Goal: Task Accomplishment & Management: Complete application form

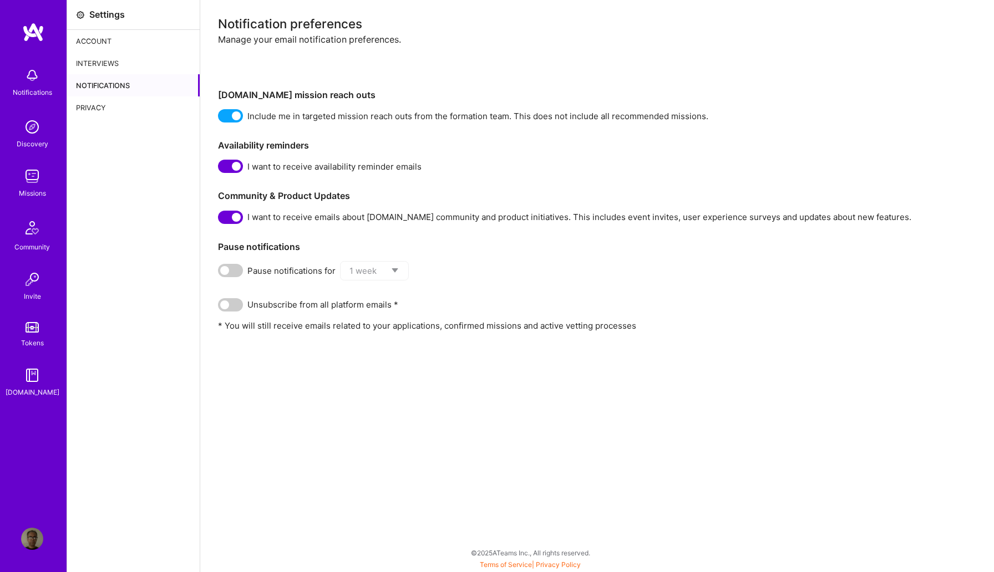
click at [93, 42] on div "Account" at bounding box center [133, 41] width 133 height 22
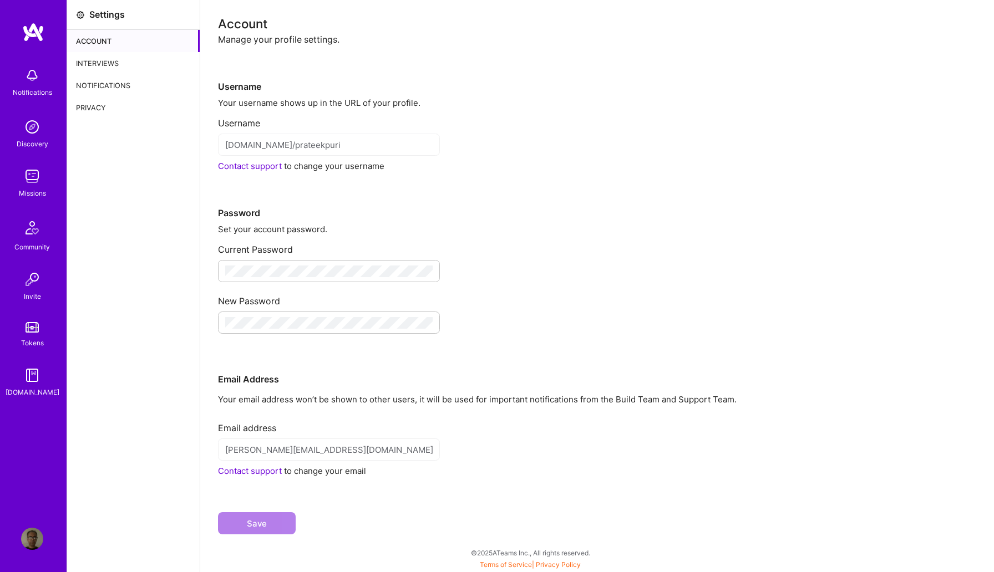
click at [31, 31] on img at bounding box center [33, 32] width 22 height 20
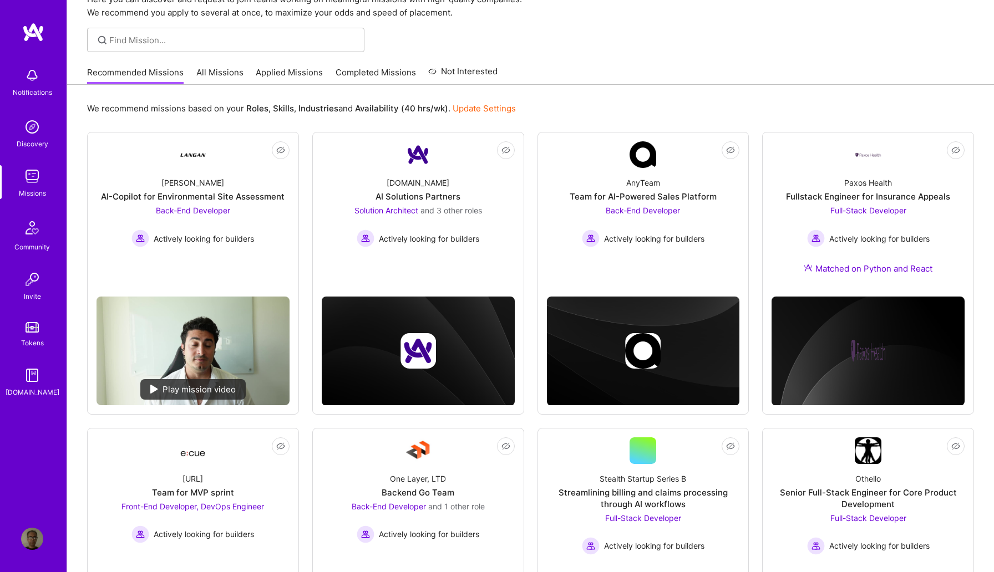
scroll to position [52, 0]
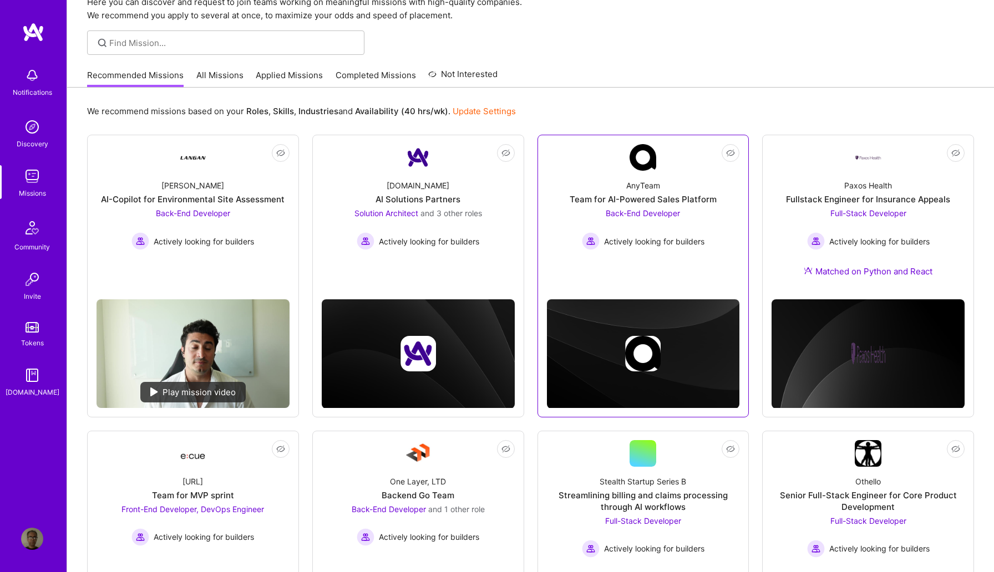
click at [638, 175] on div "AnyTeam Team for AI-Powered Sales Platform Back-End Developer Actively looking …" at bounding box center [643, 210] width 193 height 79
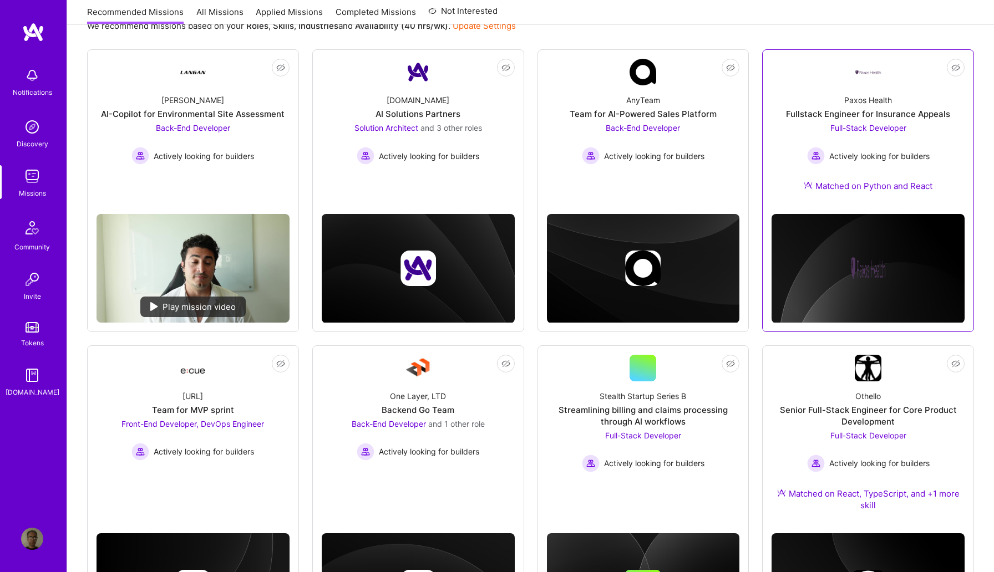
scroll to position [142, 0]
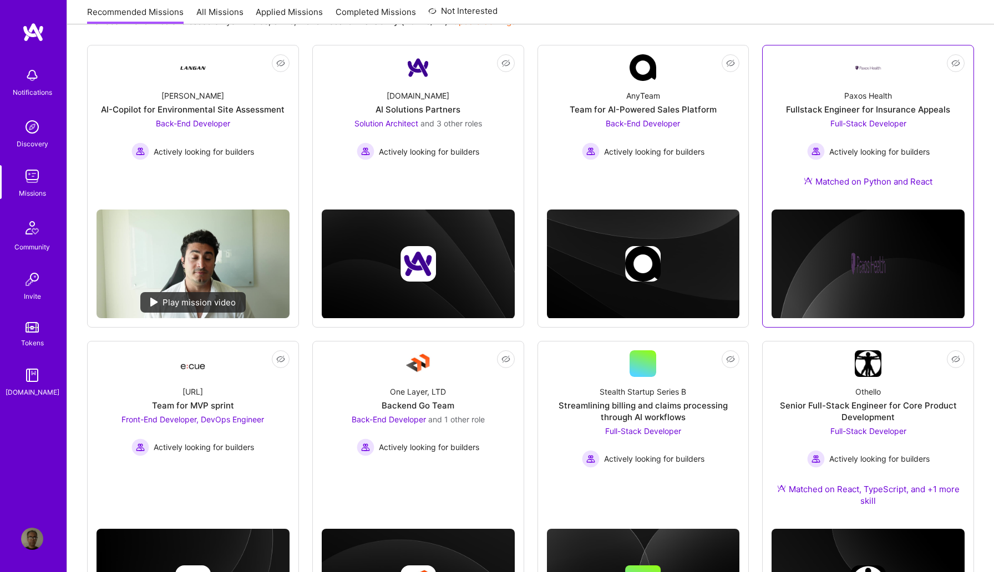
click at [873, 98] on div "Paxos Health" at bounding box center [868, 96] width 48 height 12
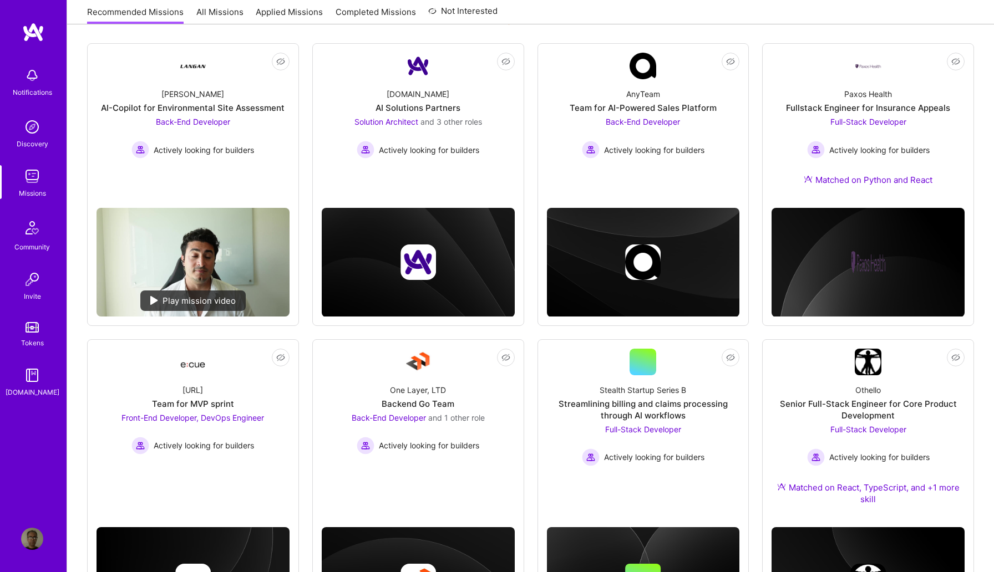
scroll to position [133, 0]
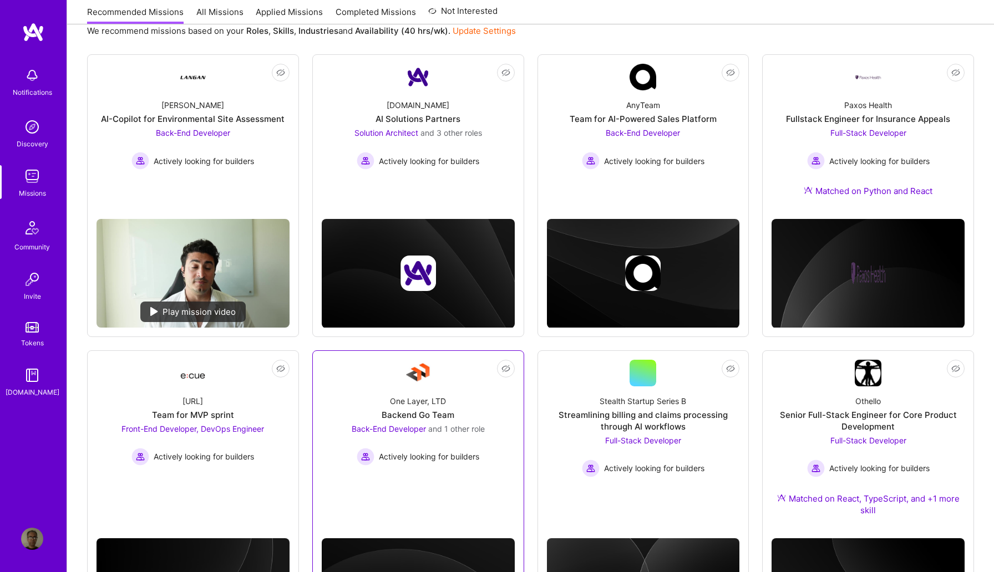
click at [417, 412] on div "Backend Go Team" at bounding box center [418, 415] width 73 height 12
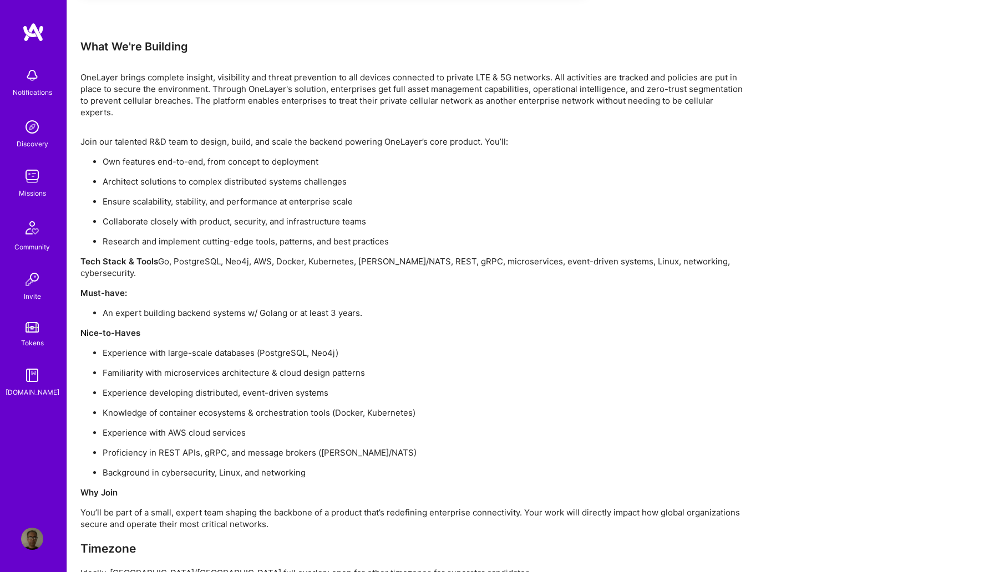
scroll to position [929, 0]
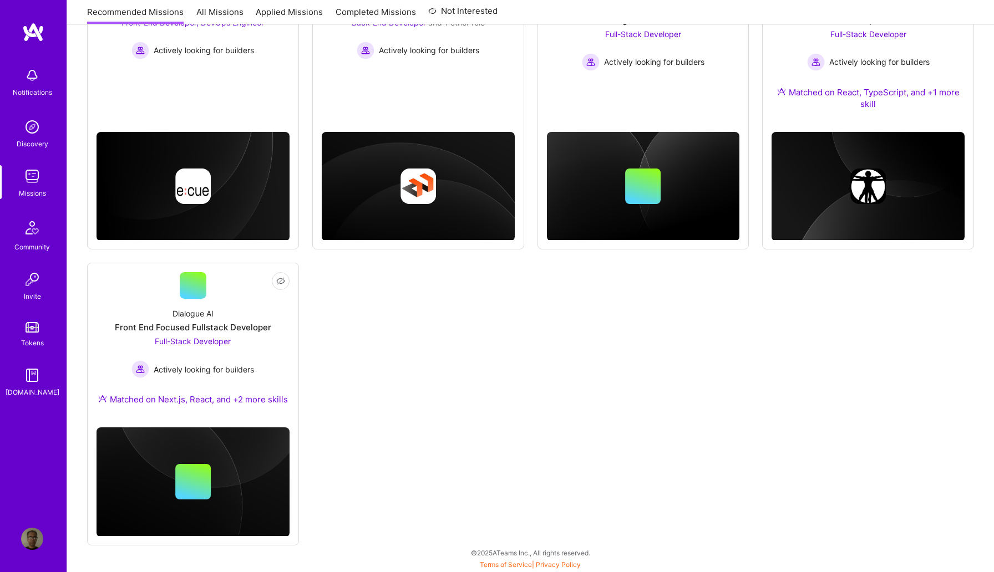
scroll to position [133, 0]
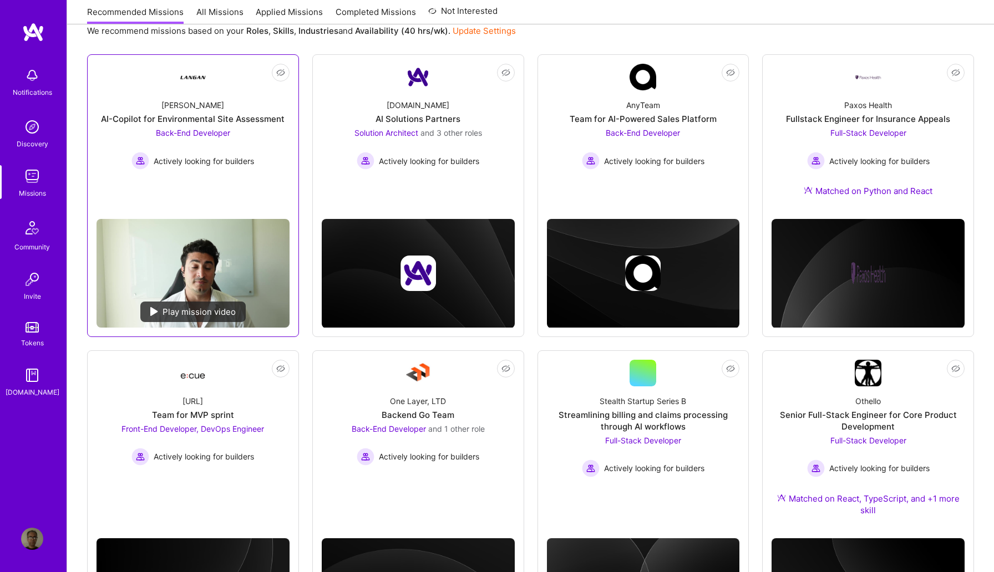
click at [231, 115] on div "AI-Copilot for Environmental Site Assessment" at bounding box center [193, 119] width 184 height 12
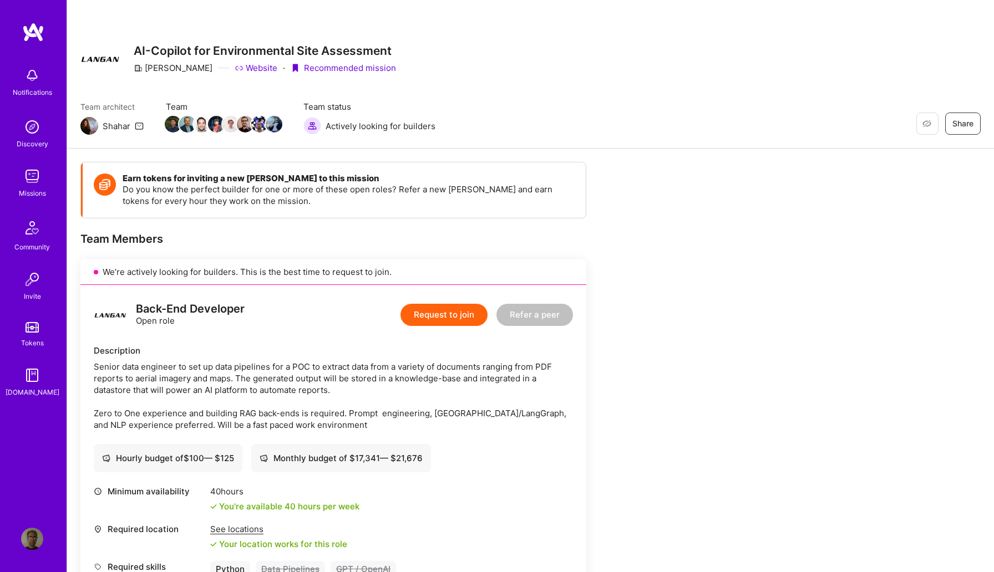
click at [452, 309] on button "Request to join" at bounding box center [444, 315] width 87 height 22
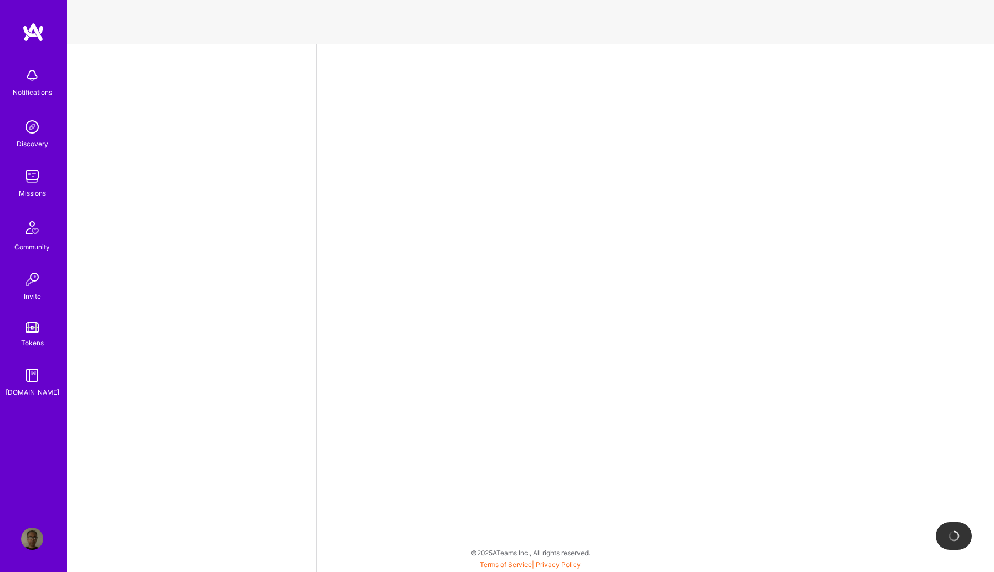
select select "CA"
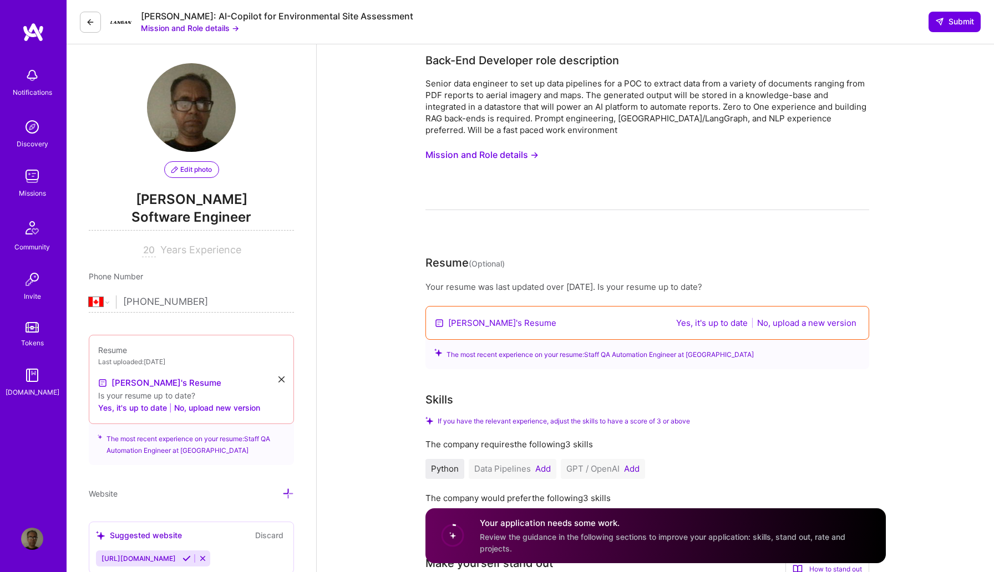
scroll to position [6, 0]
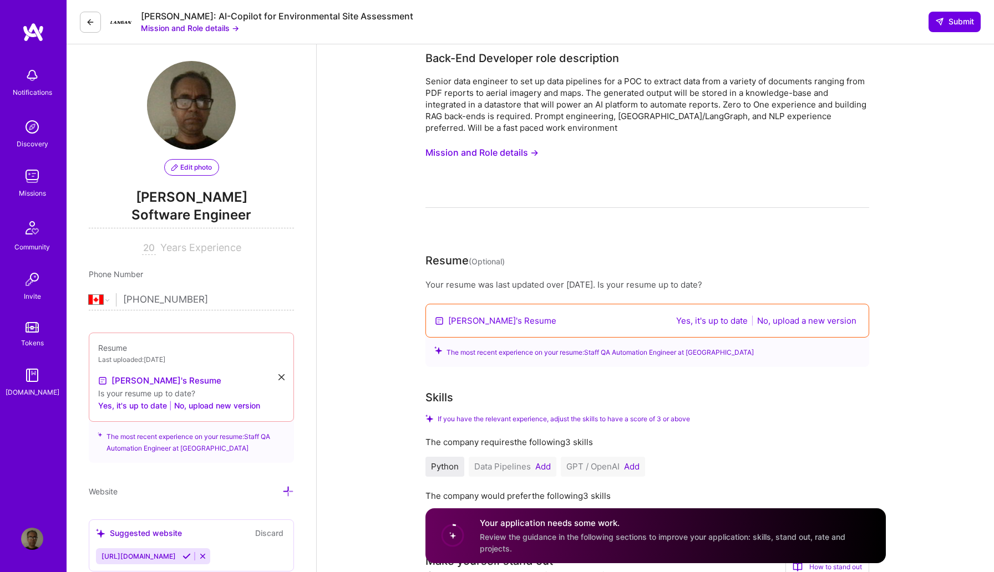
click at [707, 321] on button "Yes, it's up to date" at bounding box center [712, 321] width 78 height 13
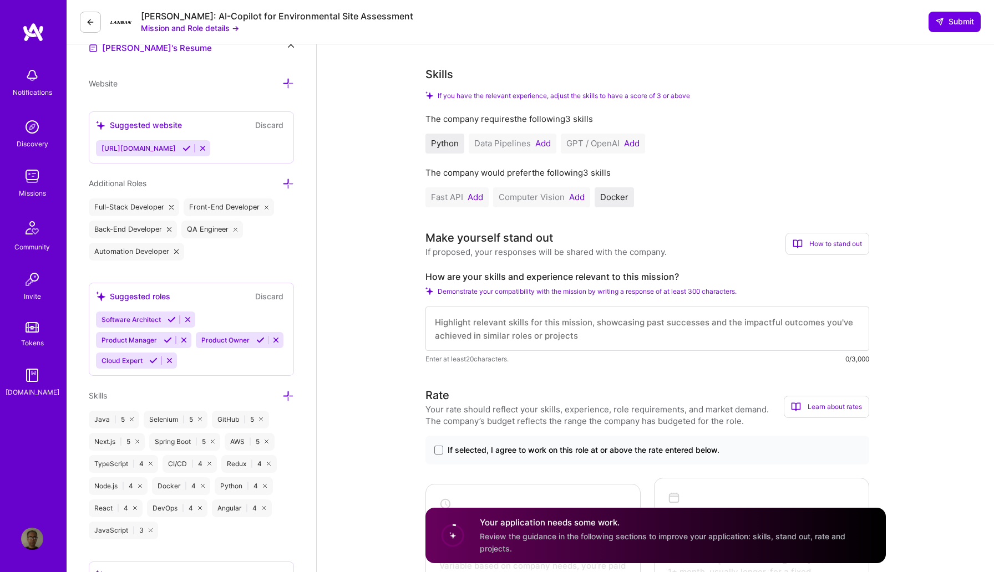
scroll to position [330, 0]
click at [637, 146] on button "Add" at bounding box center [632, 143] width 16 height 9
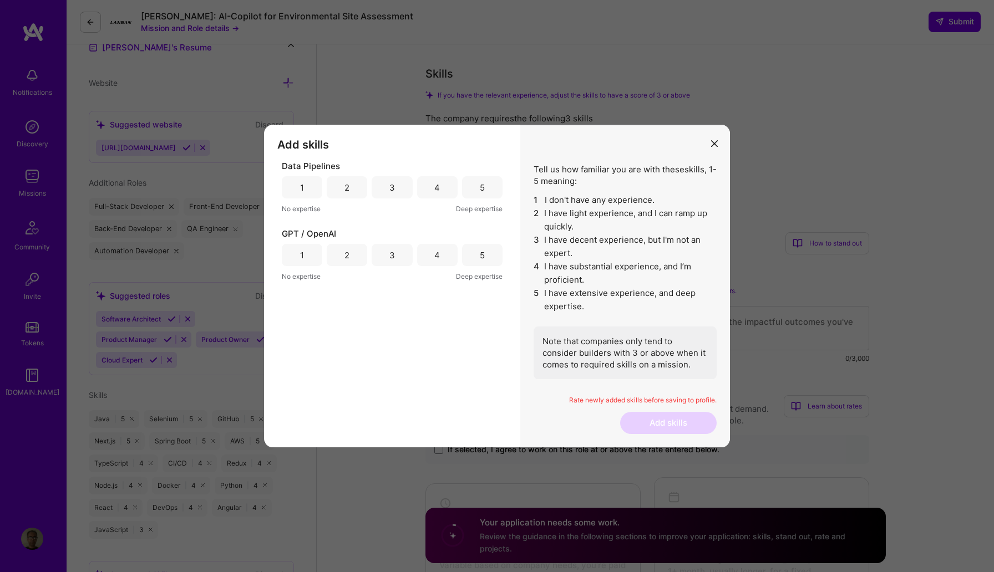
click at [398, 257] on div "3" at bounding box center [392, 255] width 40 height 22
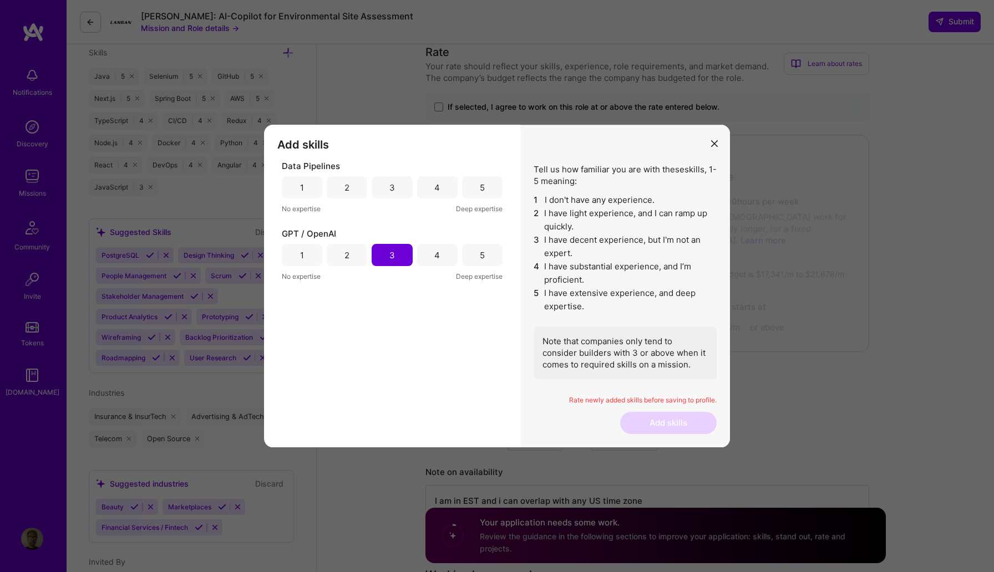
scroll to position [669, 0]
click at [436, 257] on div "4" at bounding box center [437, 256] width 6 height 12
click at [394, 251] on div "3" at bounding box center [392, 256] width 6 height 12
click at [397, 256] on div "3" at bounding box center [392, 255] width 40 height 22
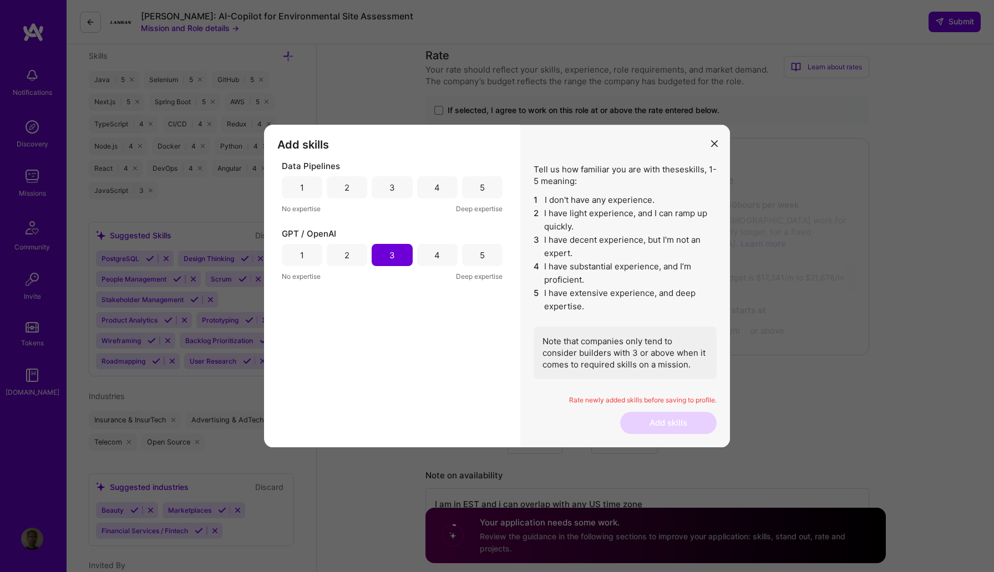
click at [349, 188] on div "2" at bounding box center [346, 188] width 5 height 12
click at [693, 418] on button "Add skills" at bounding box center [668, 423] width 97 height 22
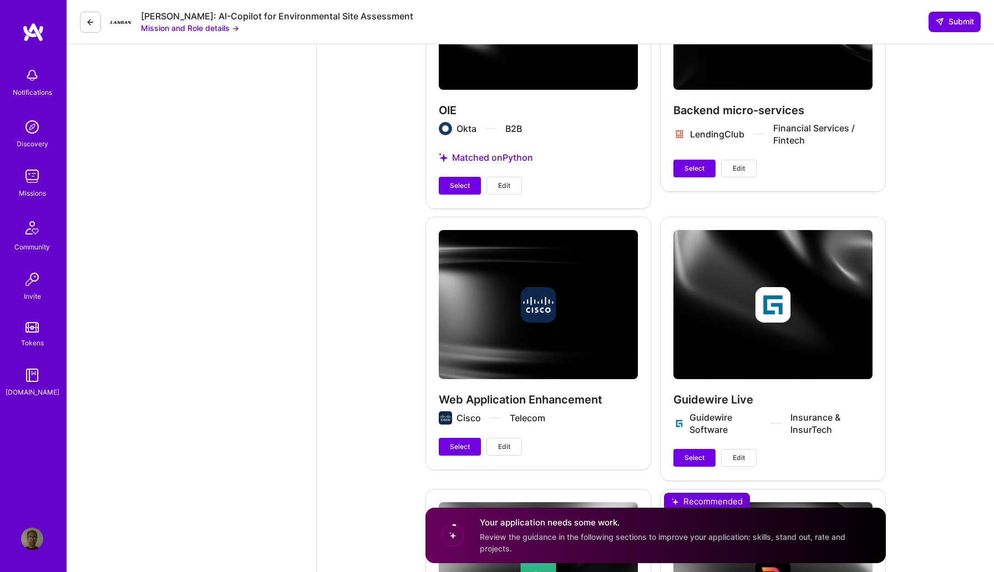
scroll to position [1830, 0]
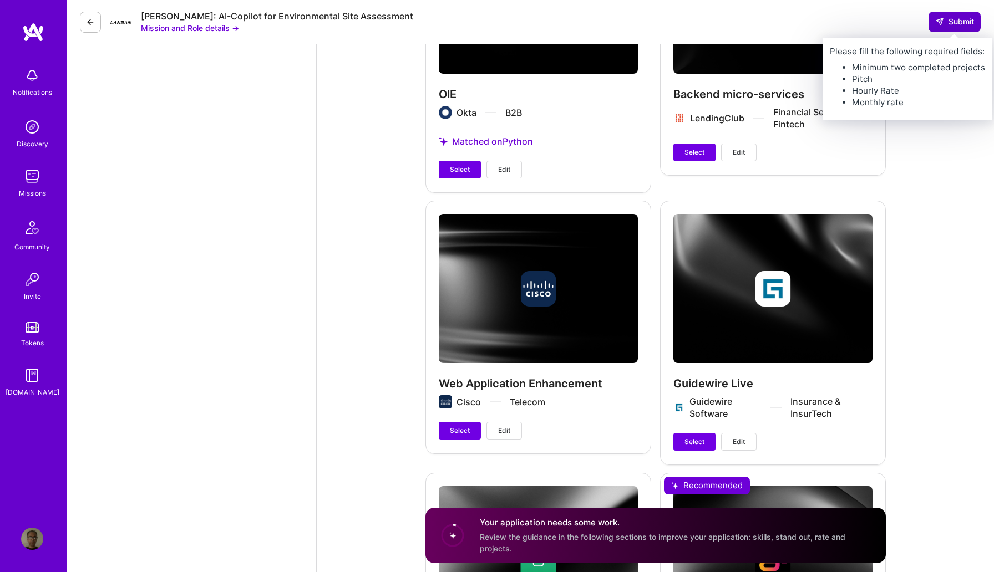
click at [965, 23] on span "Submit" at bounding box center [954, 21] width 39 height 11
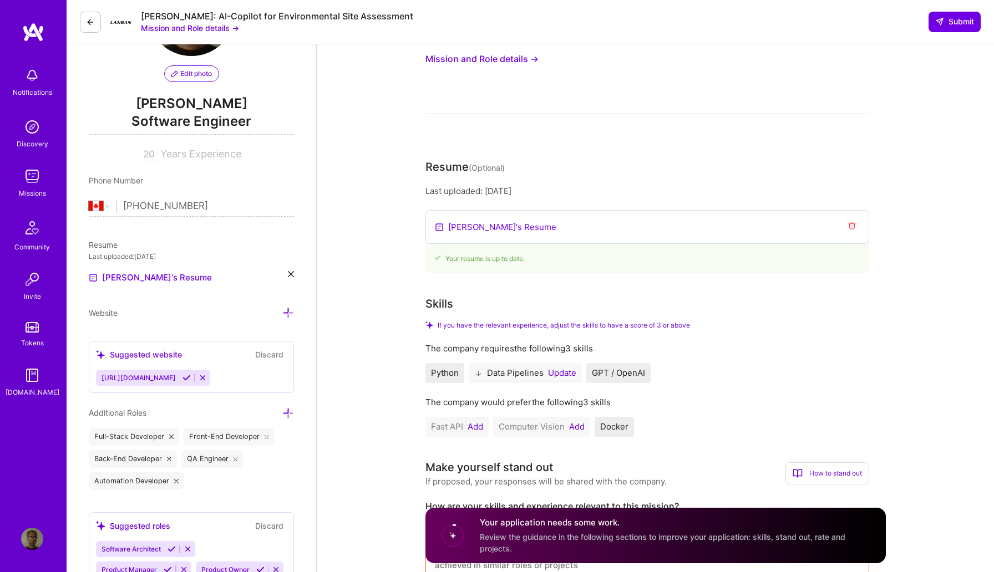
scroll to position [0, 0]
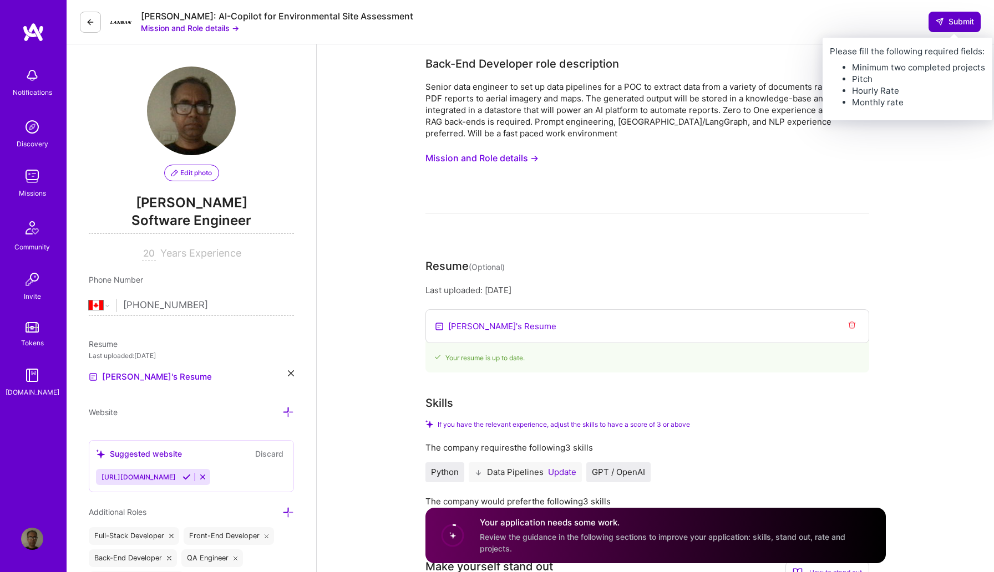
click at [959, 22] on span "Submit" at bounding box center [954, 21] width 39 height 11
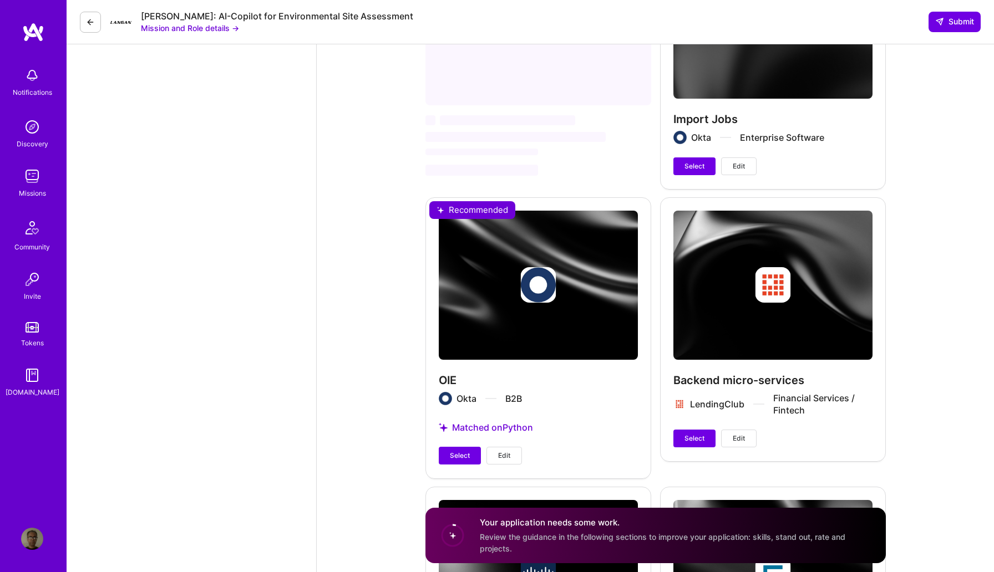
scroll to position [1573, 0]
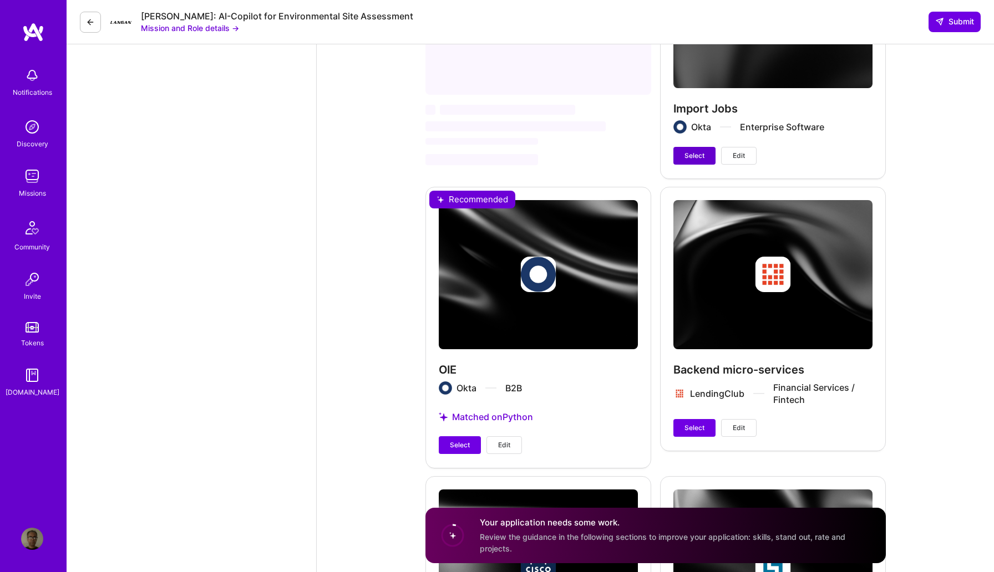
click at [692, 151] on span "Select" at bounding box center [695, 156] width 20 height 10
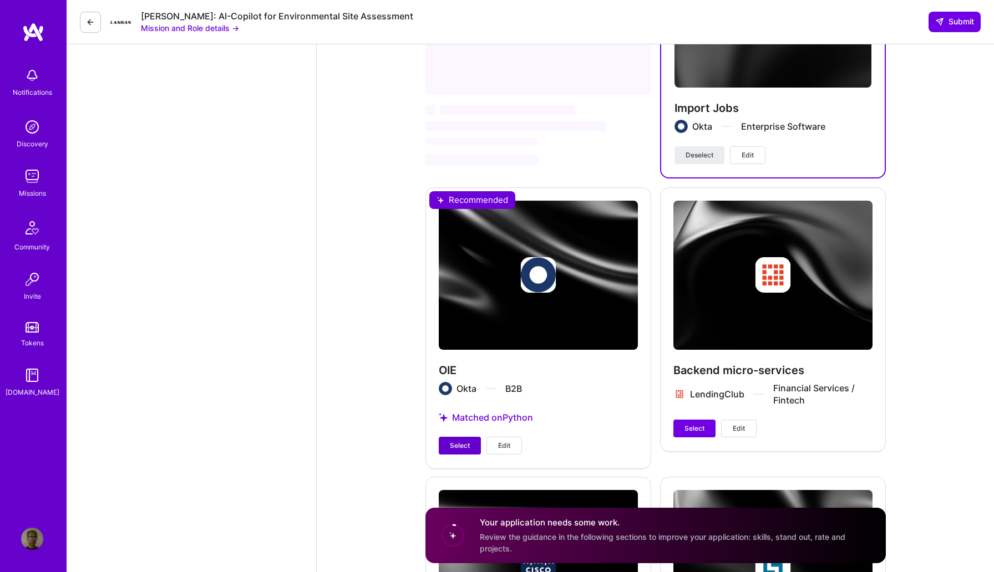
click at [453, 441] on span "Select" at bounding box center [460, 446] width 20 height 10
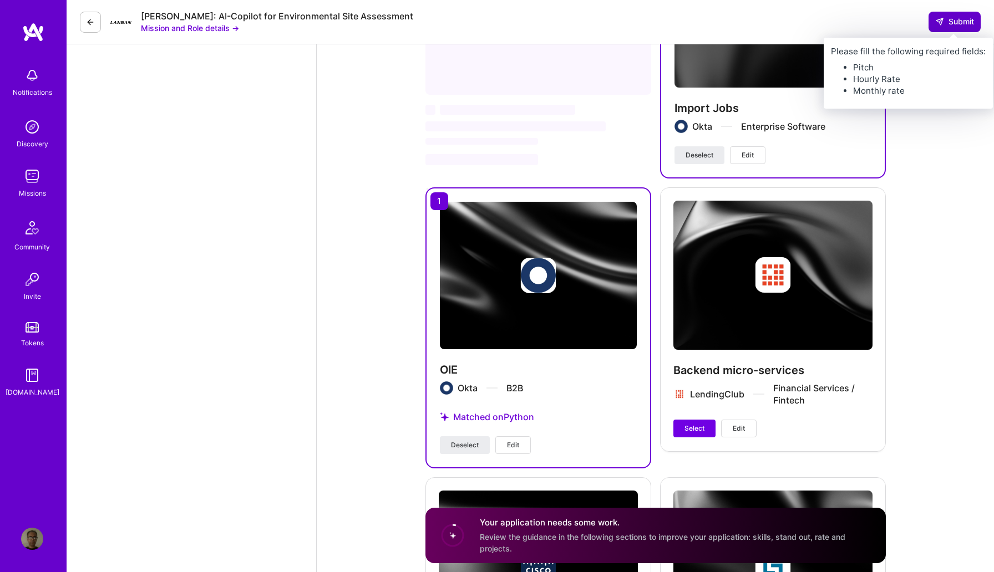
click at [965, 14] on button "Submit" at bounding box center [955, 22] width 52 height 20
click at [961, 21] on span "Submit" at bounding box center [954, 21] width 39 height 11
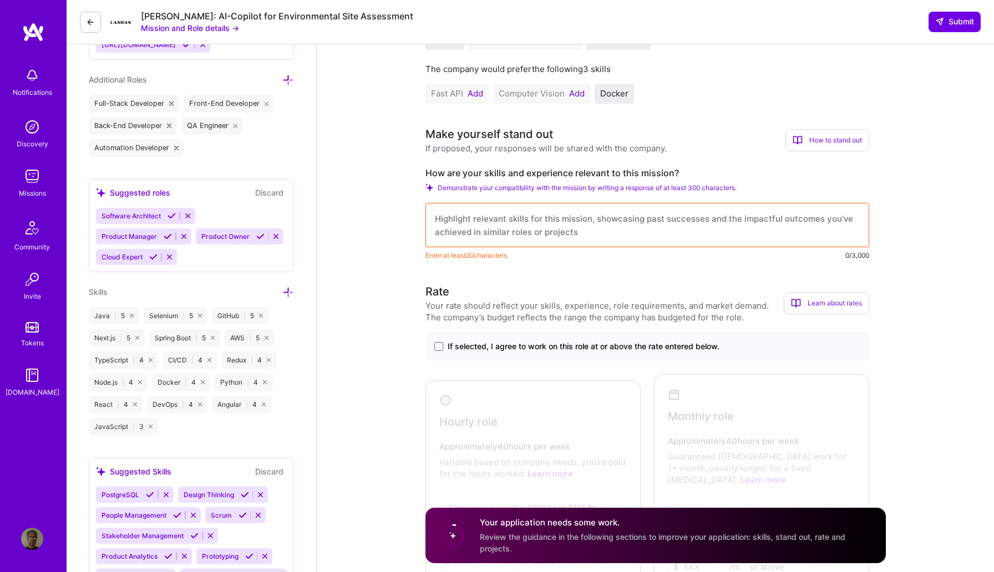
scroll to position [437, 0]
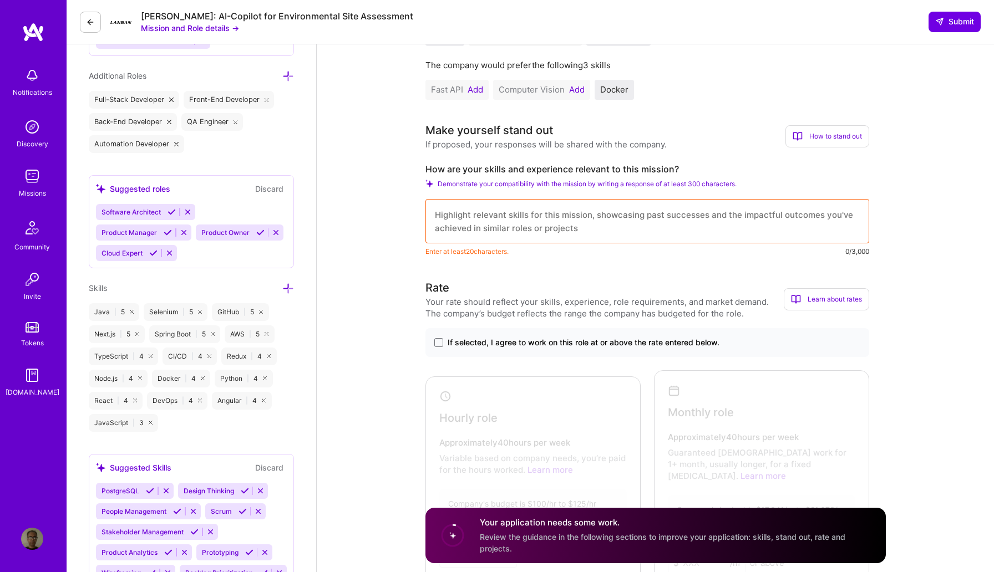
click at [648, 217] on textarea at bounding box center [647, 221] width 444 height 44
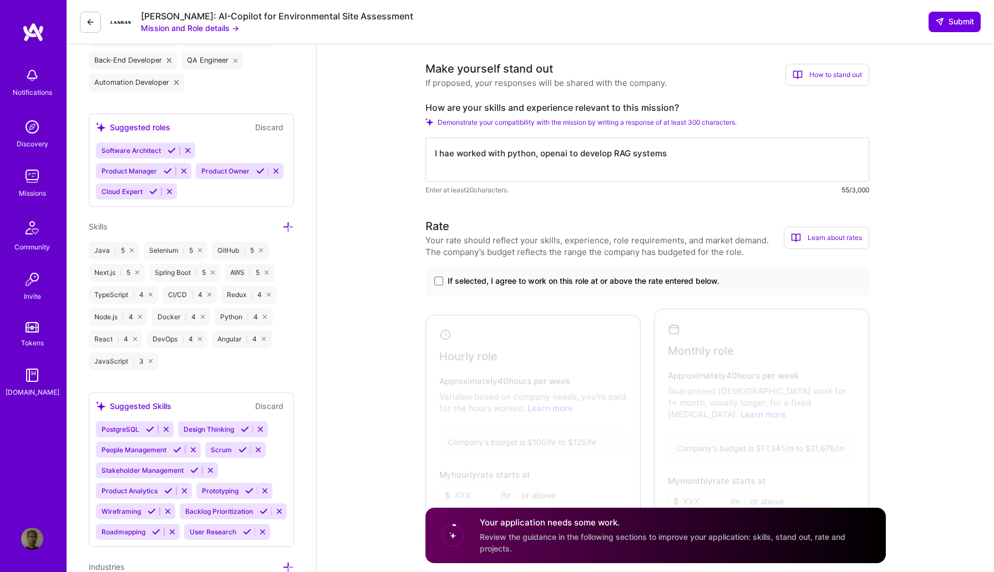
scroll to position [508, 0]
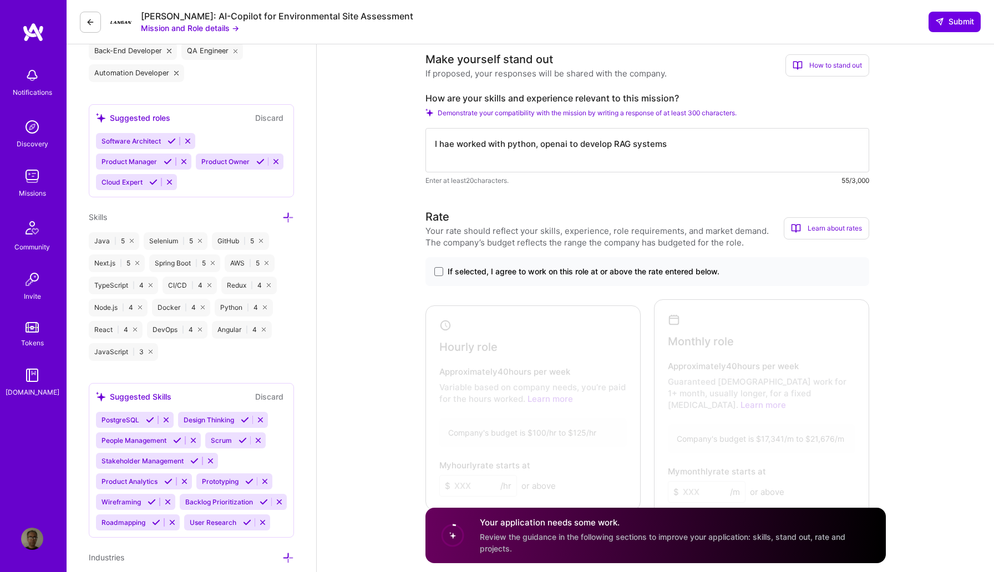
type textarea "I hae worked with python, openai to develop RAG systems"
click at [437, 282] on div "If selected, I agree to work on this role at or above the rate entered below." at bounding box center [647, 271] width 444 height 29
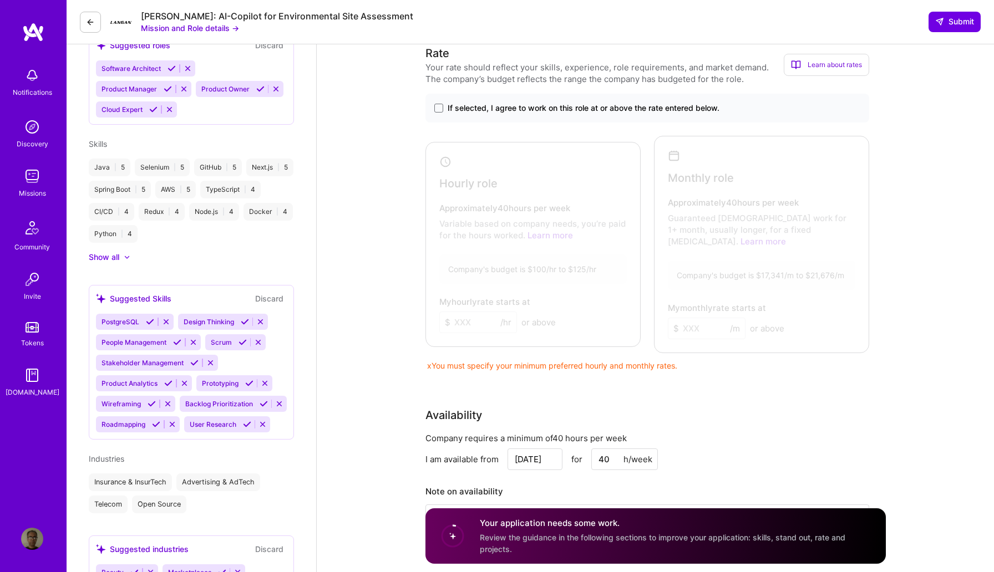
scroll to position [438, 0]
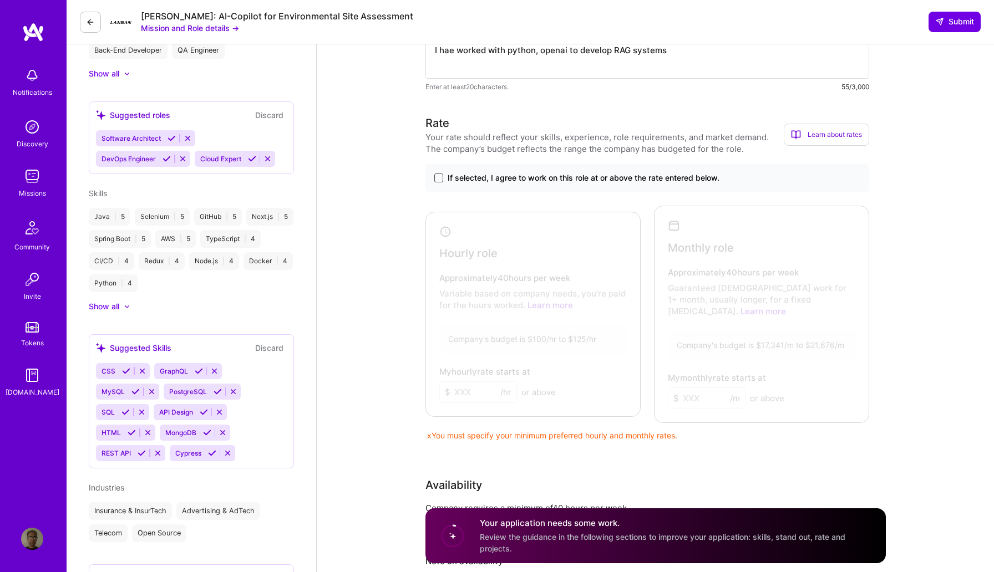
click at [440, 179] on span at bounding box center [438, 178] width 9 height 9
click at [0, 0] on input "If selected, I agree to work on this role at or above the rate entered below." at bounding box center [0, 0] width 0 height 0
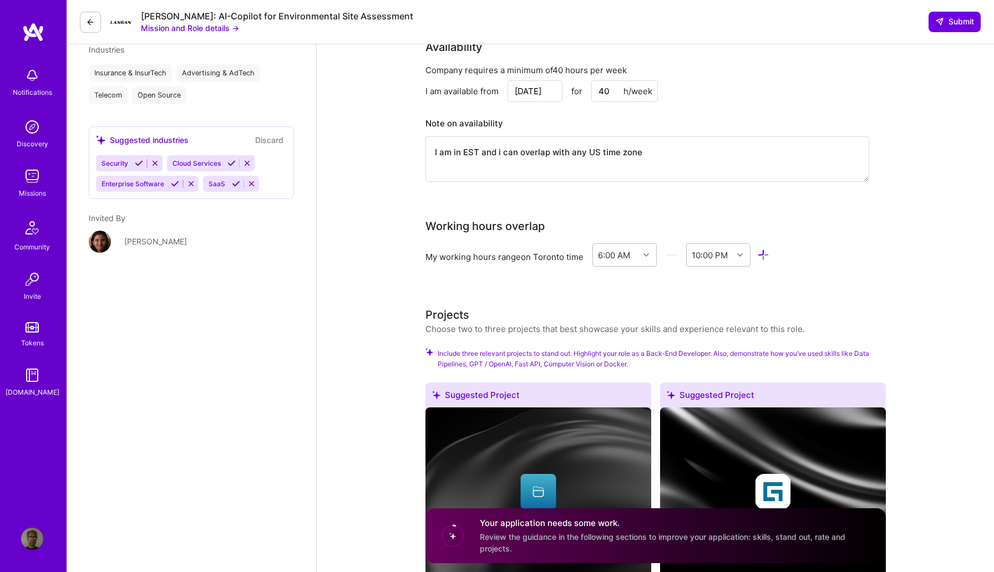
scroll to position [680, 0]
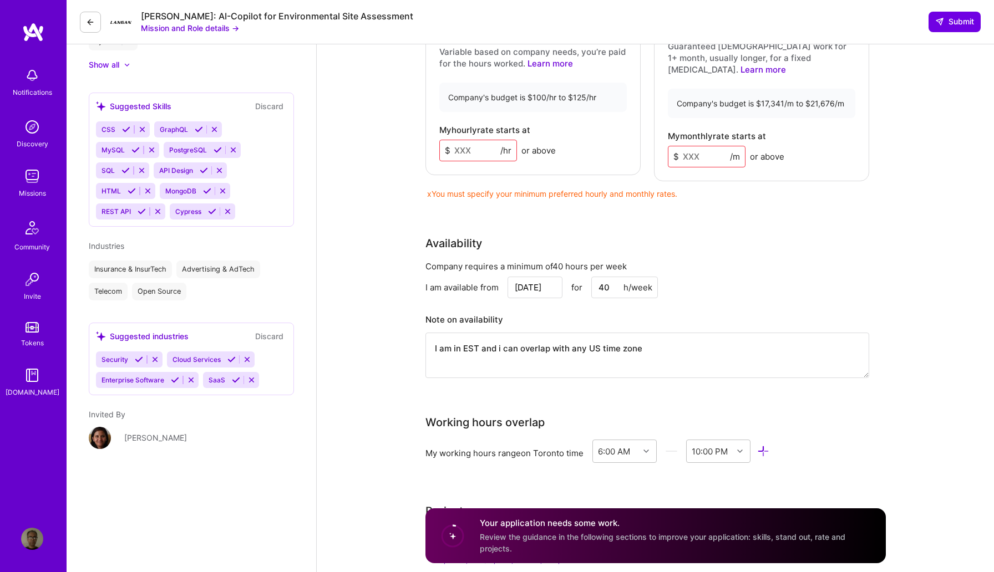
click at [470, 141] on input at bounding box center [478, 151] width 78 height 22
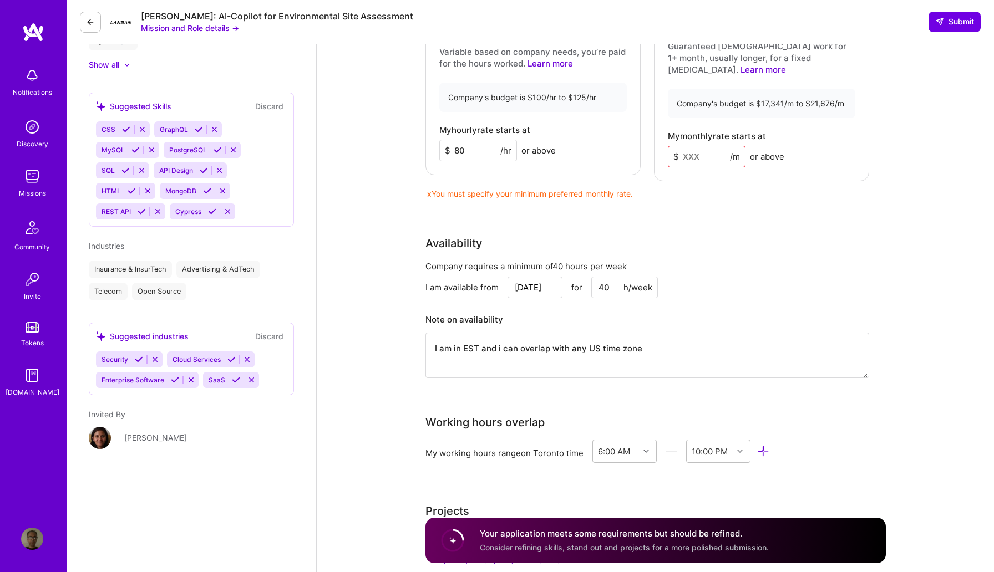
type input "80"
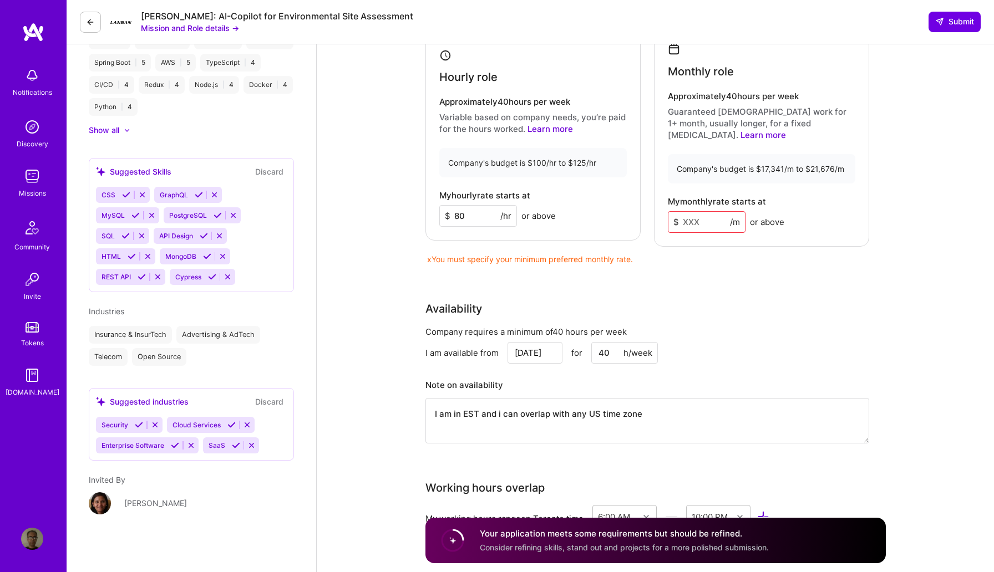
scroll to position [555, 0]
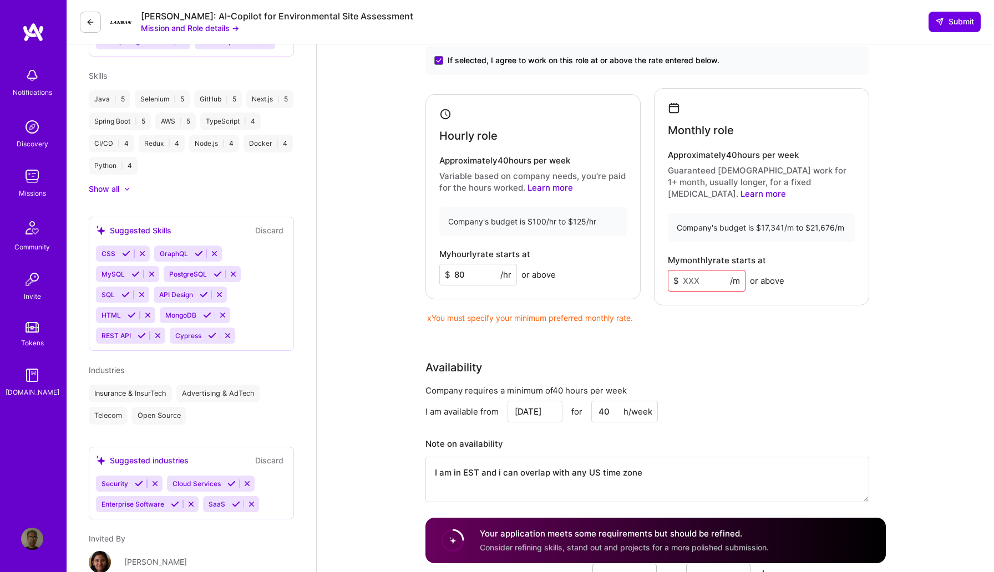
click at [694, 270] on input at bounding box center [707, 281] width 78 height 22
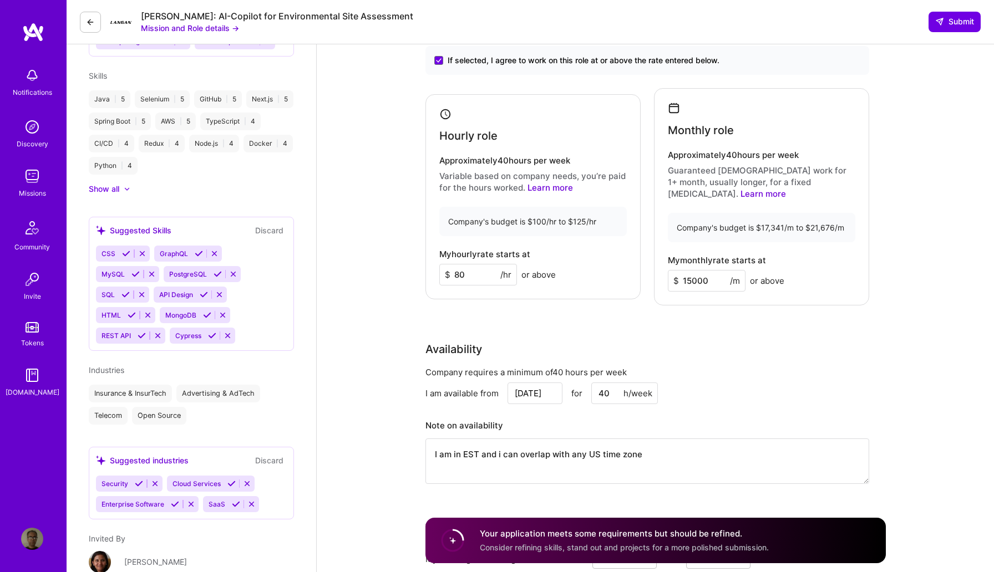
click at [692, 270] on input "15000" at bounding box center [707, 281] width 78 height 22
type input "19000"
click at [463, 272] on input "80" at bounding box center [478, 275] width 78 height 22
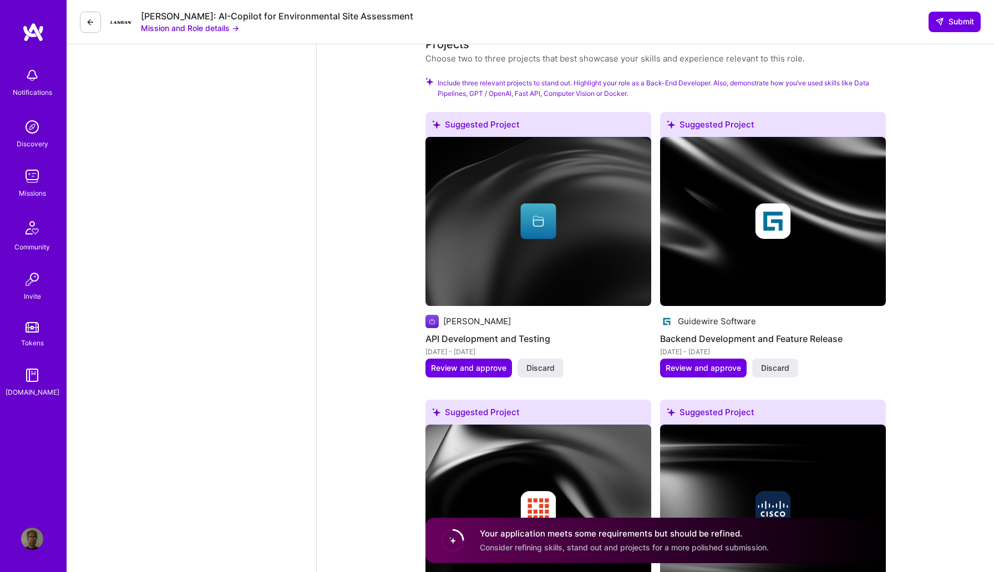
scroll to position [1179, 0]
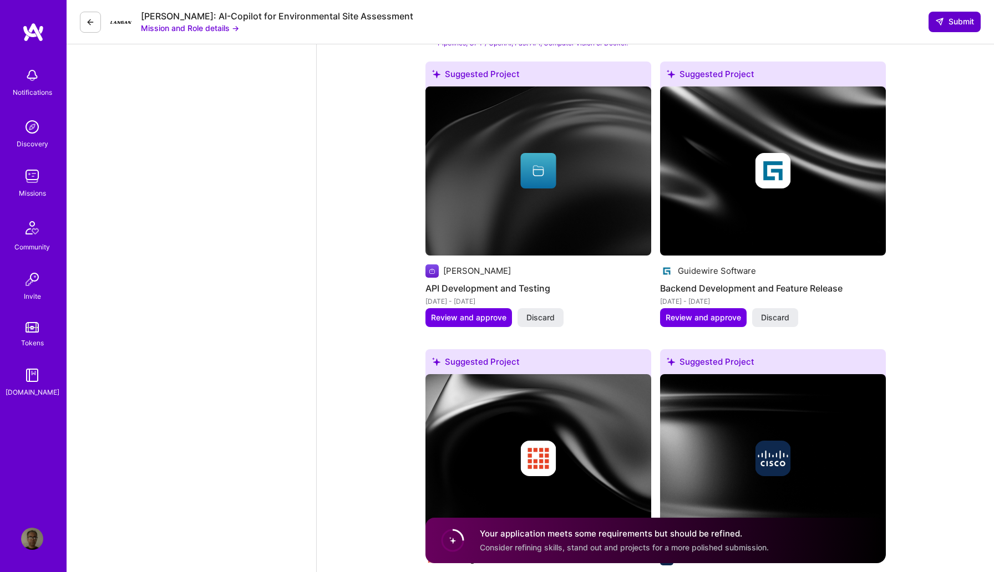
type input "110"
click at [955, 23] on span "Submit" at bounding box center [954, 21] width 39 height 11
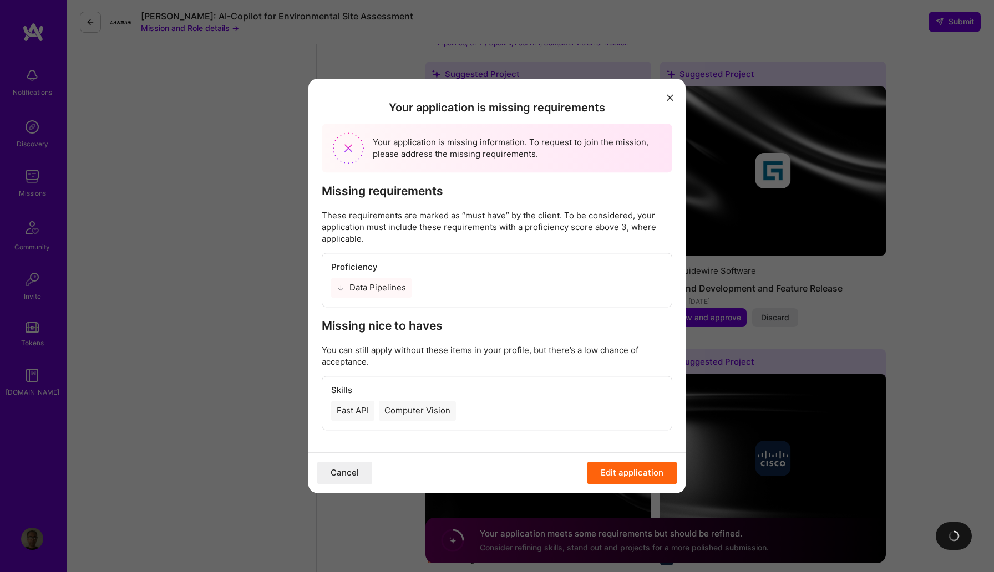
click at [609, 477] on button "Edit application" at bounding box center [631, 474] width 89 height 22
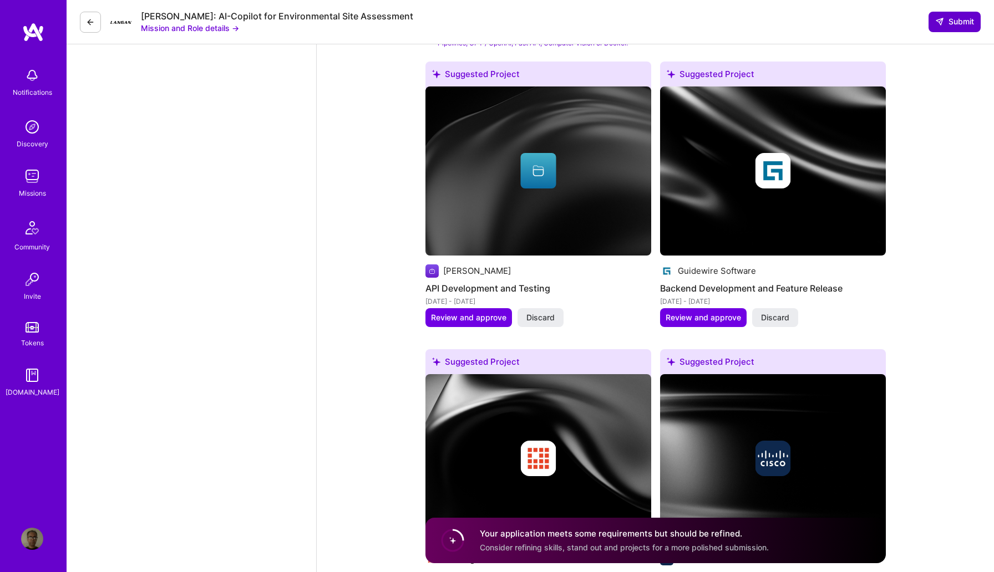
click at [962, 18] on span "Submit" at bounding box center [954, 21] width 39 height 11
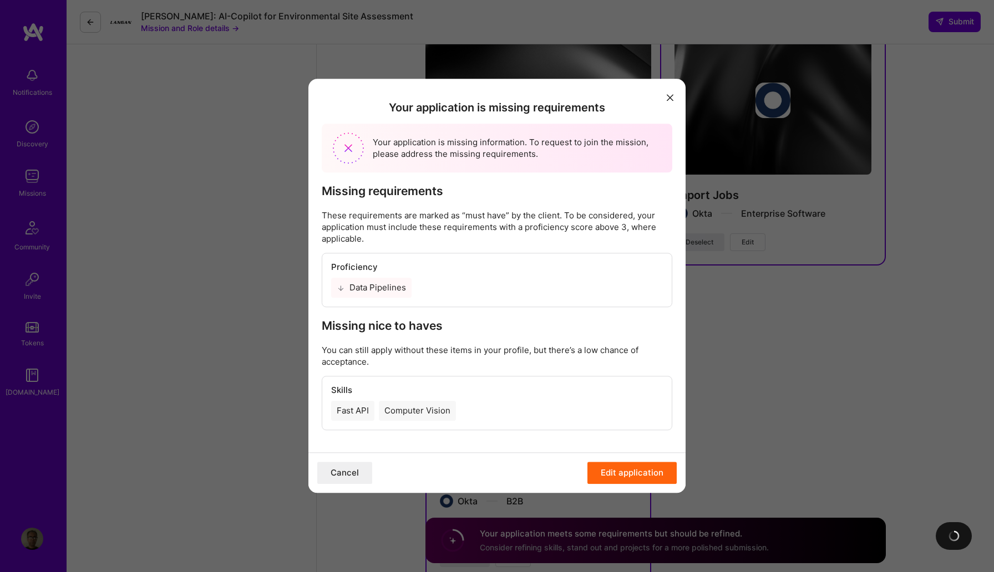
scroll to position [2169, 0]
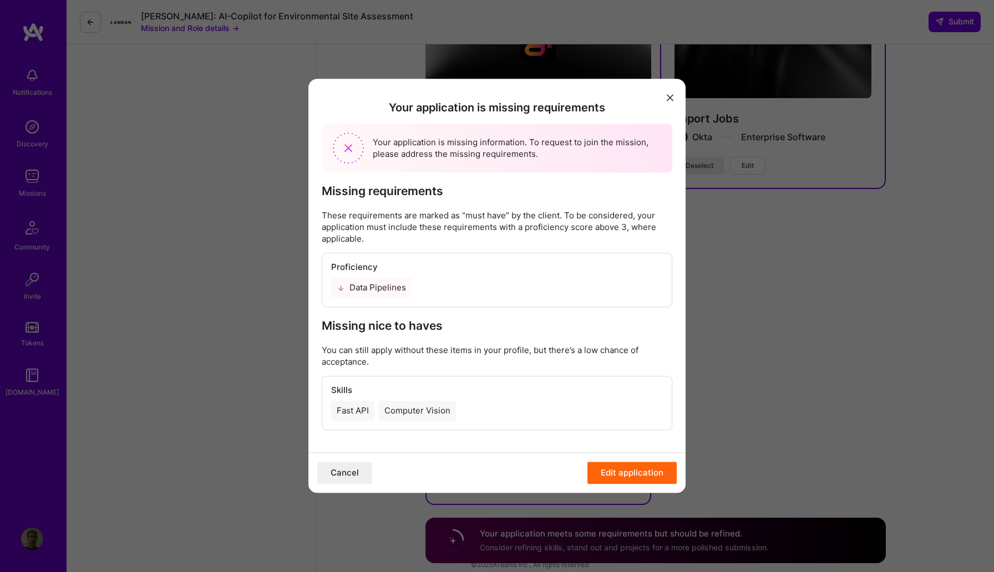
click at [354, 475] on button "Cancel" at bounding box center [344, 474] width 55 height 22
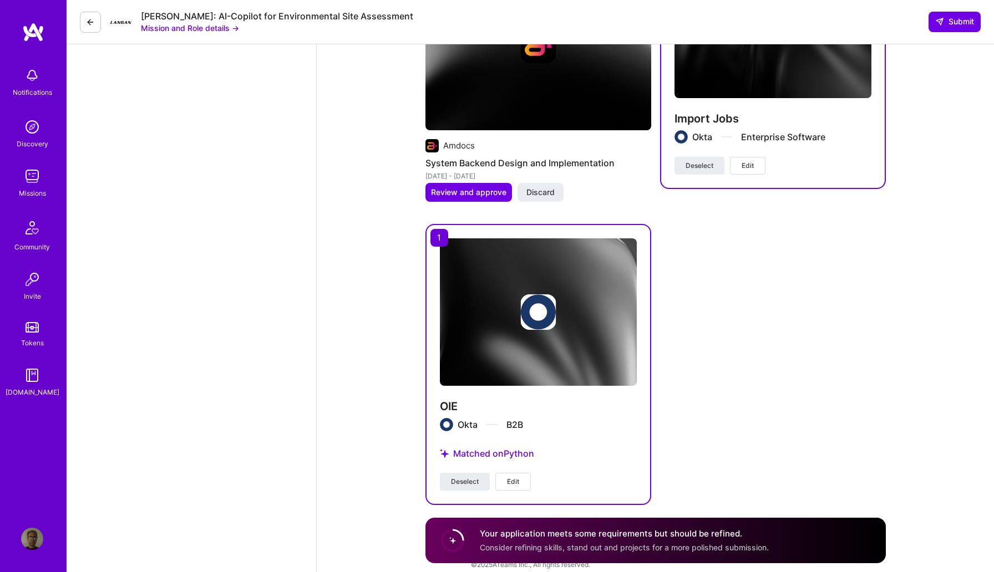
click at [88, 19] on icon at bounding box center [90, 22] width 9 height 9
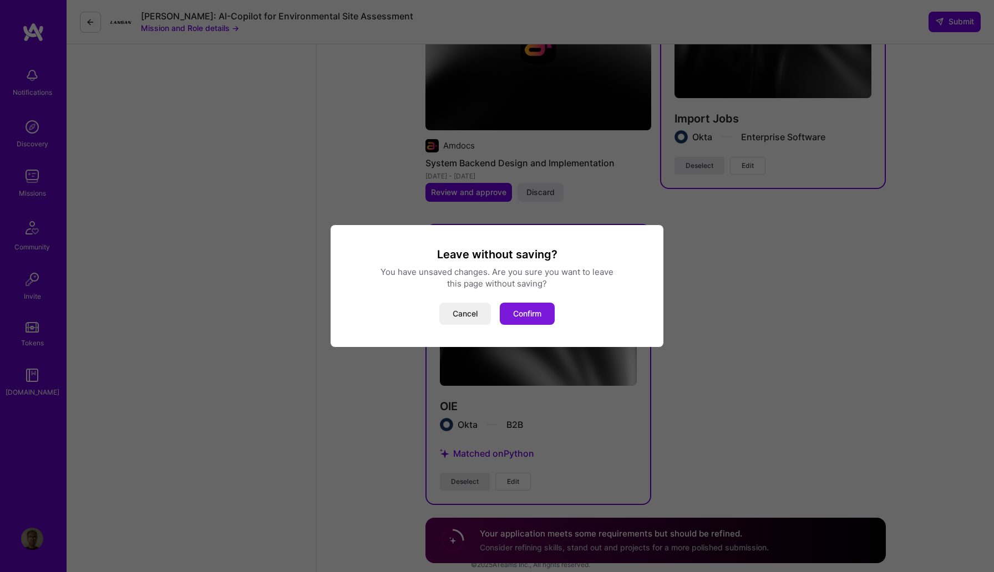
click at [521, 319] on button "Confirm" at bounding box center [527, 314] width 55 height 22
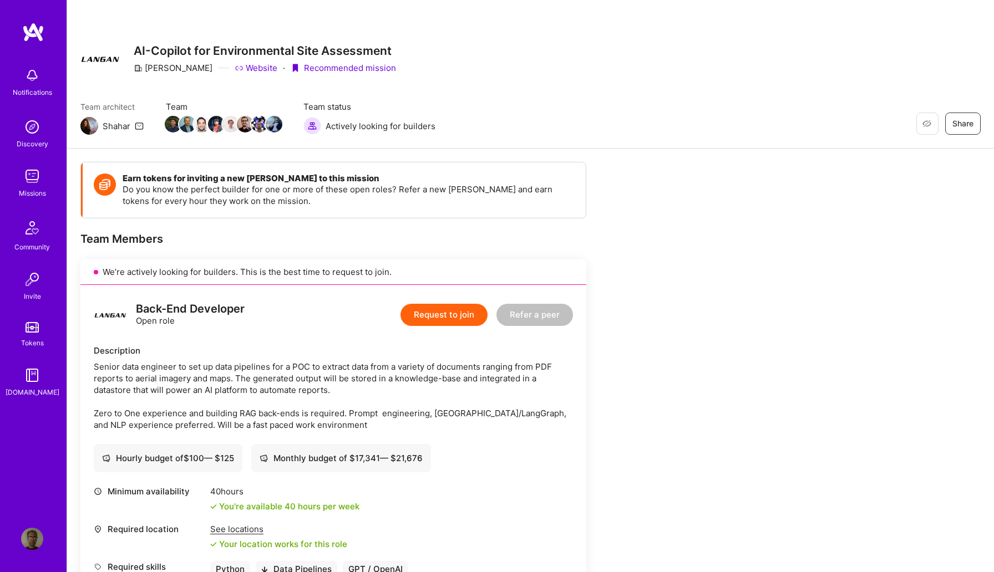
click at [31, 31] on img at bounding box center [33, 32] width 22 height 20
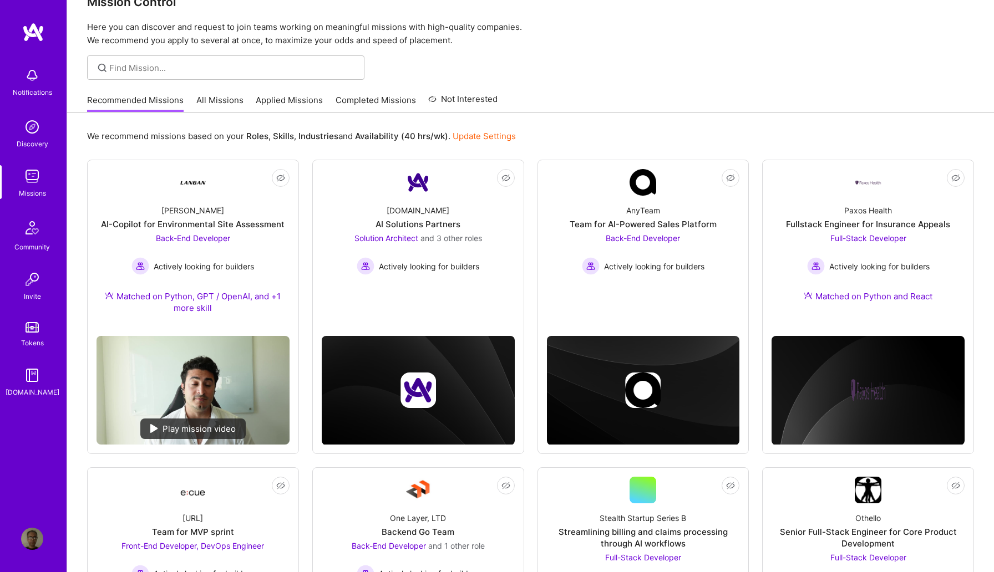
scroll to position [33, 0]
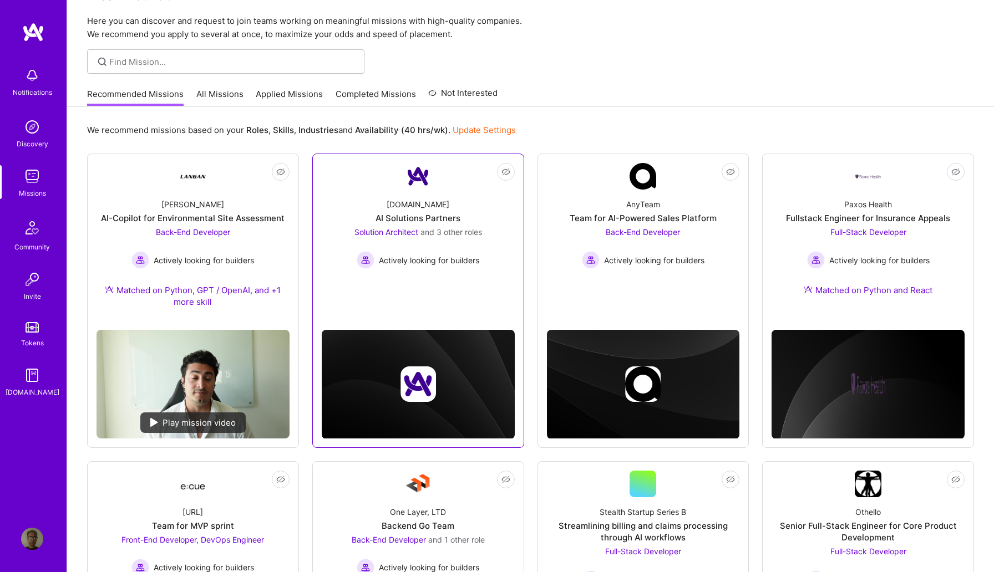
click at [420, 193] on div "[DOMAIN_NAME] AI Solutions Partners Solution Architect and 3 other roles Active…" at bounding box center [418, 229] width 193 height 79
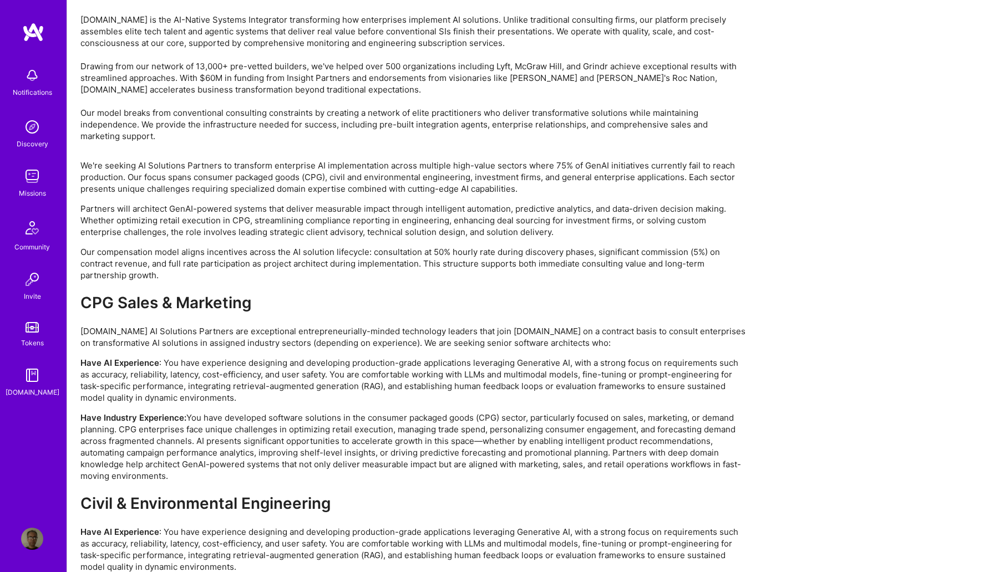
scroll to position [2026, 0]
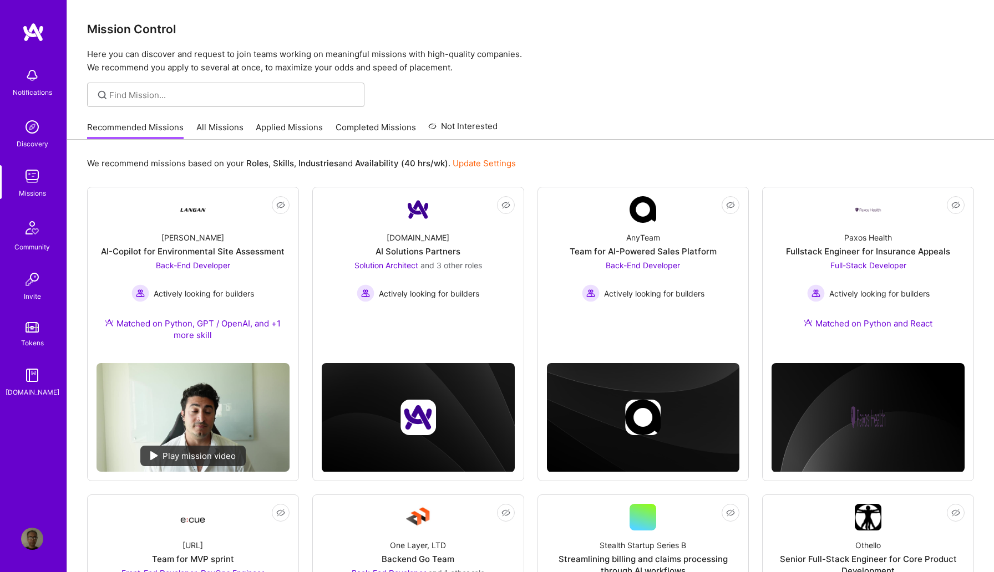
click at [225, 128] on link "All Missions" at bounding box center [219, 130] width 47 height 18
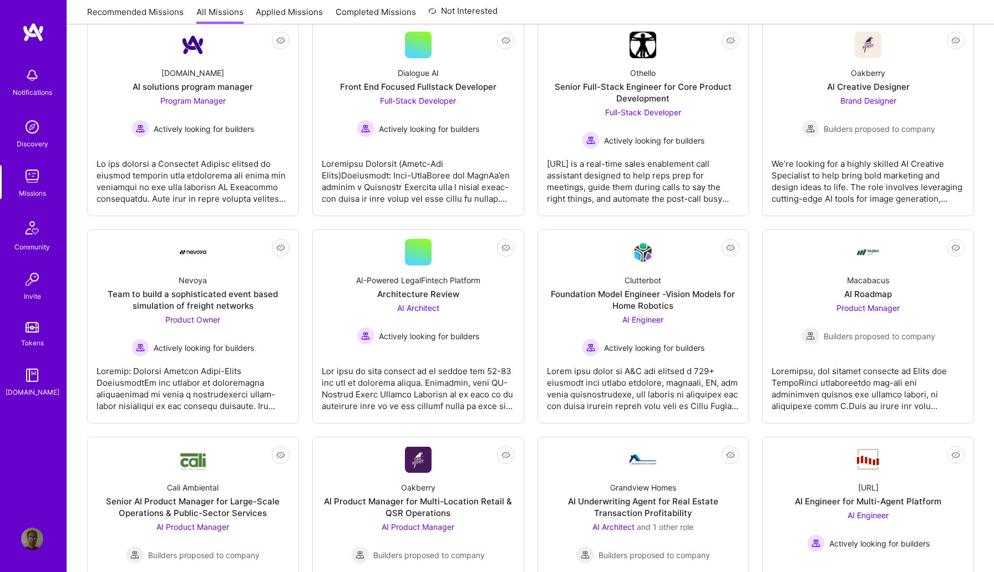
scroll to position [192, 0]
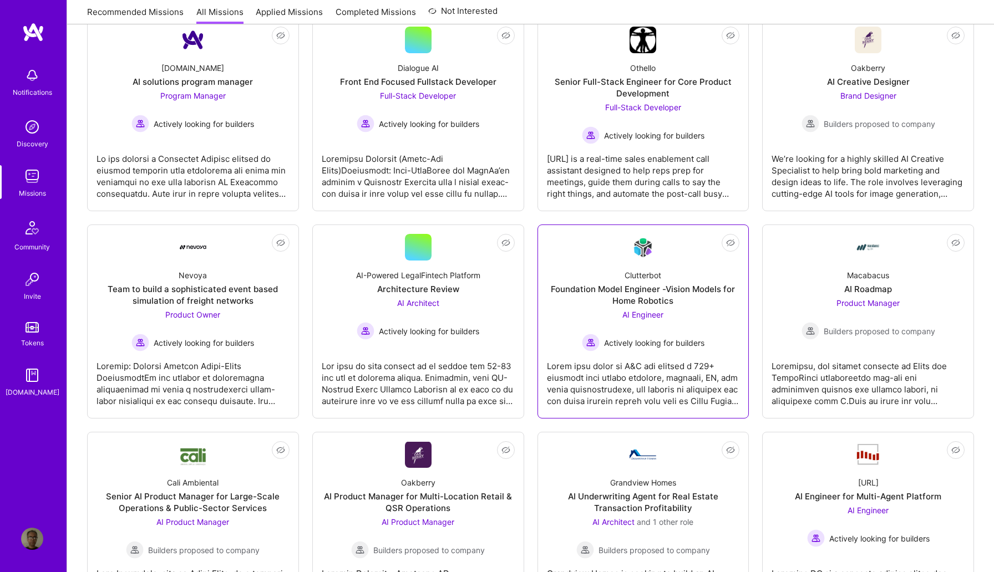
click at [653, 296] on div "Foundation Model Engineer -Vision Models for Home Robotics" at bounding box center [643, 294] width 193 height 23
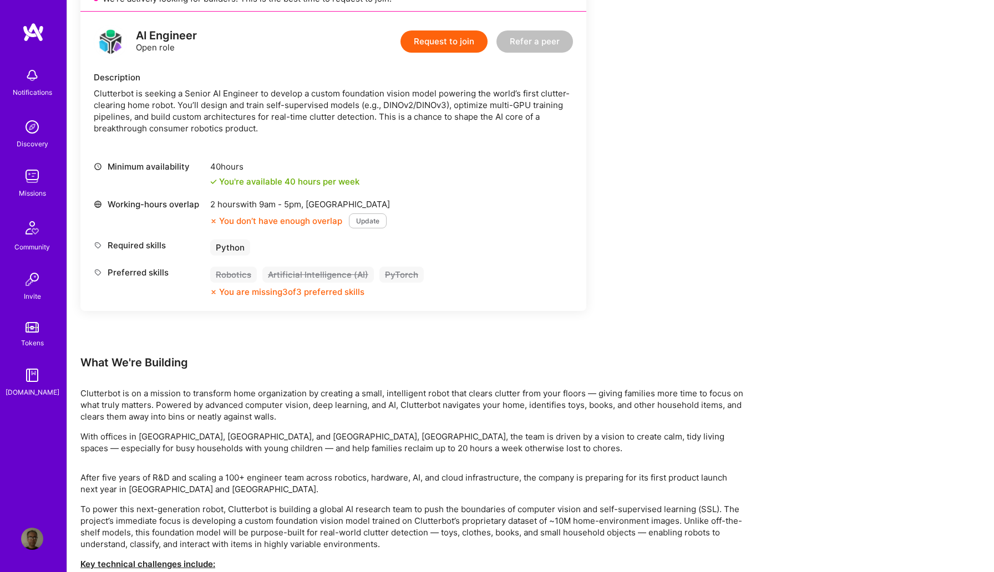
scroll to position [276, 0]
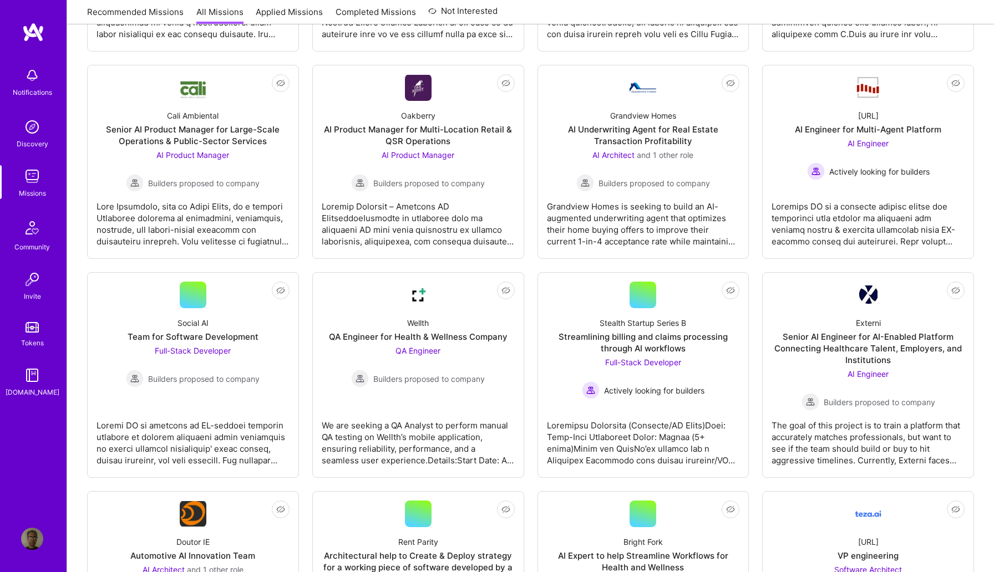
scroll to position [561, 0]
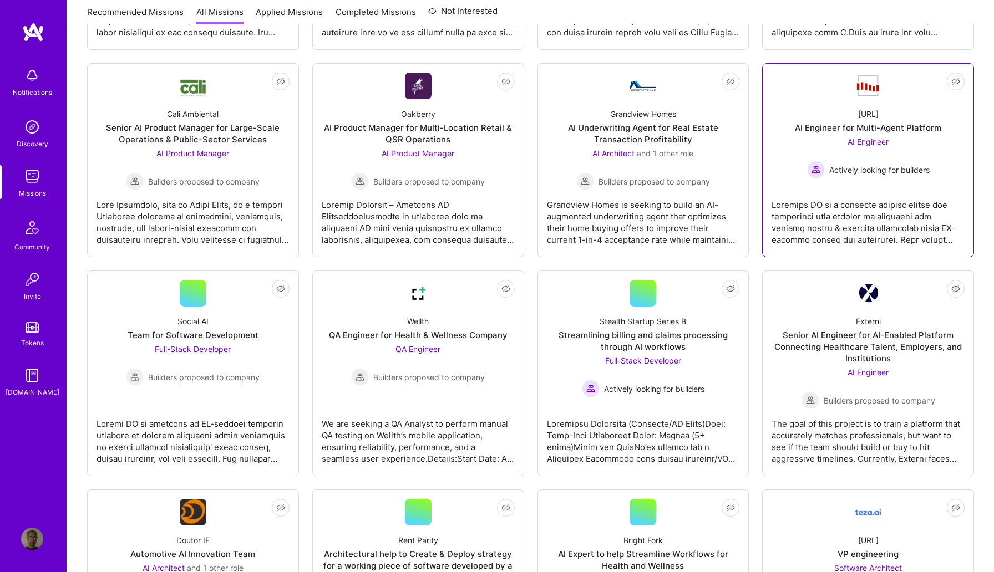
click at [877, 138] on span "AI Engineer" at bounding box center [868, 141] width 41 height 9
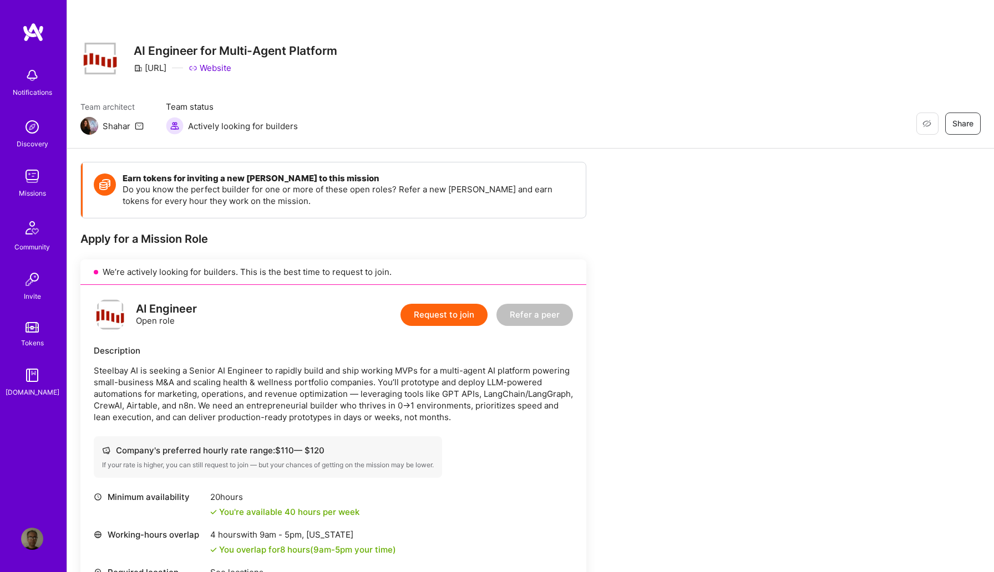
click at [453, 320] on button "Request to join" at bounding box center [444, 315] width 87 height 22
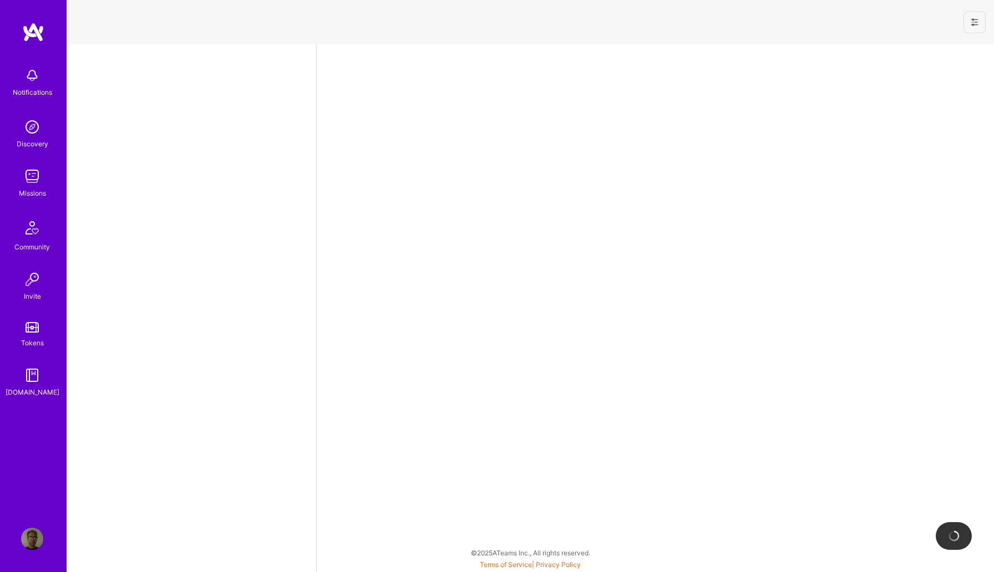
select select "CA"
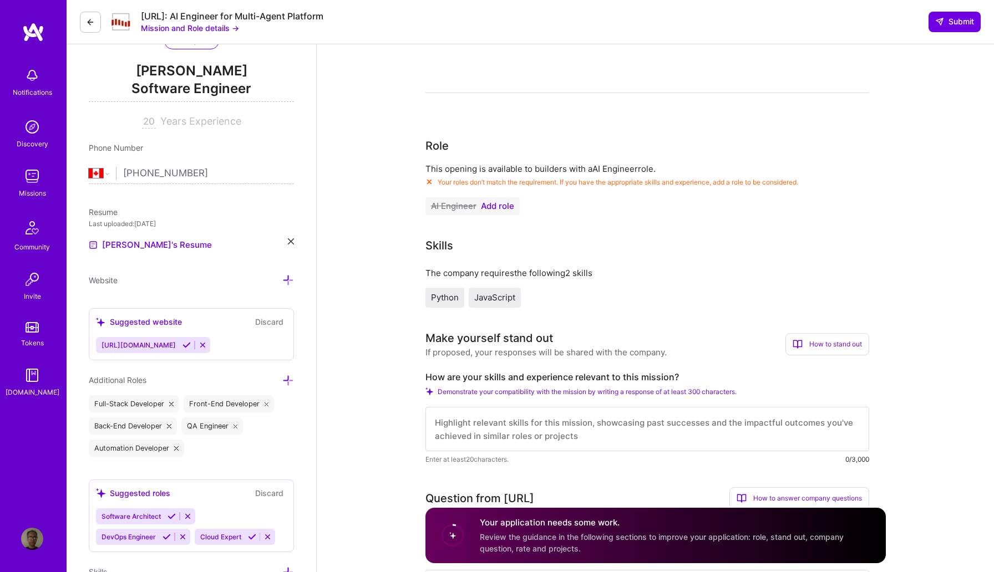
scroll to position [204, 0]
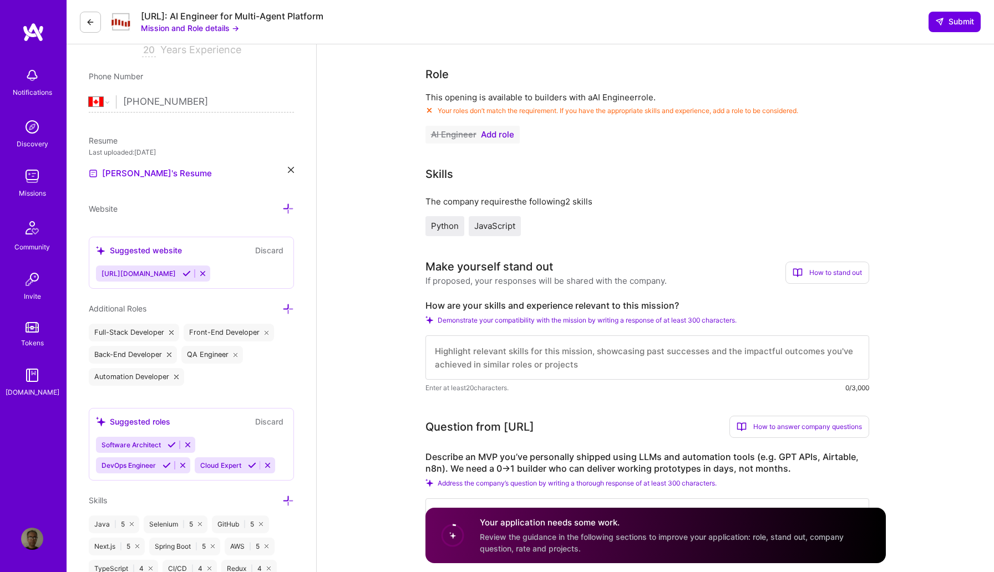
click at [502, 136] on span "Add role" at bounding box center [497, 134] width 33 height 9
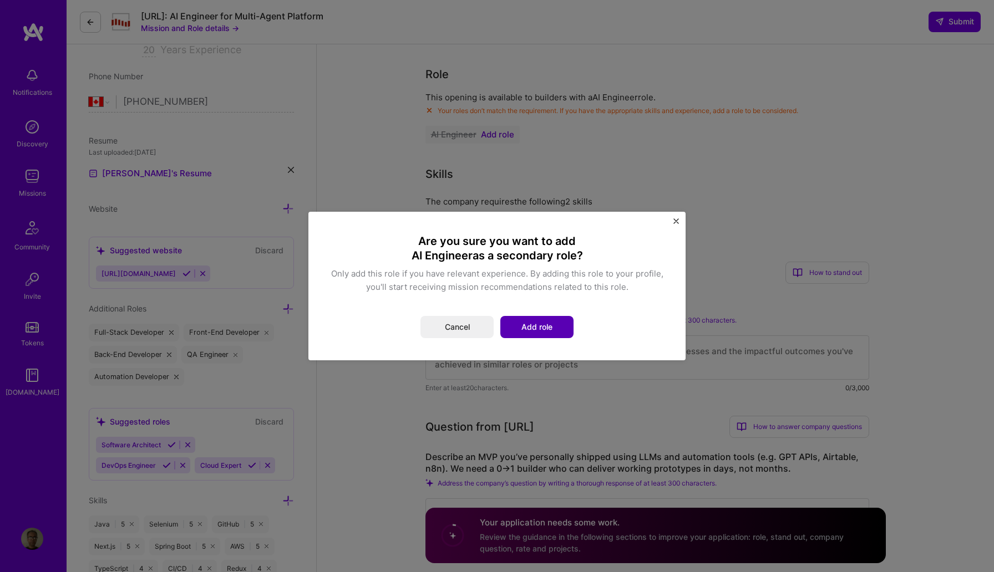
click at [553, 323] on button "Add role" at bounding box center [536, 327] width 73 height 22
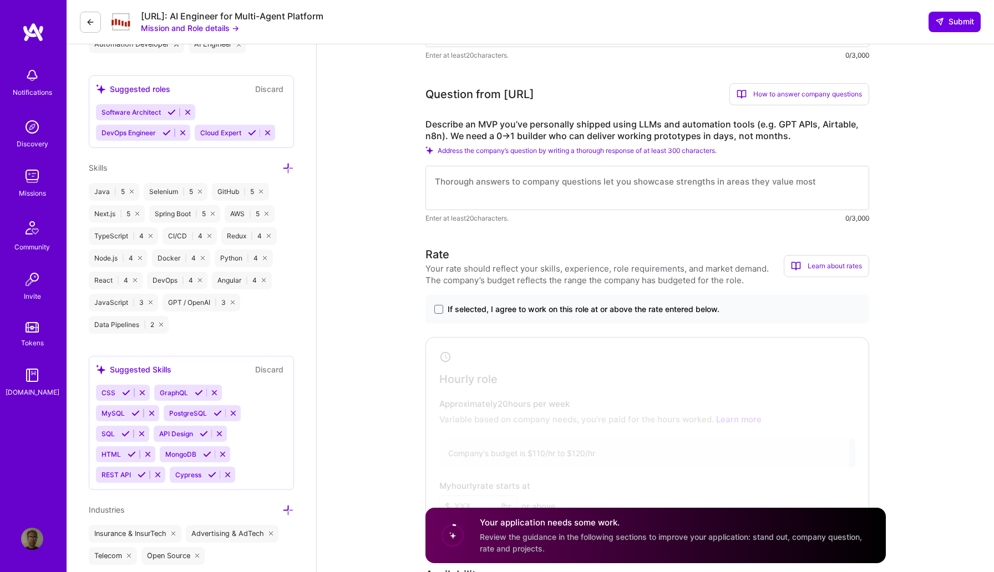
scroll to position [540, 0]
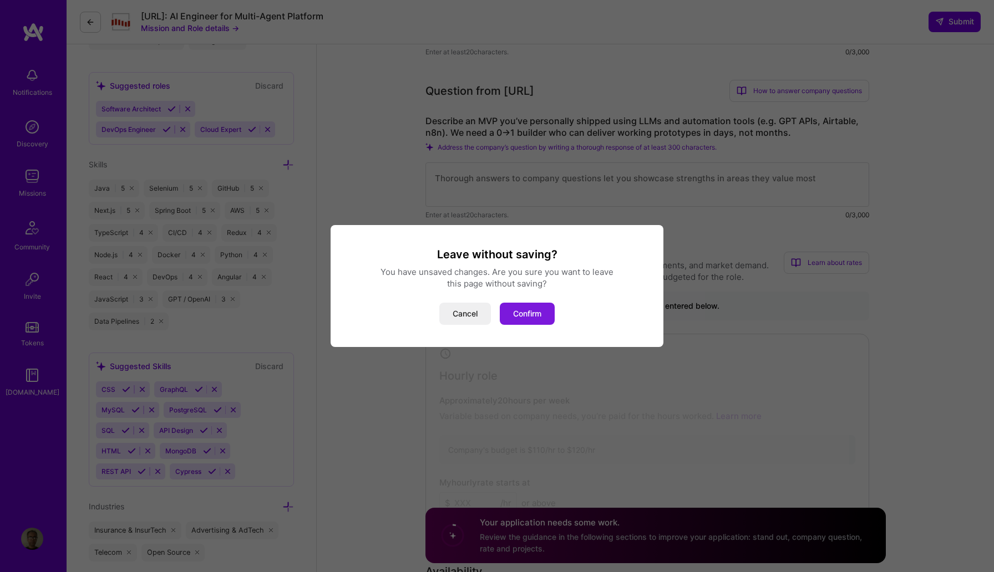
click at [533, 311] on button "Confirm" at bounding box center [527, 314] width 55 height 22
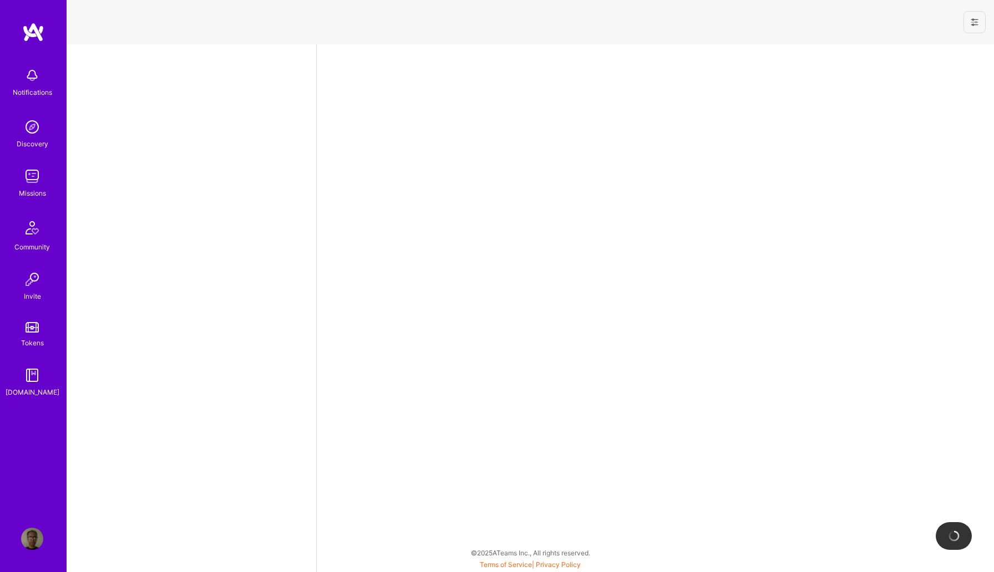
select select "CA"
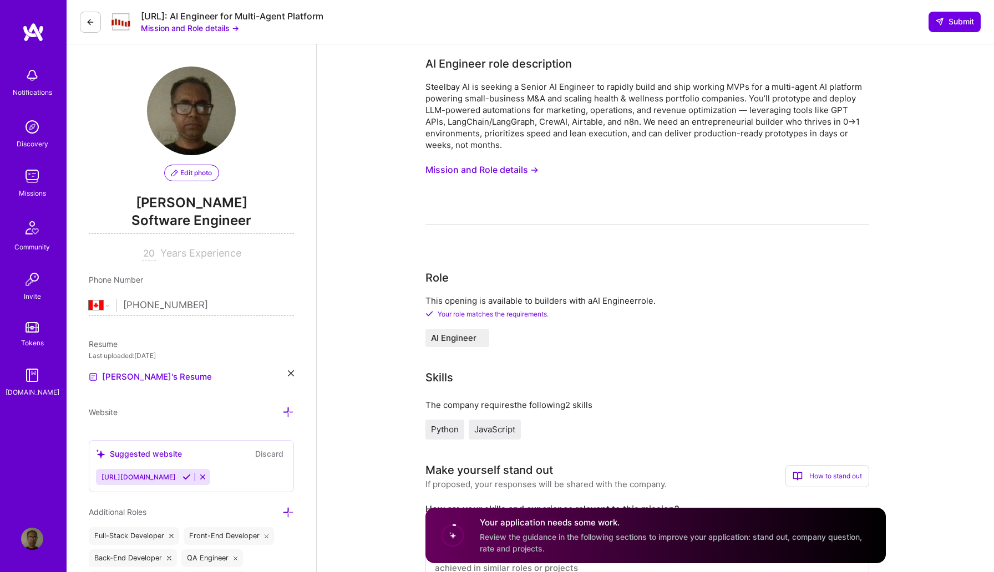
click at [24, 35] on img at bounding box center [33, 32] width 22 height 20
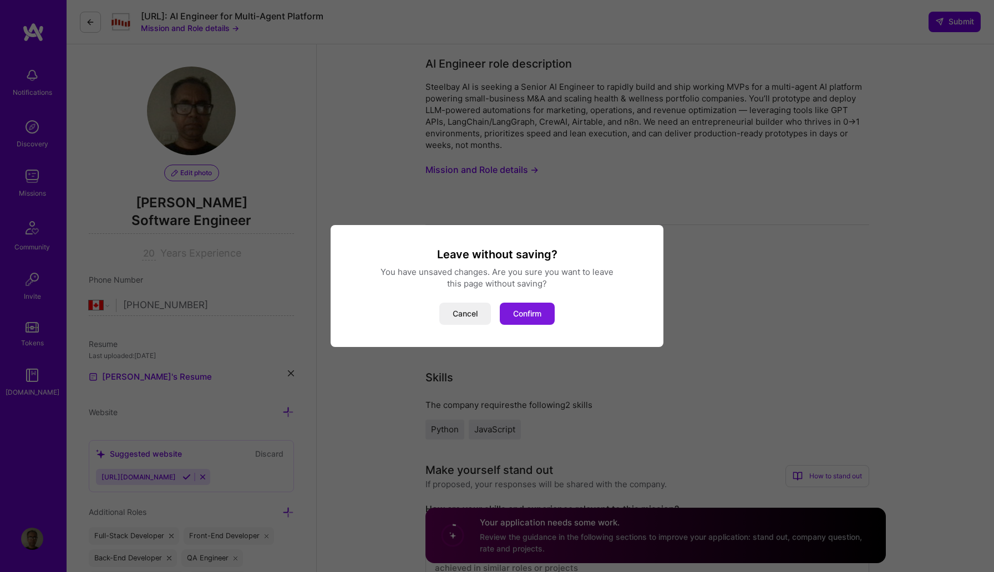
click at [535, 316] on button "Confirm" at bounding box center [527, 314] width 55 height 22
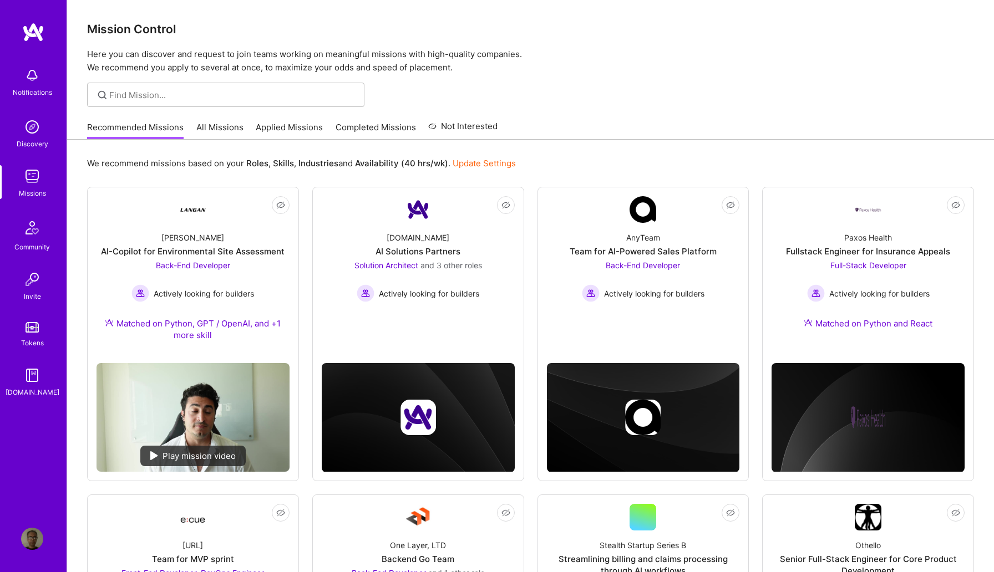
click at [227, 130] on link "All Missions" at bounding box center [219, 130] width 47 height 18
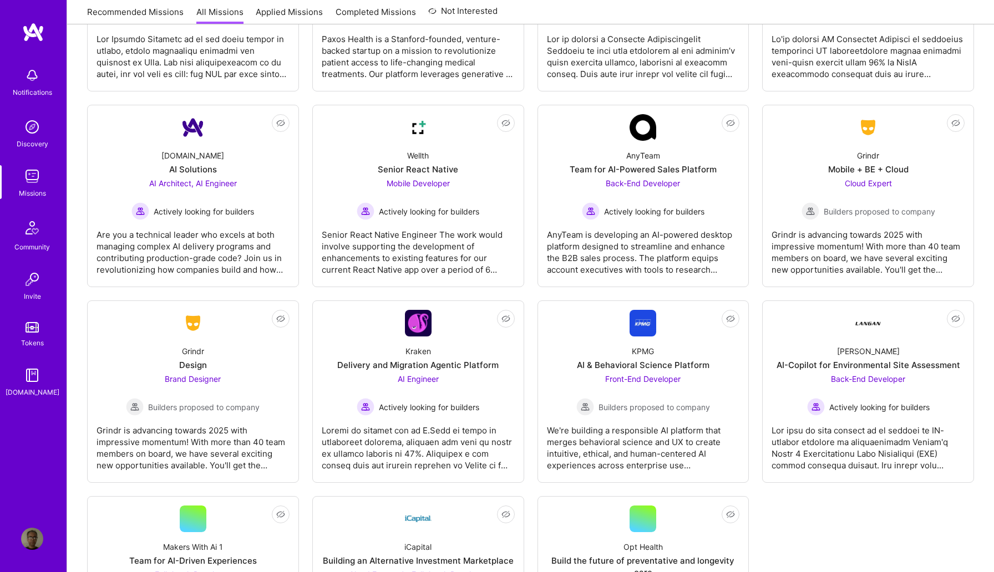
scroll to position [2191, 0]
click at [222, 182] on span "AI Architect, AI Engineer" at bounding box center [193, 183] width 88 height 9
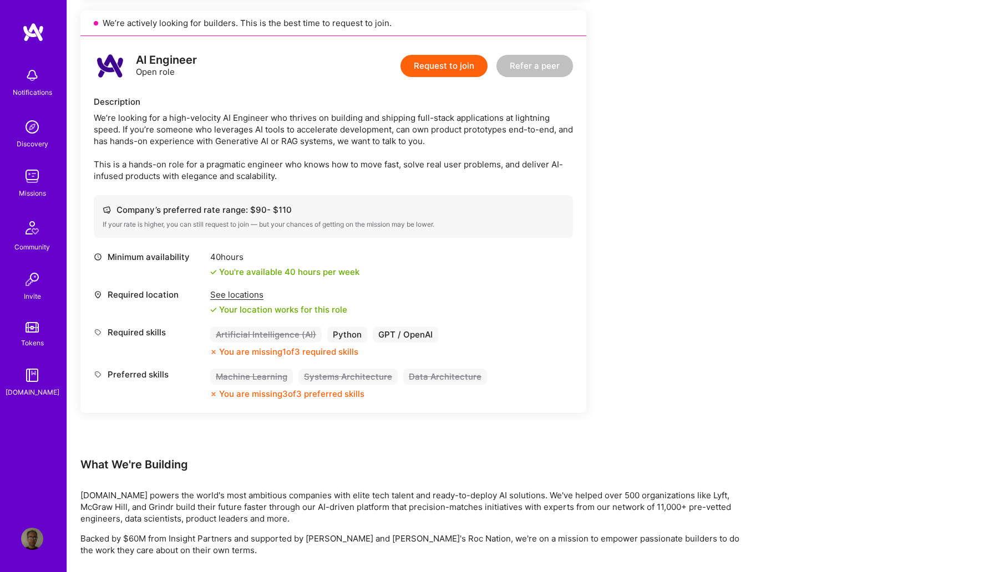
scroll to position [673, 0]
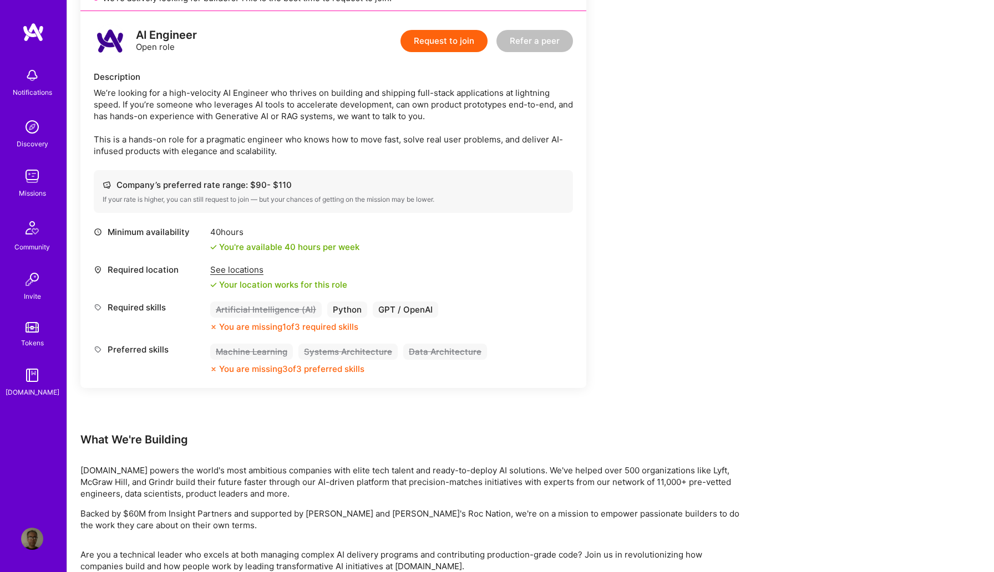
click at [467, 44] on button "Request to join" at bounding box center [444, 41] width 87 height 22
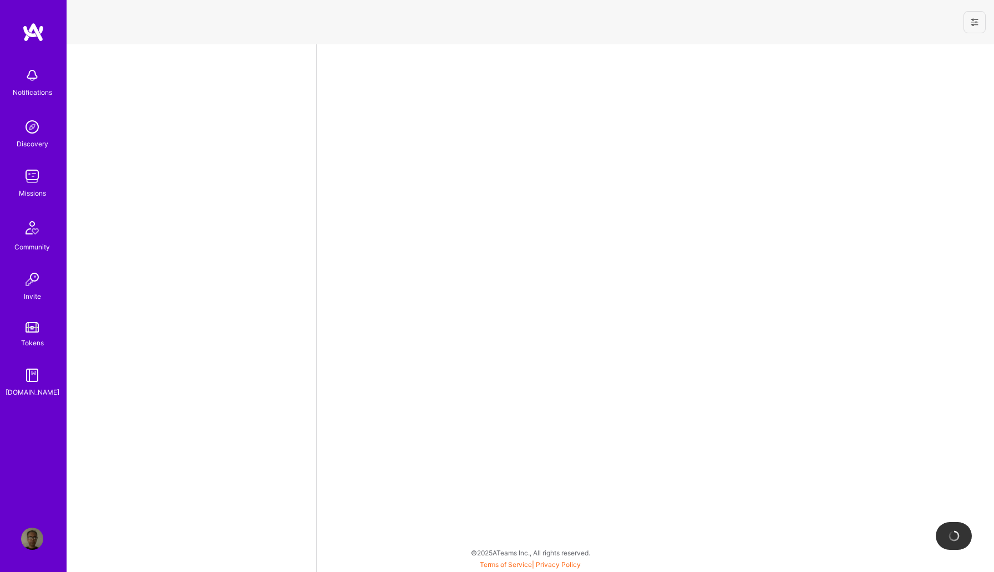
select select "CA"
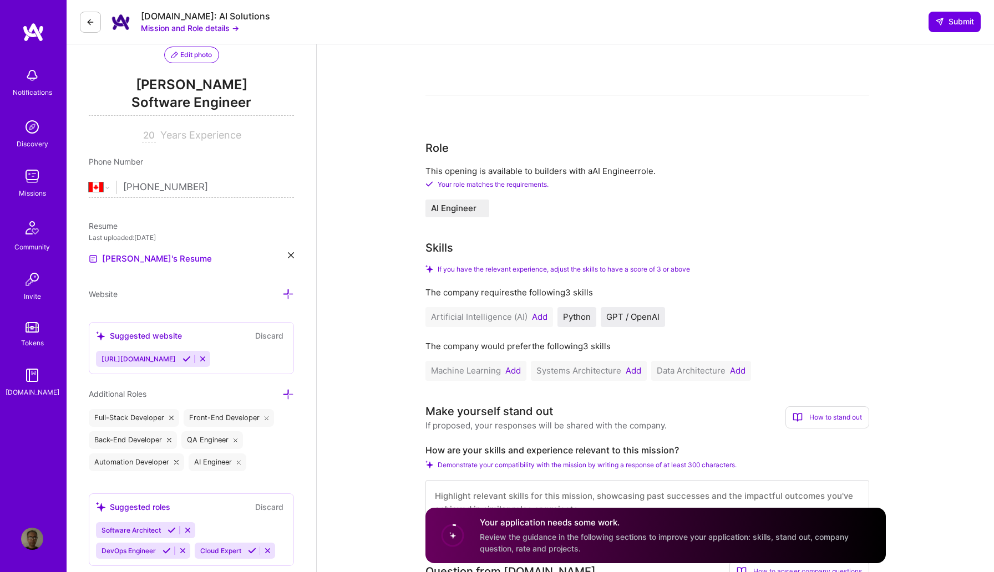
scroll to position [138, 0]
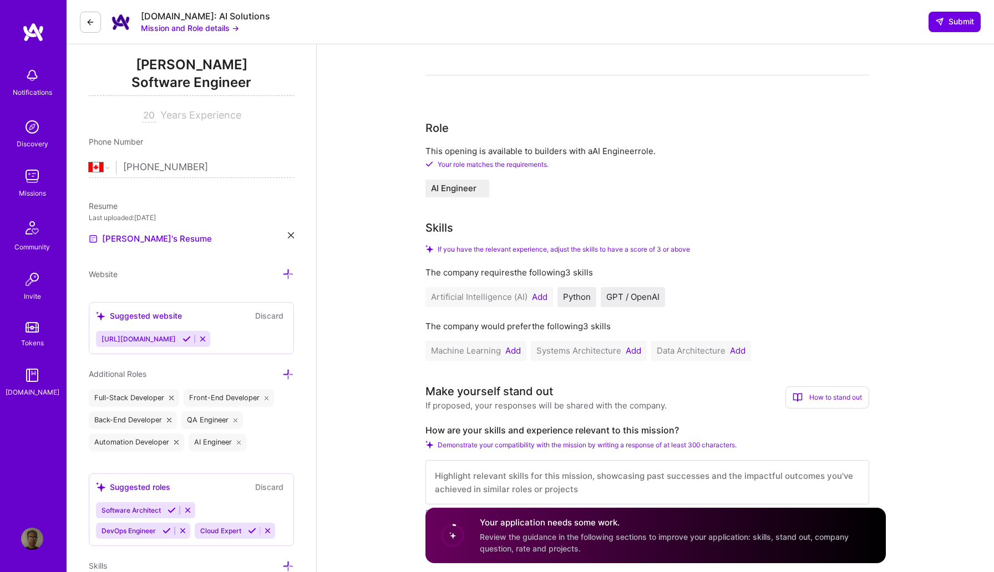
click at [538, 298] on button "Add" at bounding box center [540, 297] width 16 height 9
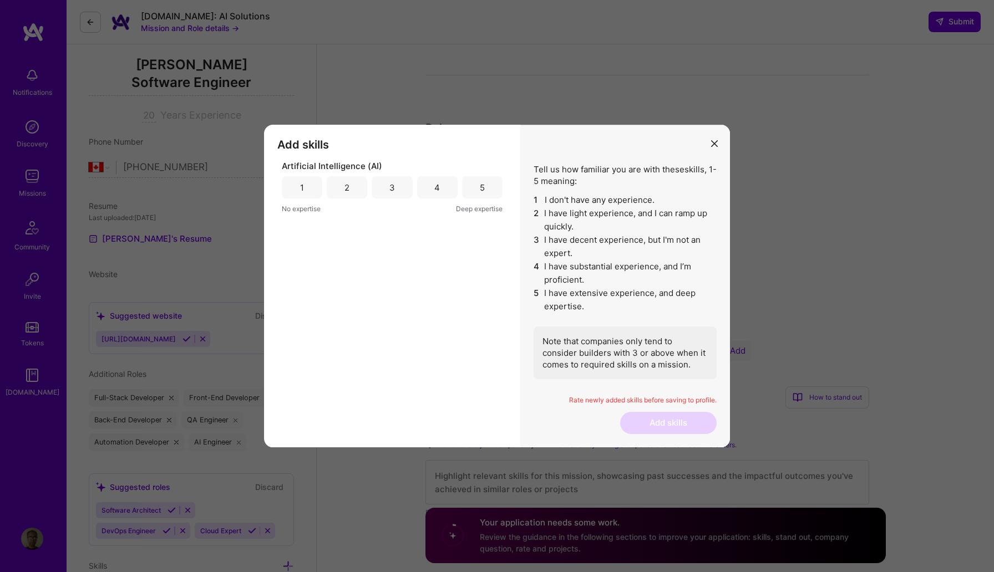
click at [394, 185] on div "3" at bounding box center [392, 188] width 6 height 12
click at [670, 422] on button "Add skills" at bounding box center [668, 423] width 97 height 22
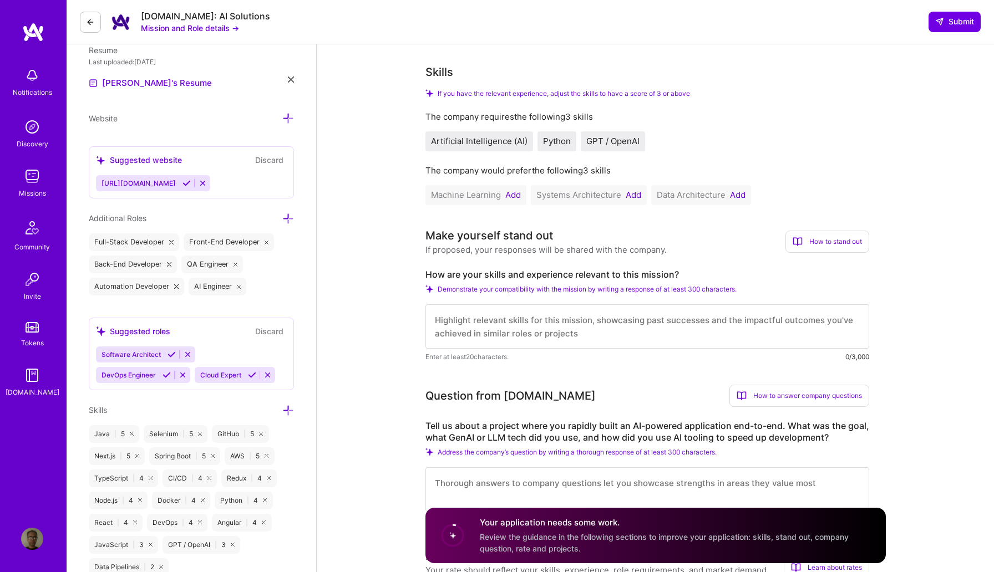
scroll to position [308, 0]
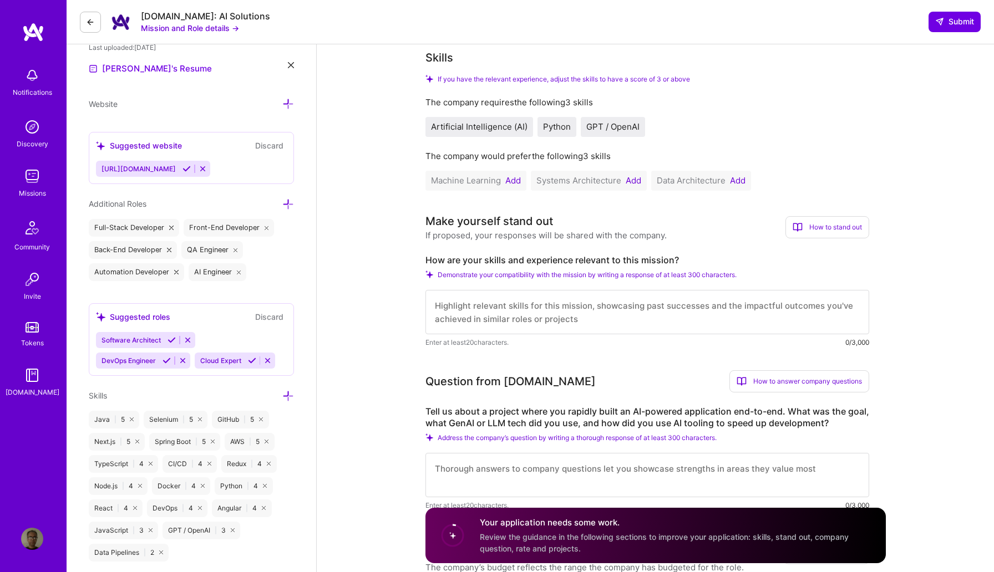
click at [485, 316] on textarea at bounding box center [647, 312] width 444 height 44
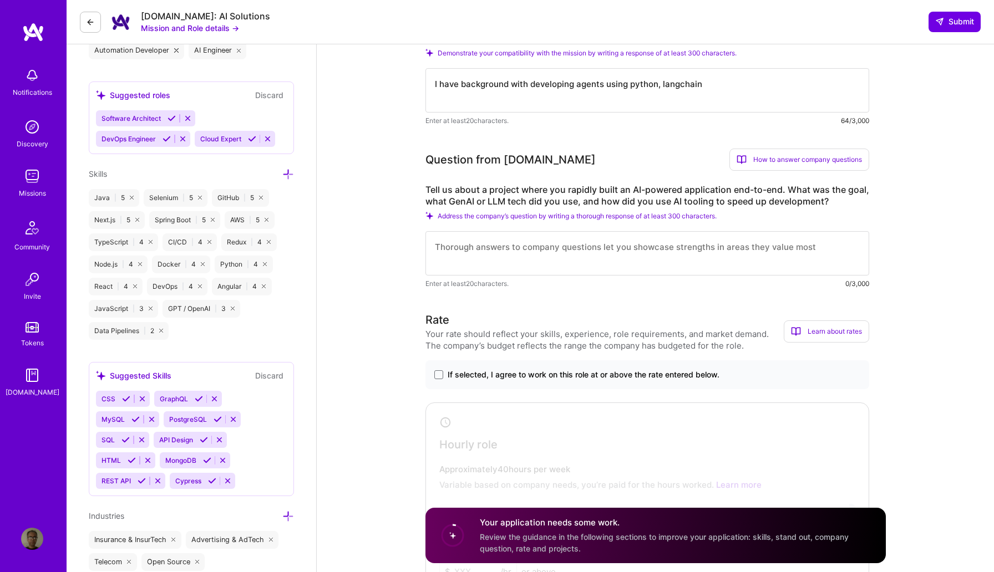
scroll to position [531, 0]
type textarea "I have background with developing agents using python, langchain"
click at [721, 241] on textarea at bounding box center [647, 252] width 444 height 44
click at [630, 245] on textarea "I worked on a chatbot to answer user's questions. Questions were asnweres" at bounding box center [647, 252] width 444 height 44
click at [809, 246] on textarea "I worked on a chatbot to answer user's questions about user's sales. Questions …" at bounding box center [647, 252] width 444 height 44
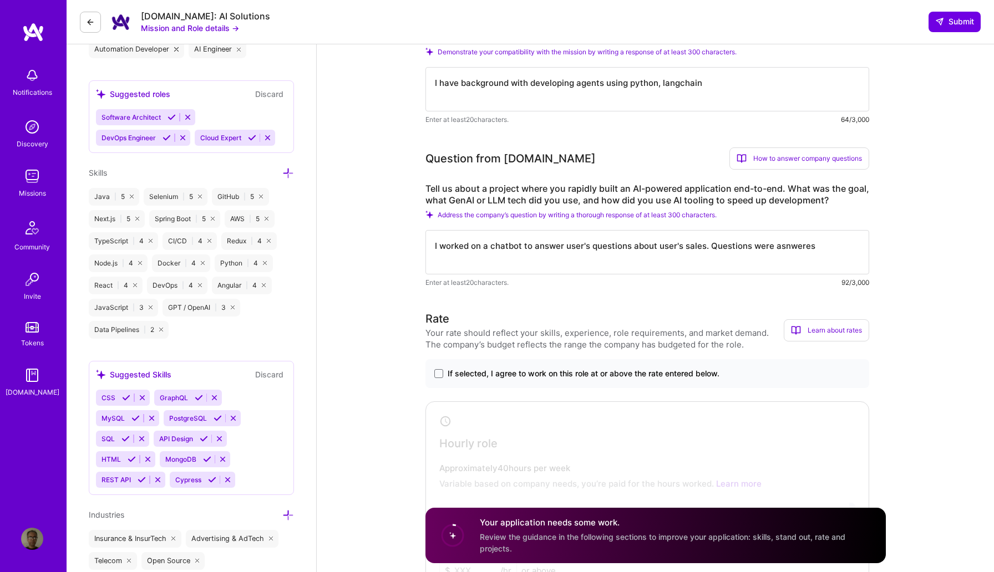
click at [802, 246] on textarea "I worked on a chatbot to answer user's questions about user's sales. Questions …" at bounding box center [647, 252] width 444 height 44
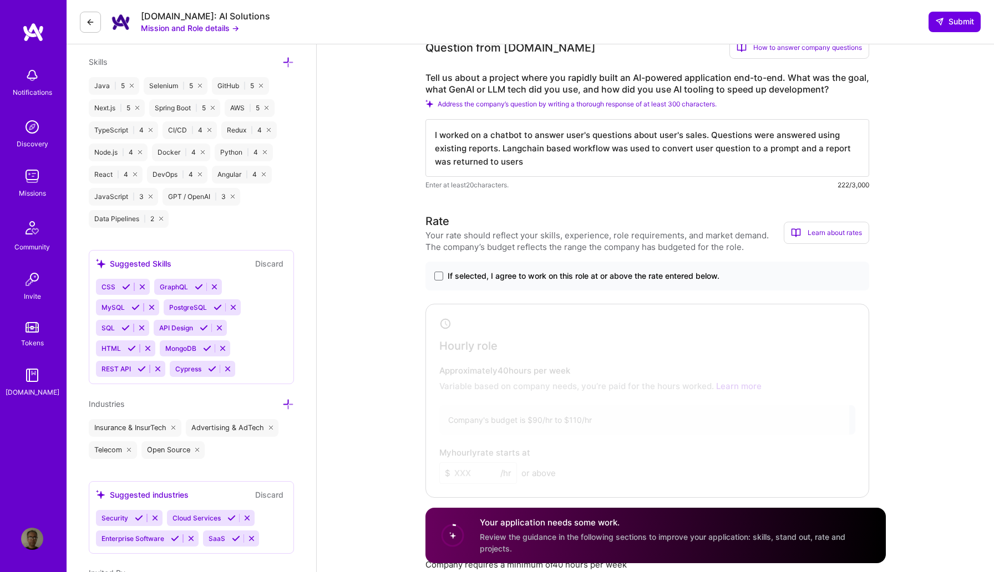
scroll to position [673, 0]
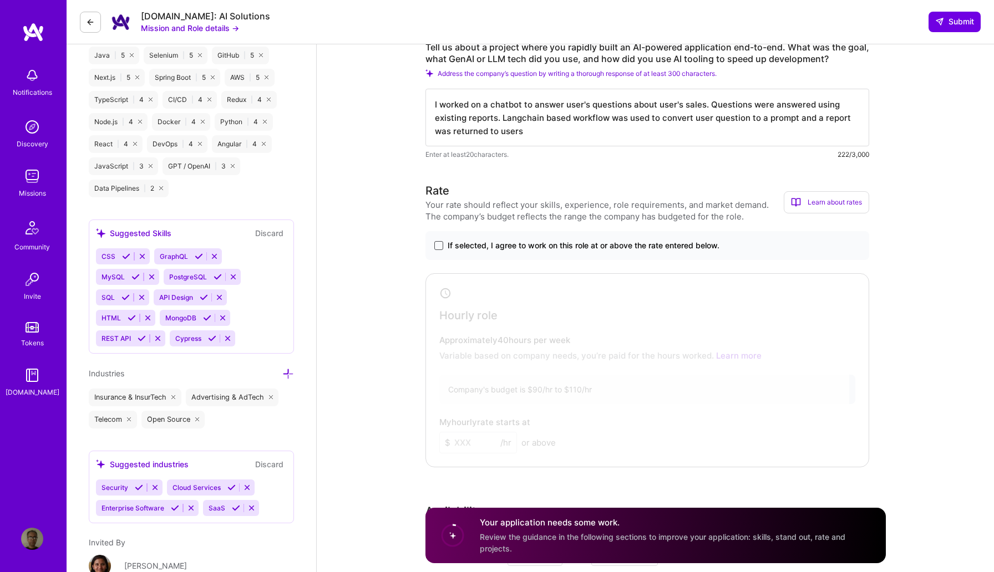
type textarea "I worked on a chatbot to answer user's questions about user's sales. Questions …"
click at [439, 248] on span at bounding box center [438, 245] width 9 height 9
click at [0, 0] on input "If selected, I agree to work on this role at or above the rate entered below." at bounding box center [0, 0] width 0 height 0
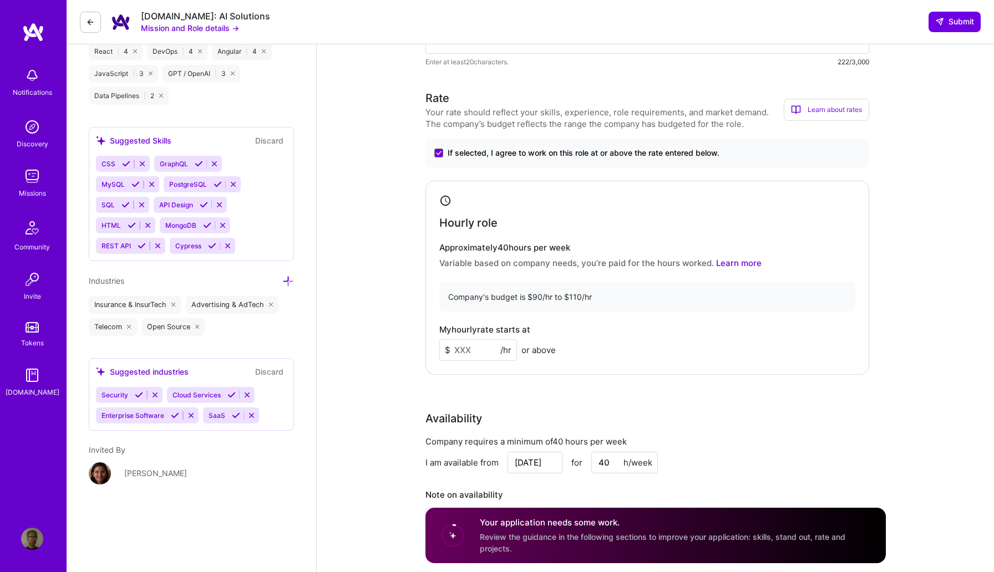
scroll to position [797, 0]
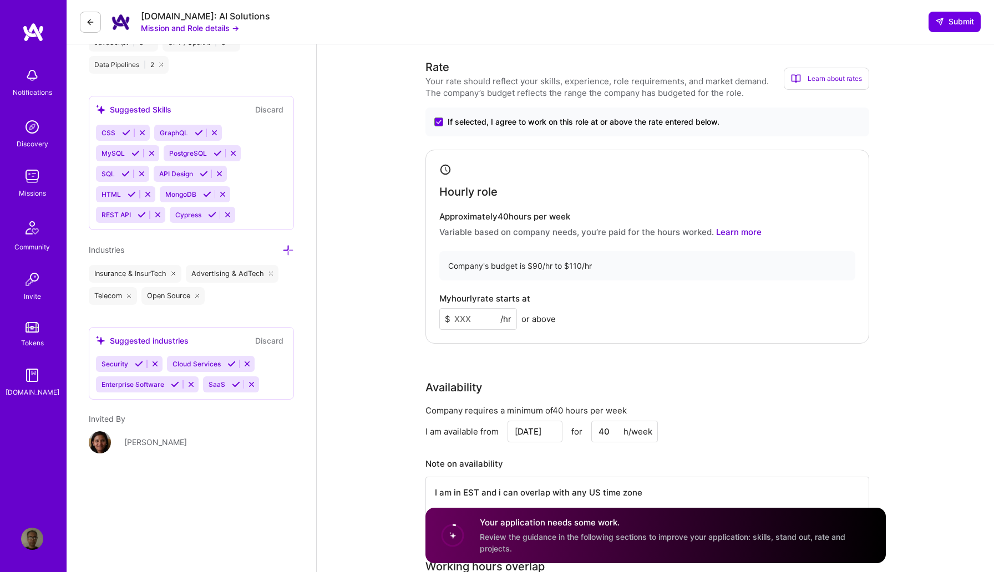
click at [465, 321] on input at bounding box center [478, 319] width 78 height 22
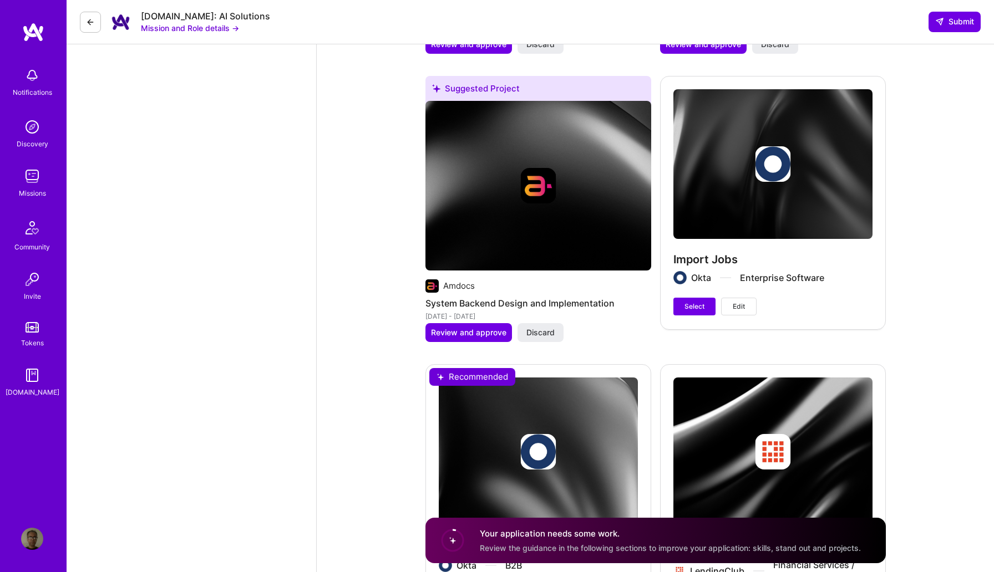
scroll to position [2364, 0]
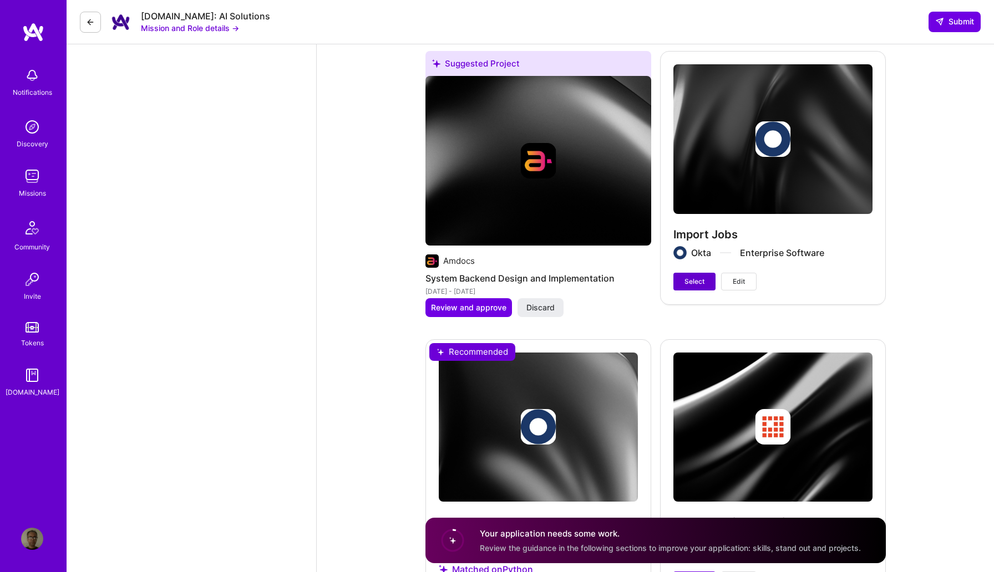
type input "100"
click at [706, 285] on button "Select" at bounding box center [694, 282] width 42 height 18
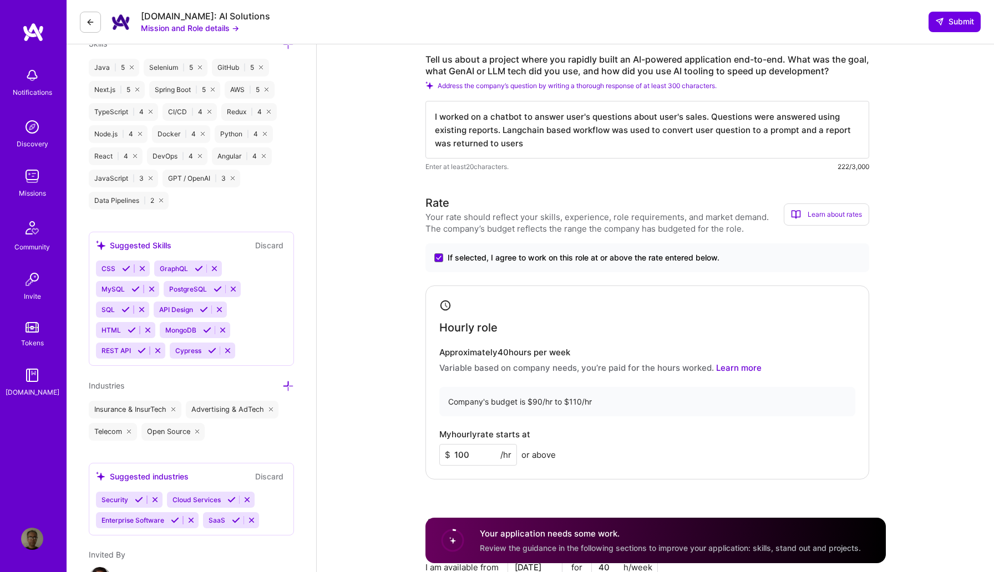
scroll to position [407, 0]
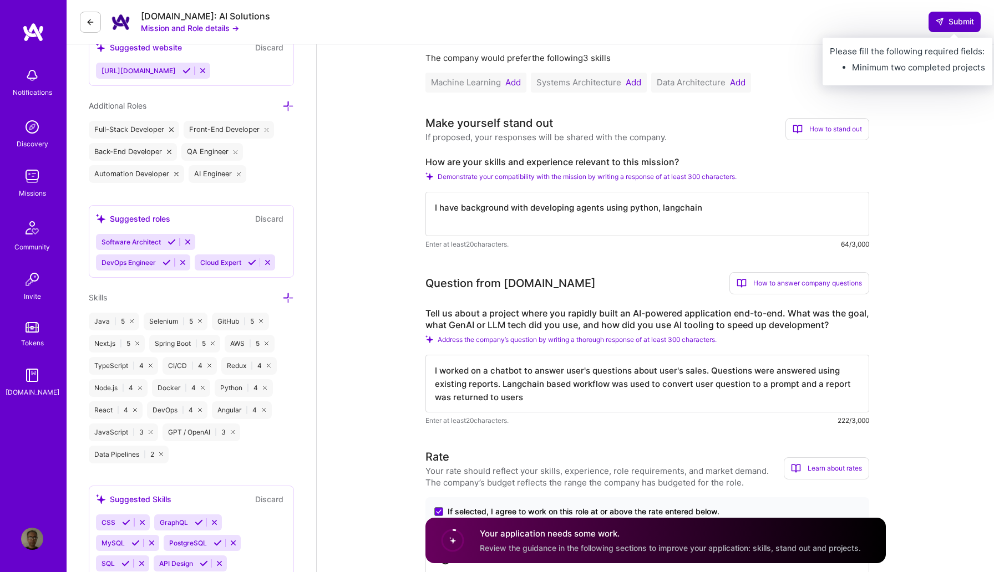
click at [951, 18] on span "Submit" at bounding box center [954, 21] width 39 height 11
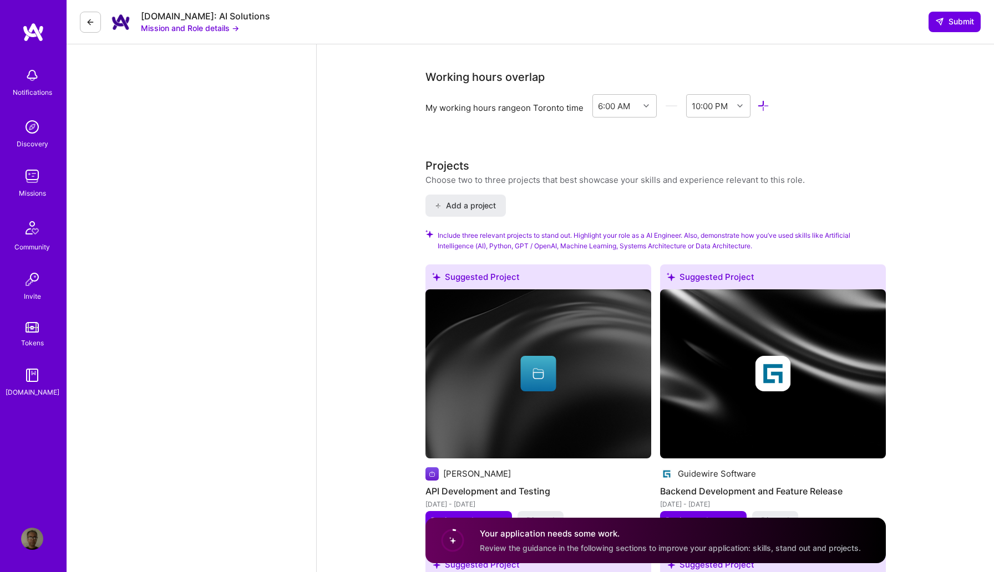
scroll to position [1299, 0]
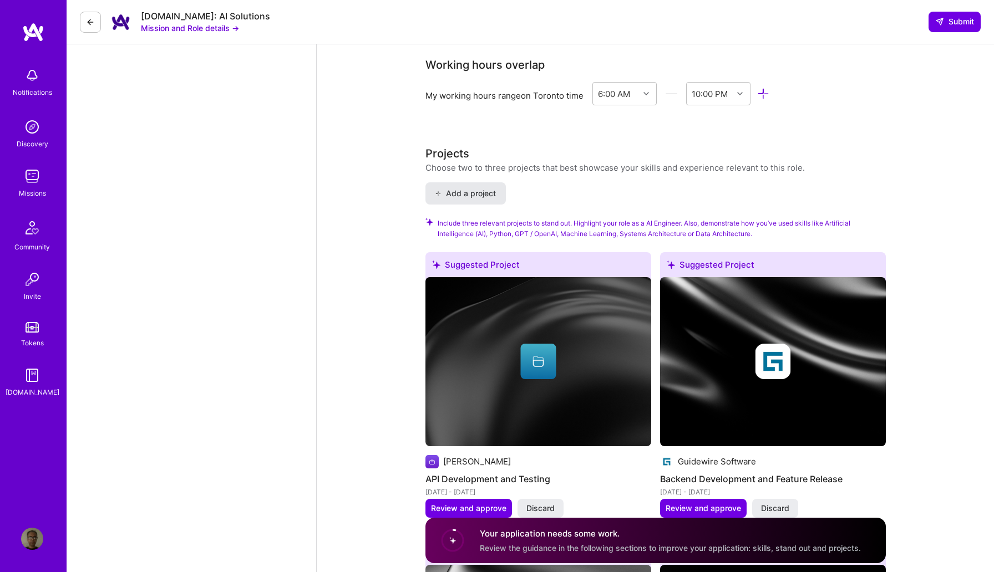
click at [470, 187] on button "Add a project" at bounding box center [465, 194] width 80 height 22
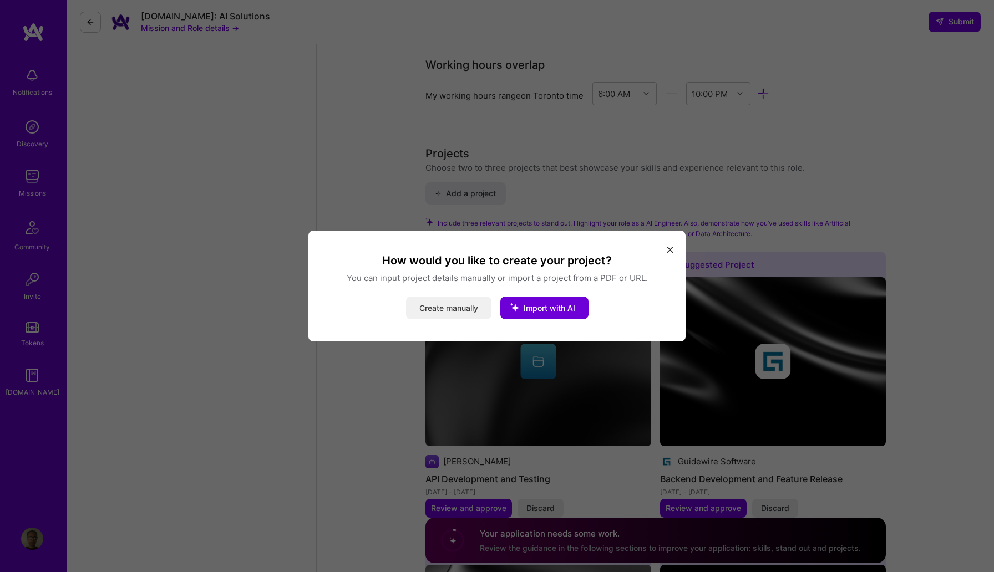
click at [463, 310] on button "Create manually" at bounding box center [448, 308] width 85 height 22
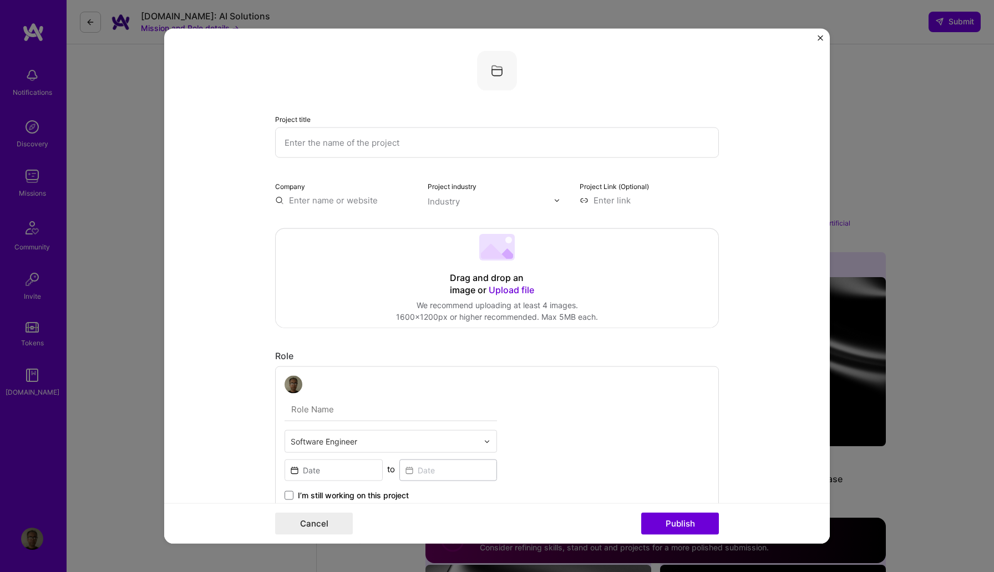
click at [399, 132] on input "text" at bounding box center [497, 143] width 444 height 31
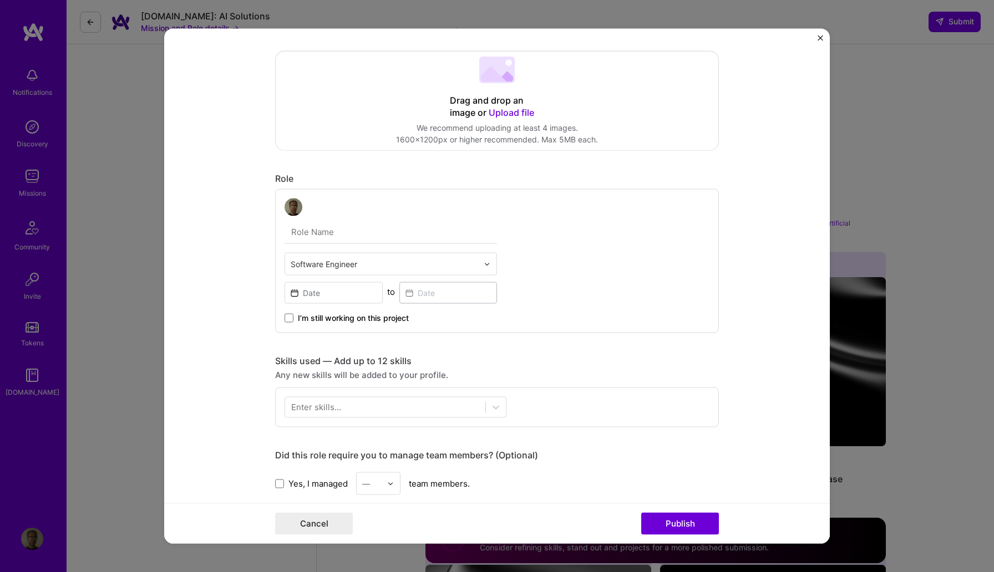
scroll to position [243, 0]
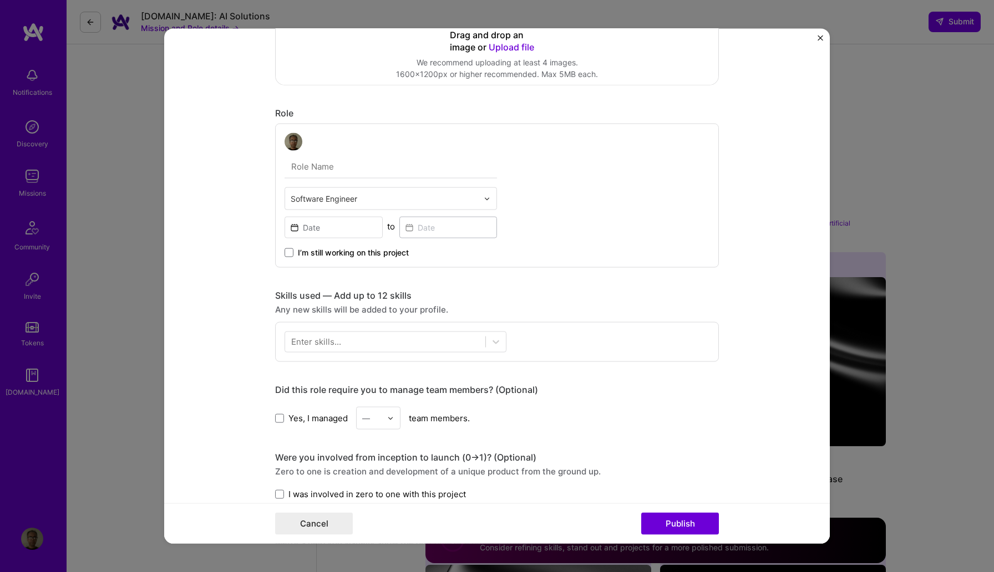
type input "Chatbot"
click at [366, 204] on input "text" at bounding box center [385, 199] width 188 height 12
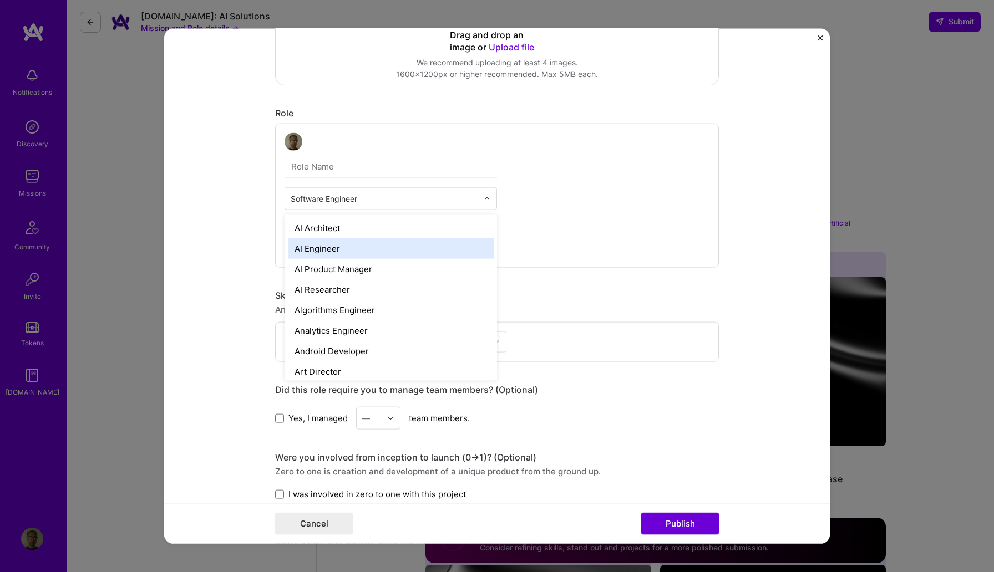
click at [340, 251] on div "AI Engineer" at bounding box center [391, 249] width 206 height 21
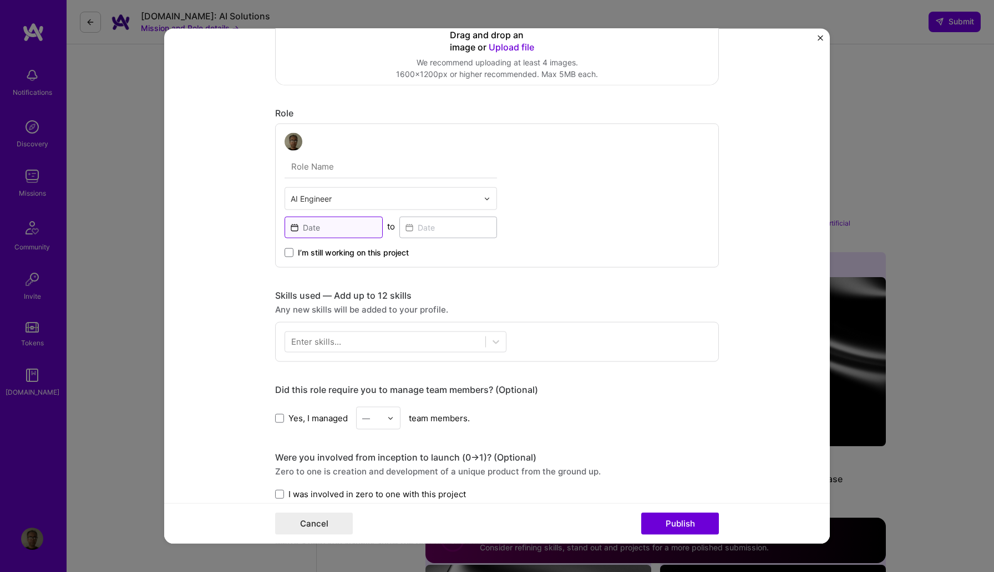
click at [321, 231] on input at bounding box center [334, 228] width 98 height 22
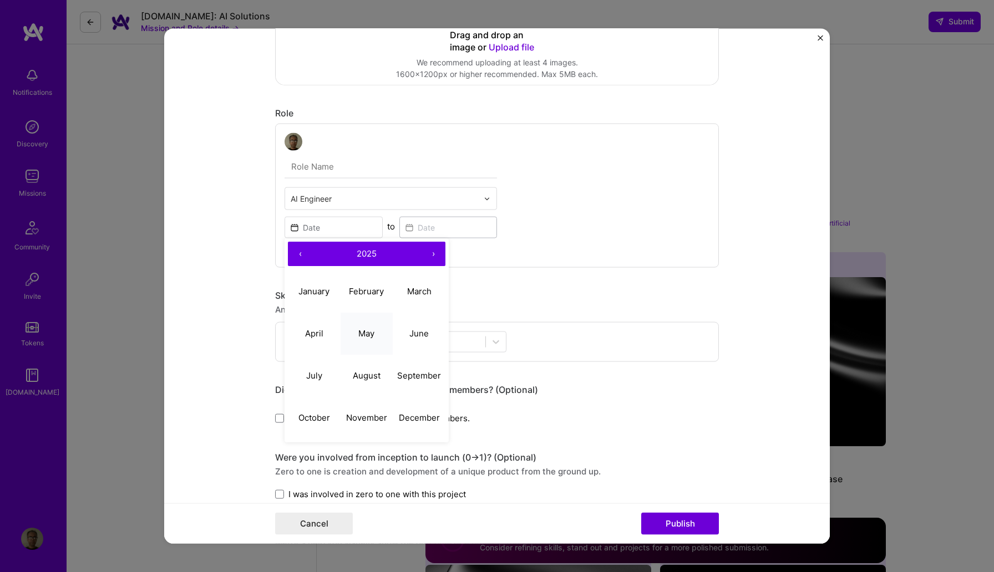
click at [362, 332] on abbr "May" at bounding box center [366, 333] width 16 height 11
type input "[DATE]"
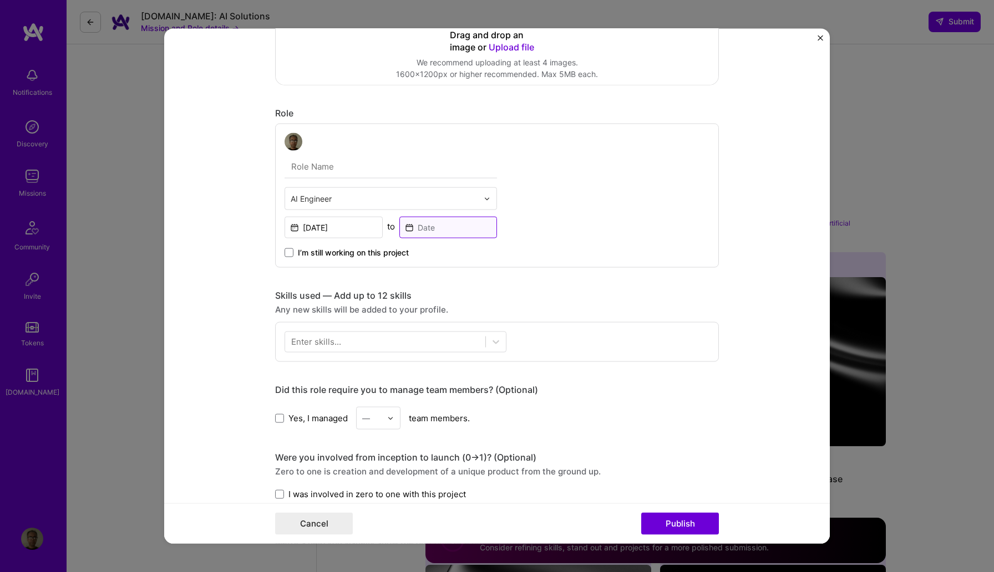
click at [453, 225] on input at bounding box center [448, 228] width 98 height 22
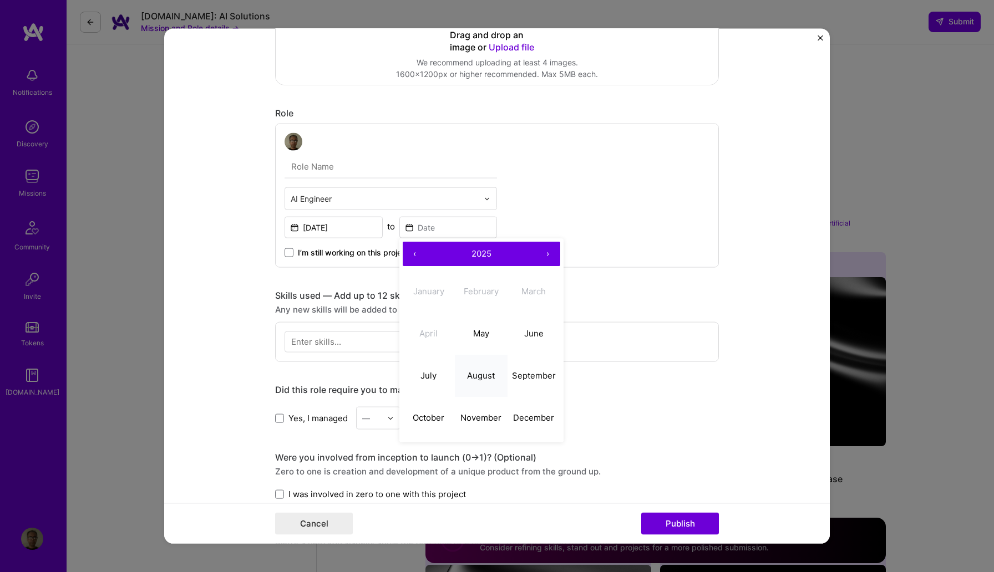
click at [492, 378] on abbr "August" at bounding box center [481, 375] width 28 height 11
type input "[DATE]"
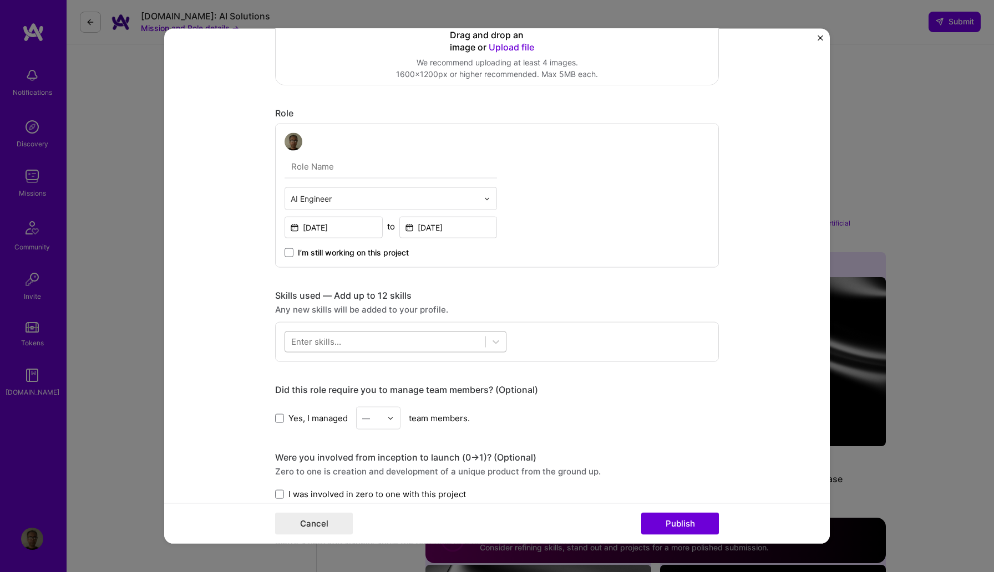
click at [395, 342] on div at bounding box center [385, 342] width 200 height 18
click at [312, 382] on div "Python" at bounding box center [395, 387] width 209 height 12
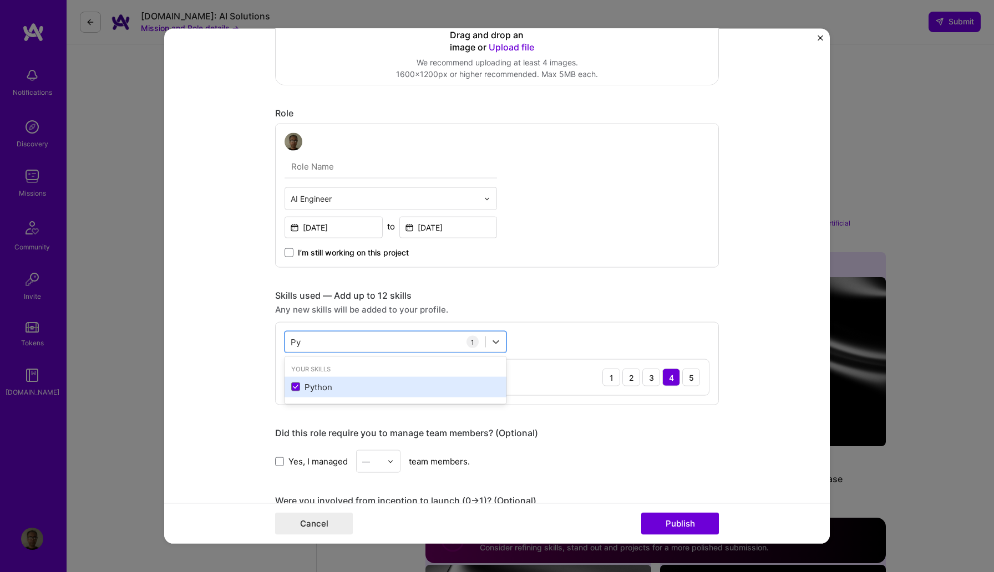
type input "P"
click at [294, 392] on span at bounding box center [295, 387] width 9 height 9
click at [0, 0] on input "checkbox" at bounding box center [0, 0] width 0 height 0
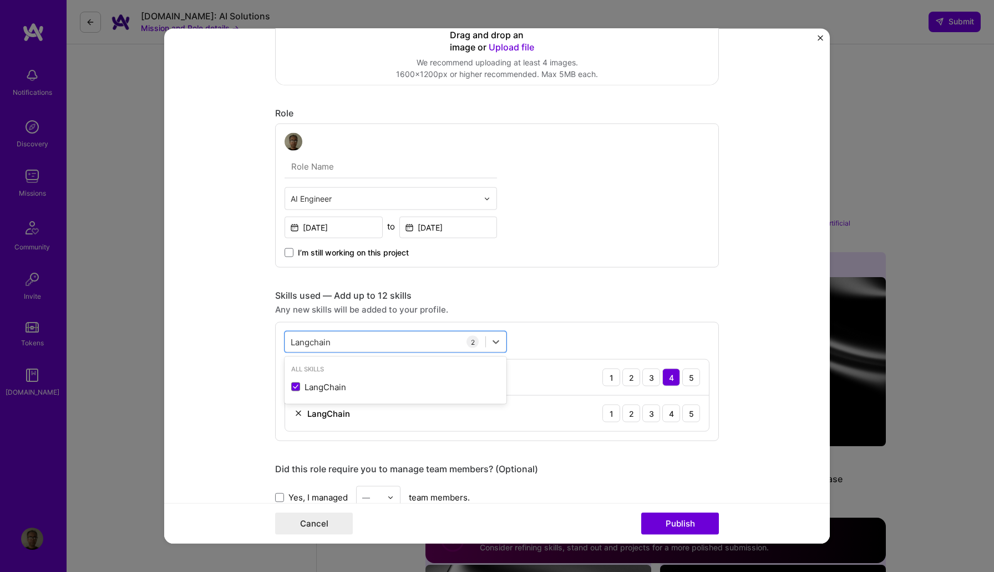
type input "Langchain"
click at [251, 404] on form "Project title Chatbot Company Project industry Industry Project Link (Optional)…" at bounding box center [497, 286] width 666 height 515
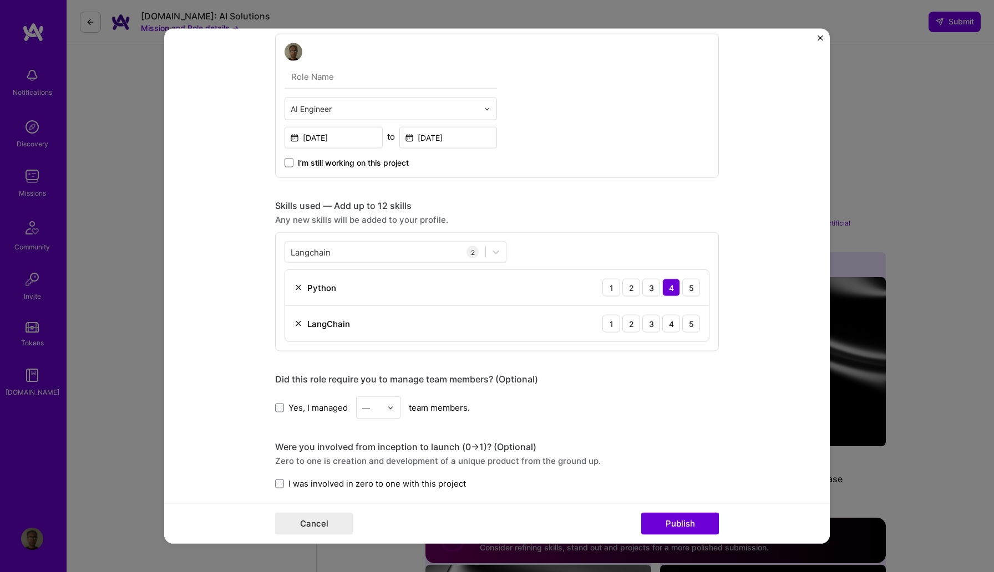
scroll to position [353, 0]
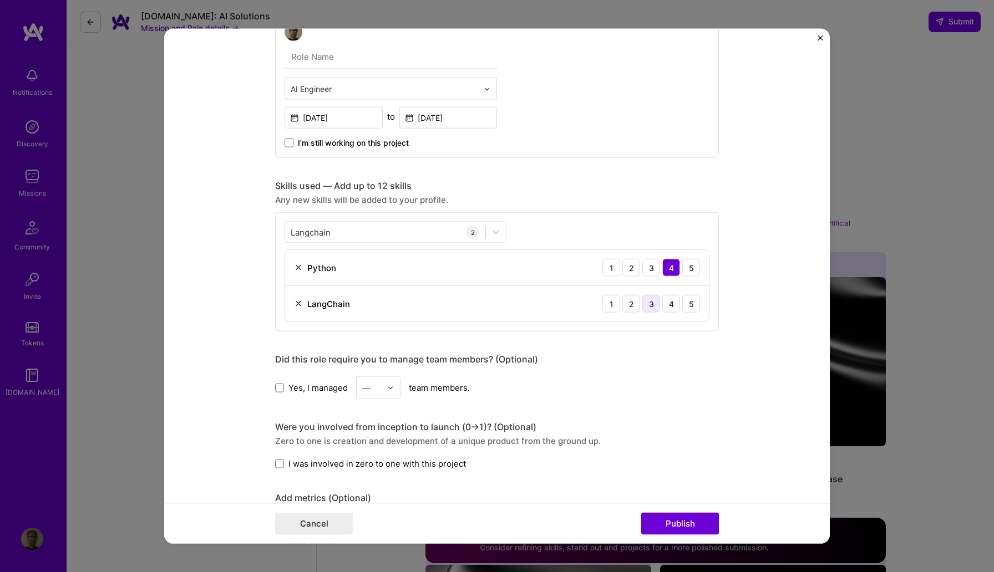
click at [652, 302] on div "3" at bounding box center [651, 304] width 18 height 18
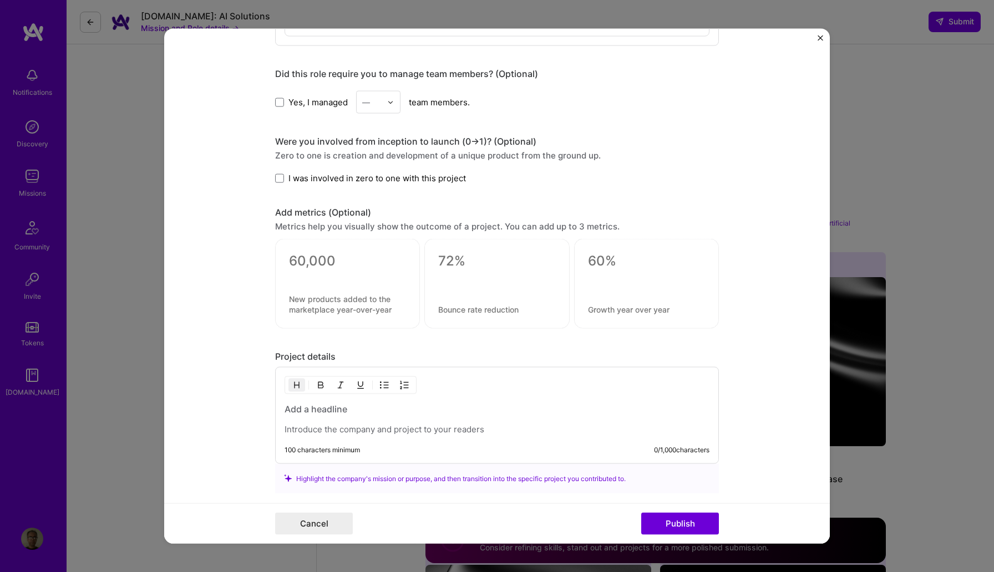
scroll to position [650, 0]
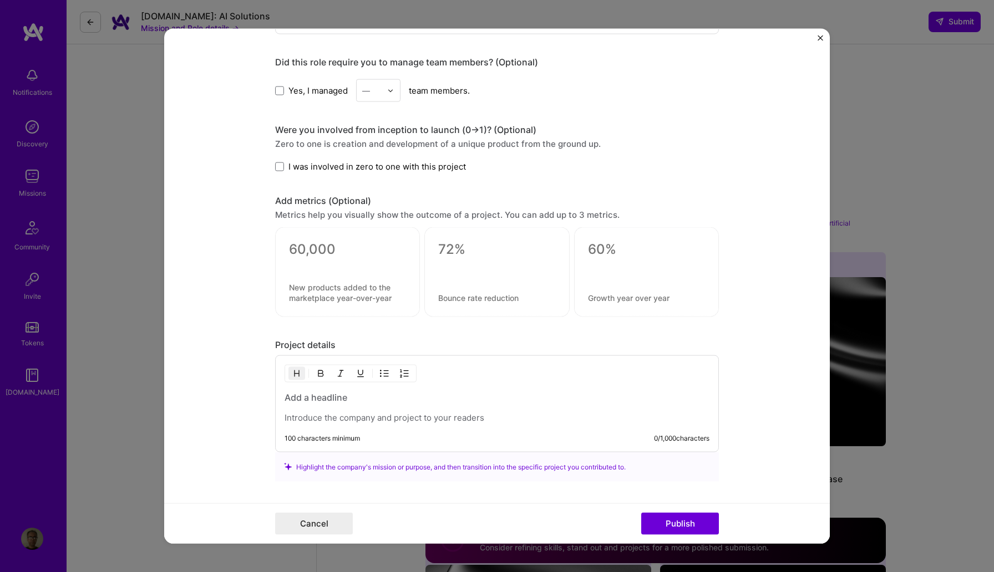
click at [285, 166] on label "I was involved in zero to one with this project" at bounding box center [370, 167] width 191 height 12
click at [0, 0] on input "I was involved in zero to one with this project" at bounding box center [0, 0] width 0 height 0
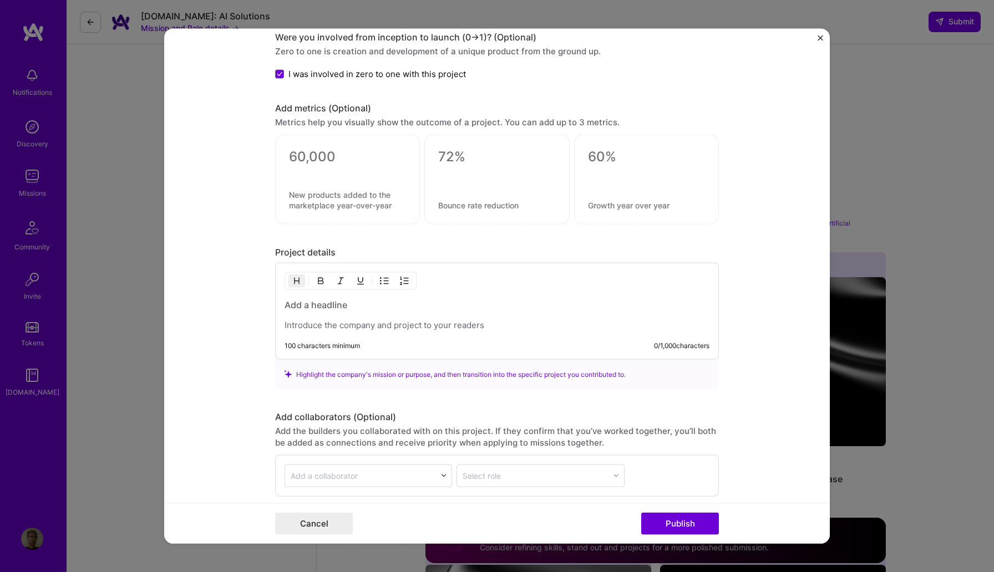
scroll to position [724, 0]
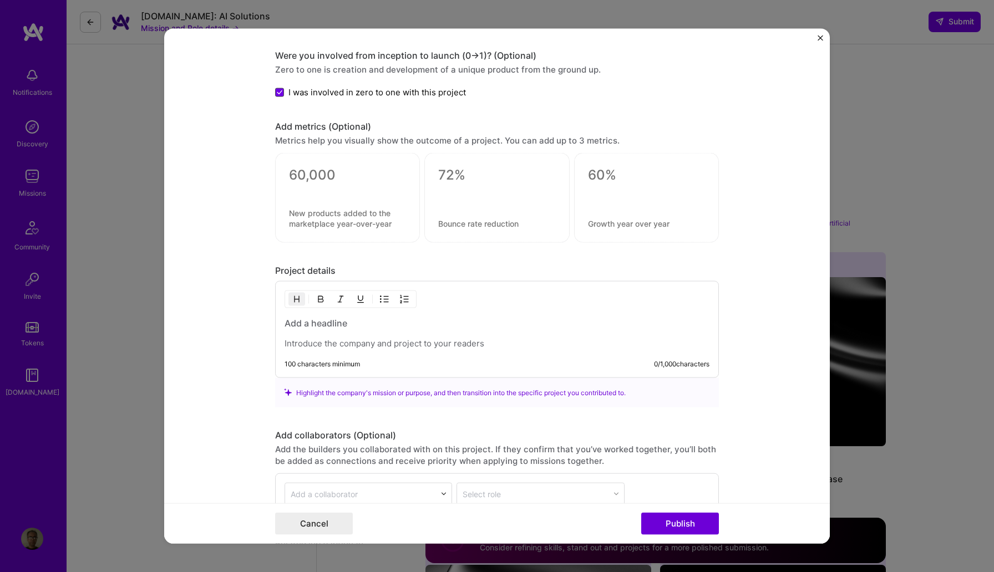
click at [280, 96] on span at bounding box center [279, 92] width 9 height 9
click at [0, 0] on input "I was involved in zero to one with this project" at bounding box center [0, 0] width 0 height 0
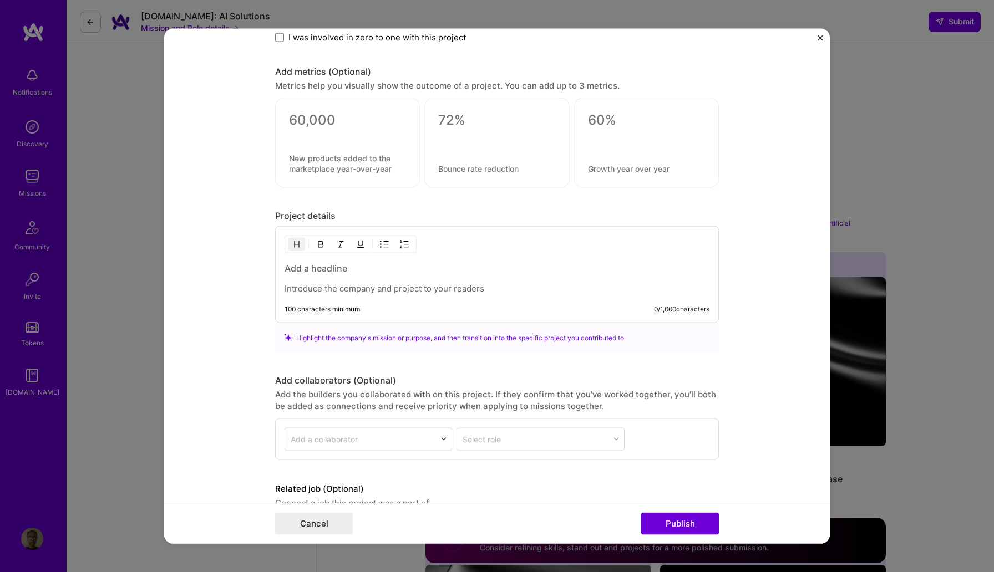
scroll to position [836, 0]
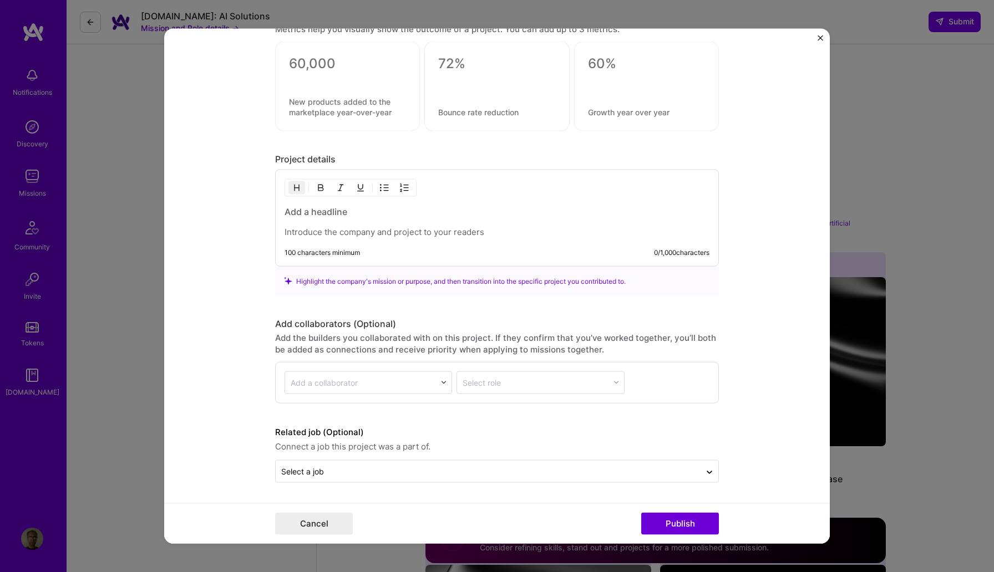
click at [369, 213] on h3 at bounding box center [497, 211] width 425 height 12
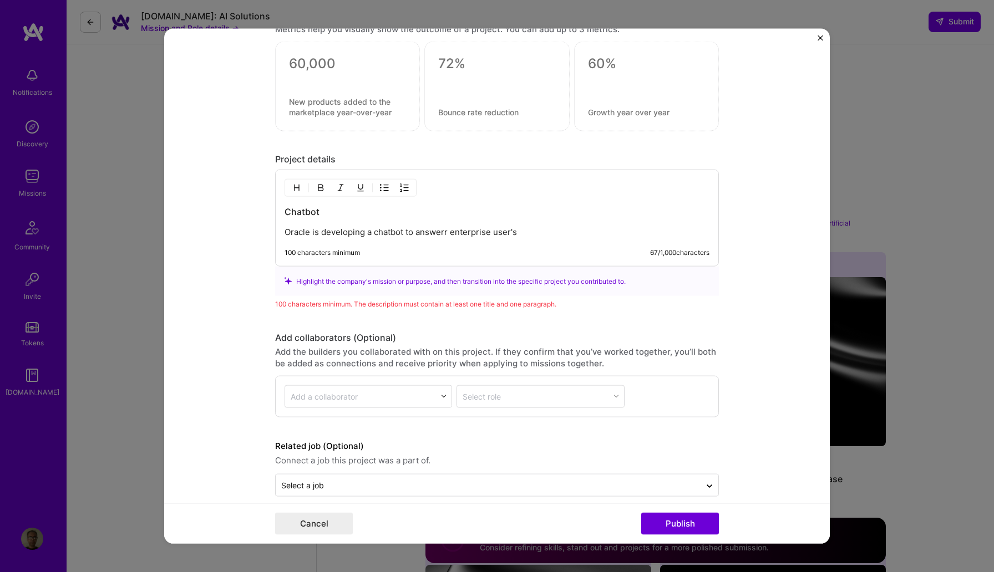
click at [445, 235] on p "Oracle is developing a chatbot to answerr enterprise user's" at bounding box center [497, 231] width 425 height 11
click at [526, 233] on p "Oracle is developing a chatbot to answer enterprise user's" at bounding box center [497, 231] width 425 height 11
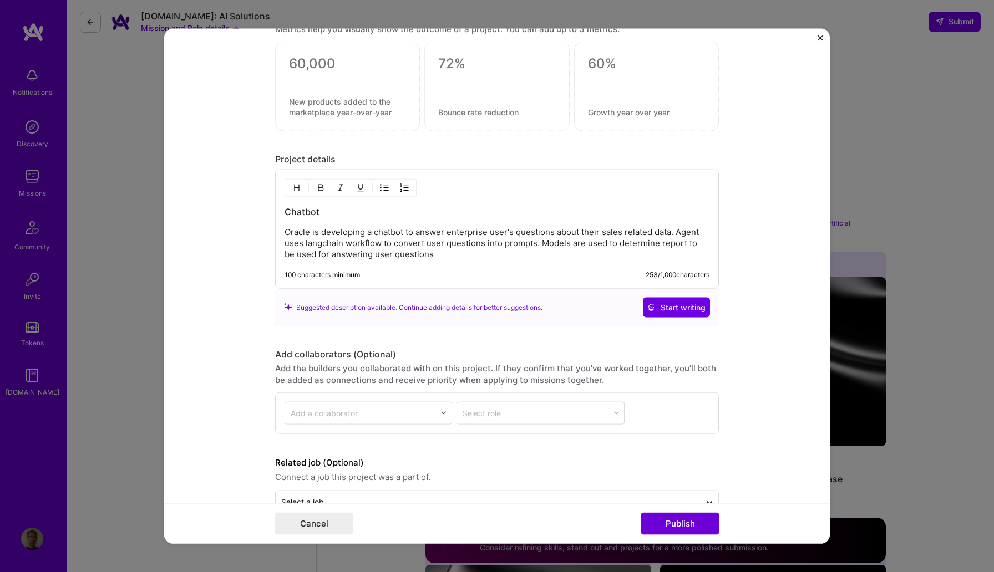
scroll to position [867, 0]
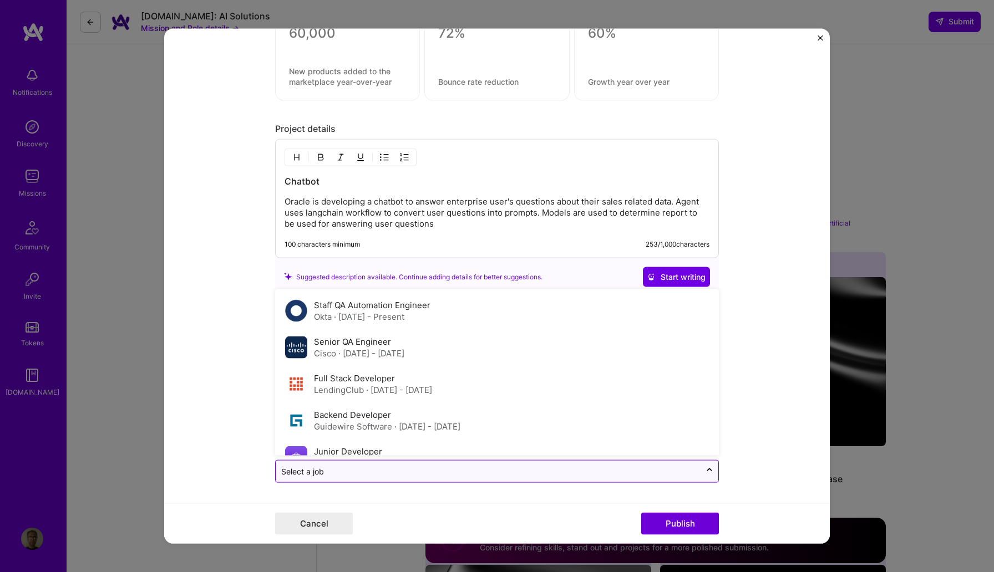
click at [542, 470] on input "text" at bounding box center [488, 471] width 414 height 12
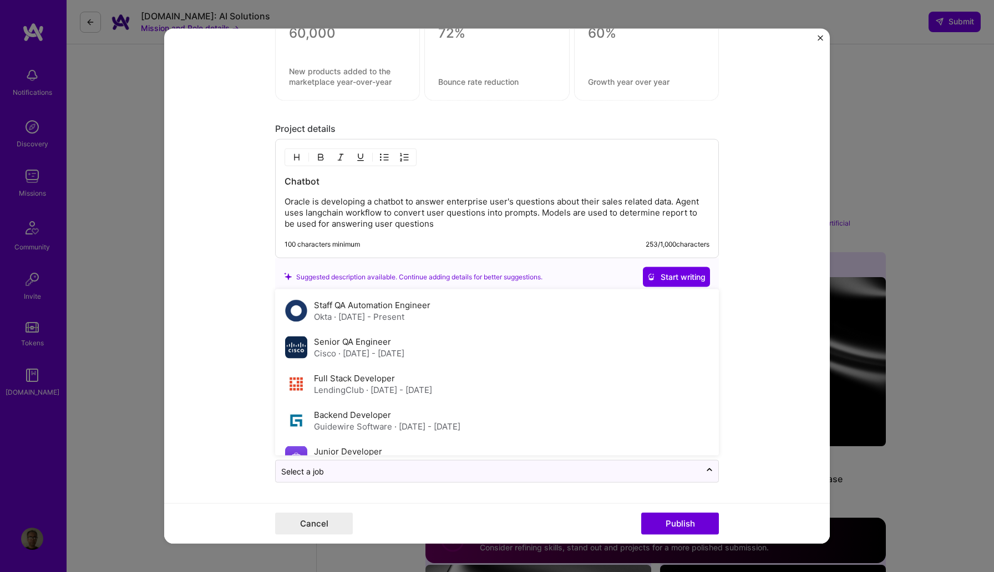
click at [252, 412] on form "Project title Chatbot Company Project industry Industry Project Link (Optional)…" at bounding box center [497, 286] width 666 height 515
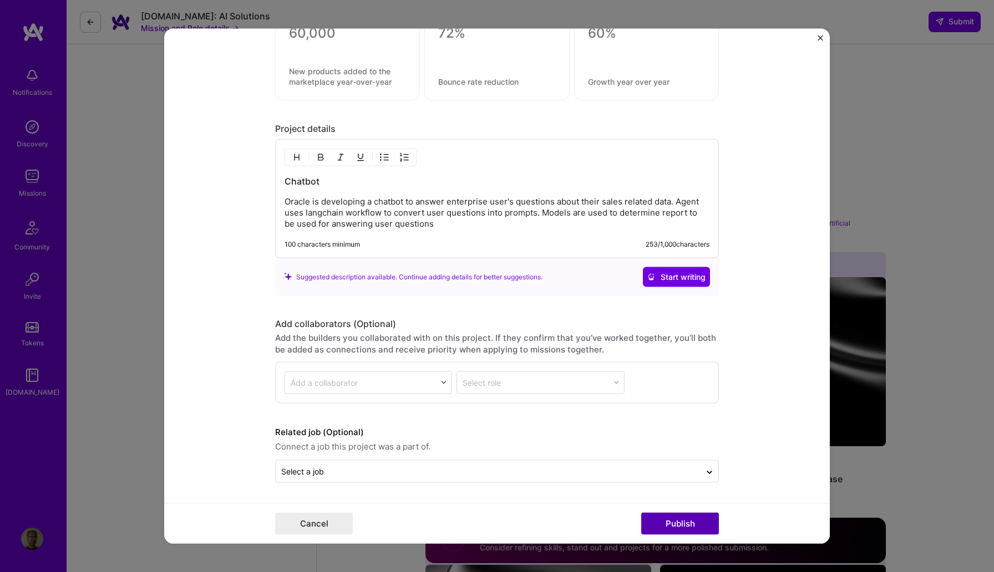
click at [703, 519] on button "Publish" at bounding box center [680, 524] width 78 height 22
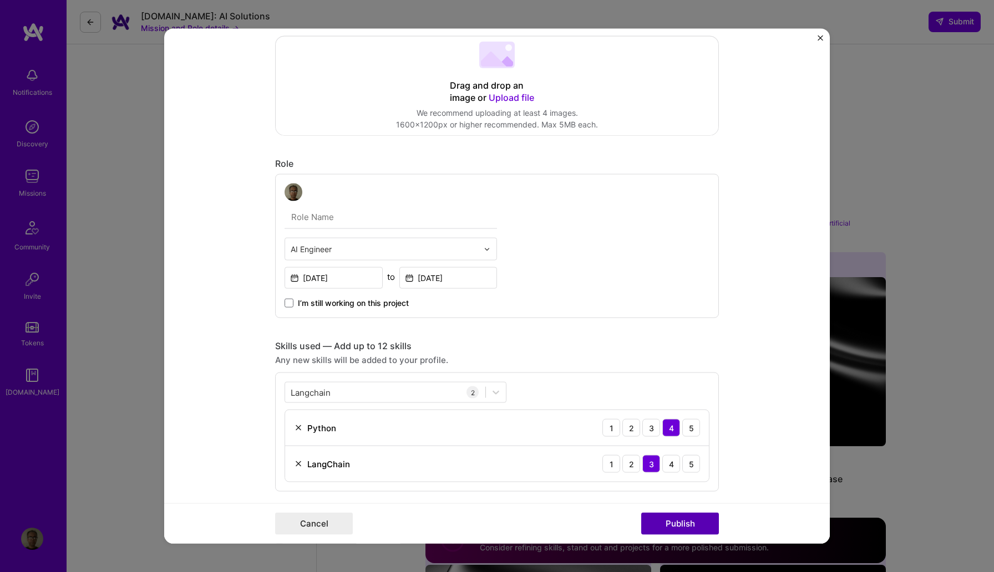
scroll to position [22, 0]
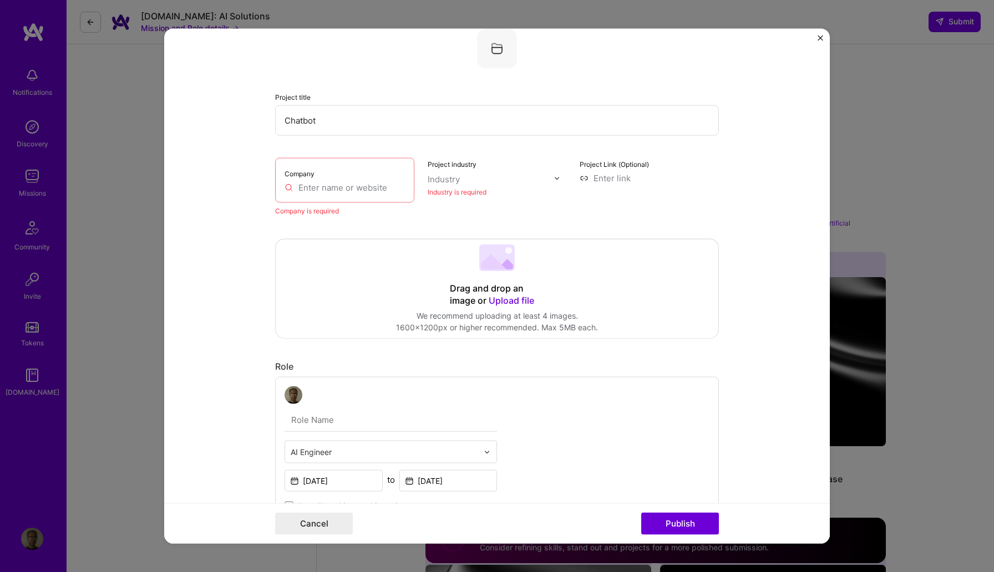
click at [354, 187] on input "text" at bounding box center [345, 188] width 120 height 12
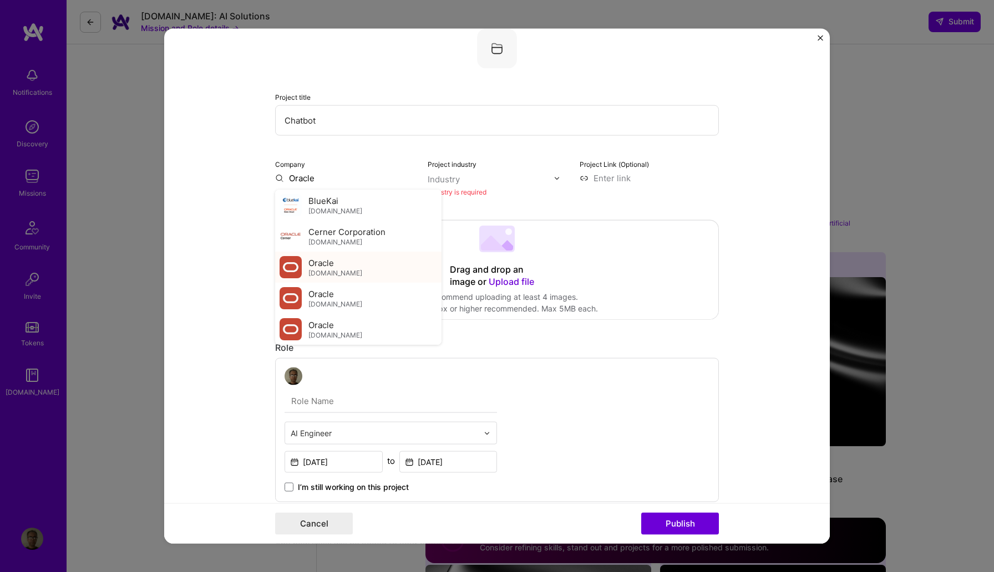
type input "Oracle"
click at [346, 272] on div "Oracle [DOMAIN_NAME]" at bounding box center [358, 267] width 166 height 31
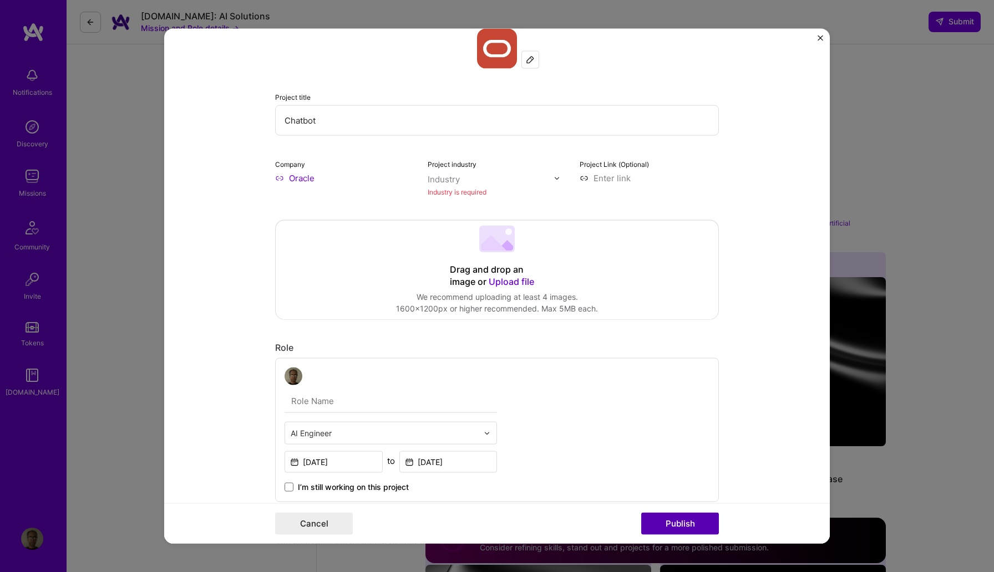
click at [668, 525] on button "Publish" at bounding box center [680, 524] width 78 height 22
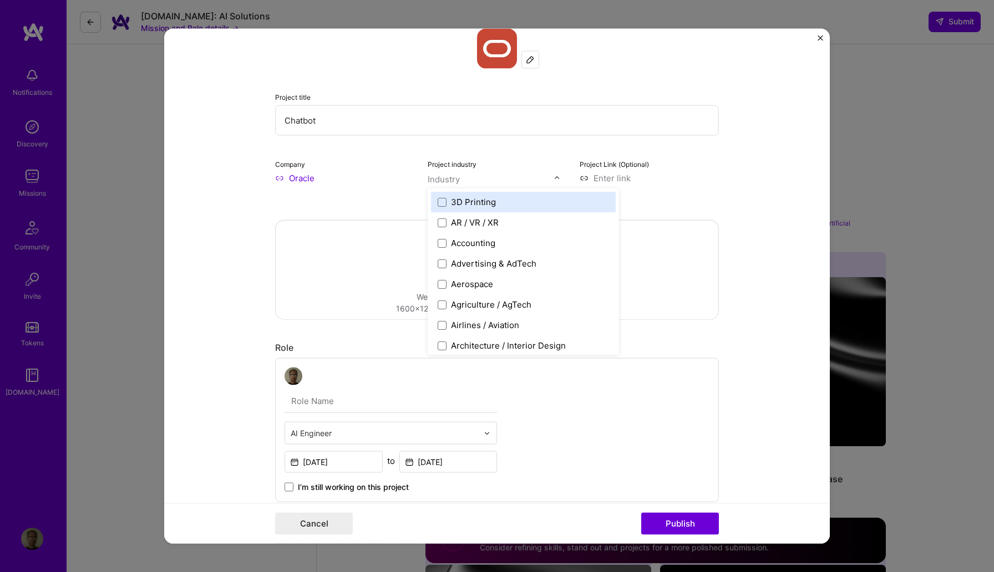
click at [452, 183] on div "Industry" at bounding box center [444, 180] width 32 height 12
type input "CR"
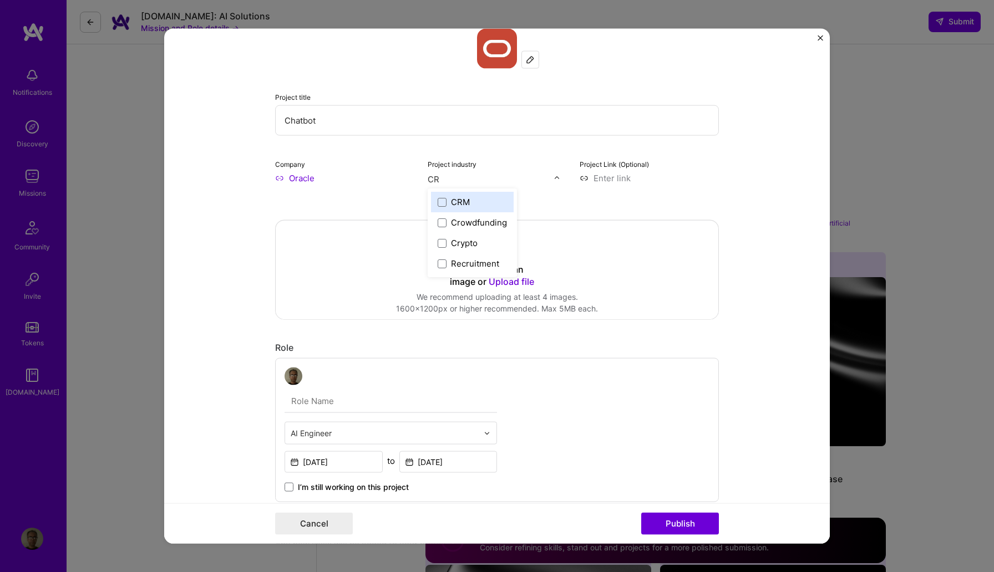
click at [488, 204] on label "CRM" at bounding box center [472, 202] width 69 height 12
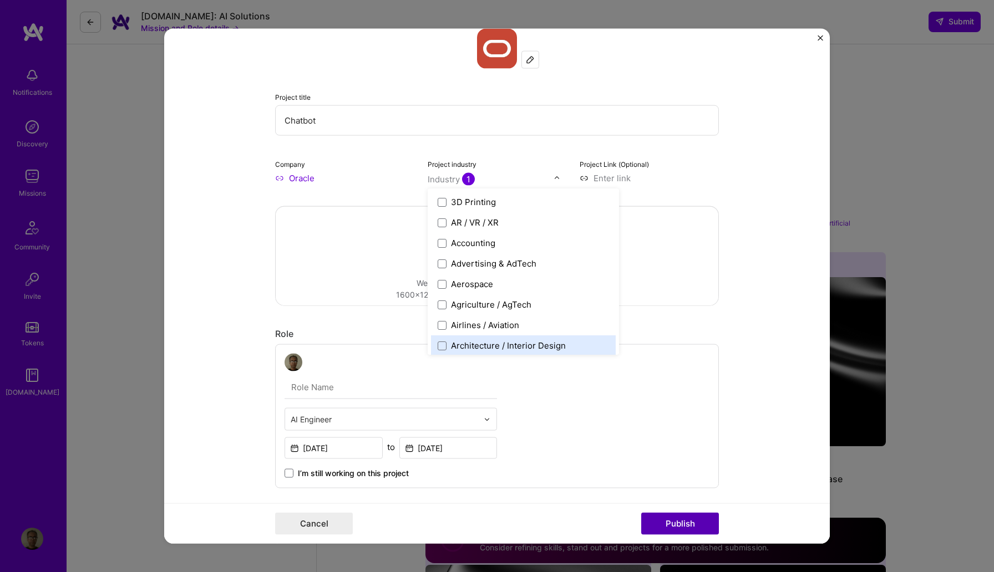
click at [668, 529] on button "Publish" at bounding box center [680, 524] width 78 height 22
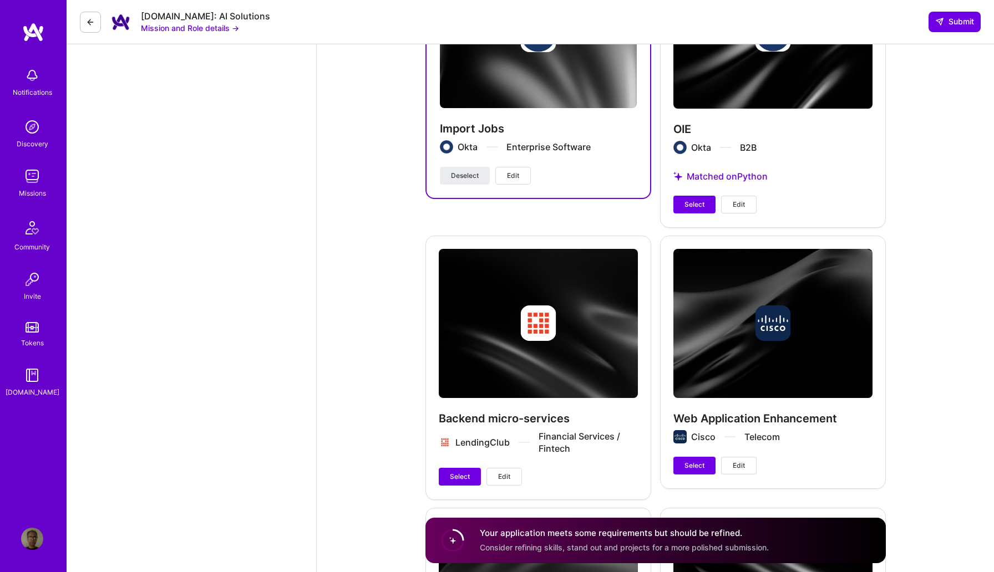
scroll to position [2491, 0]
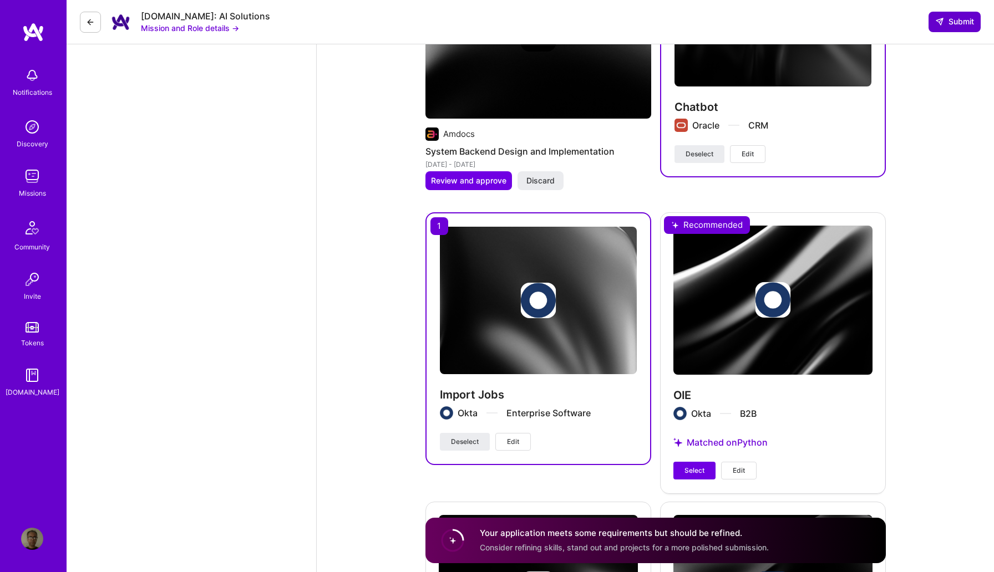
click at [968, 22] on span "Submit" at bounding box center [954, 21] width 39 height 11
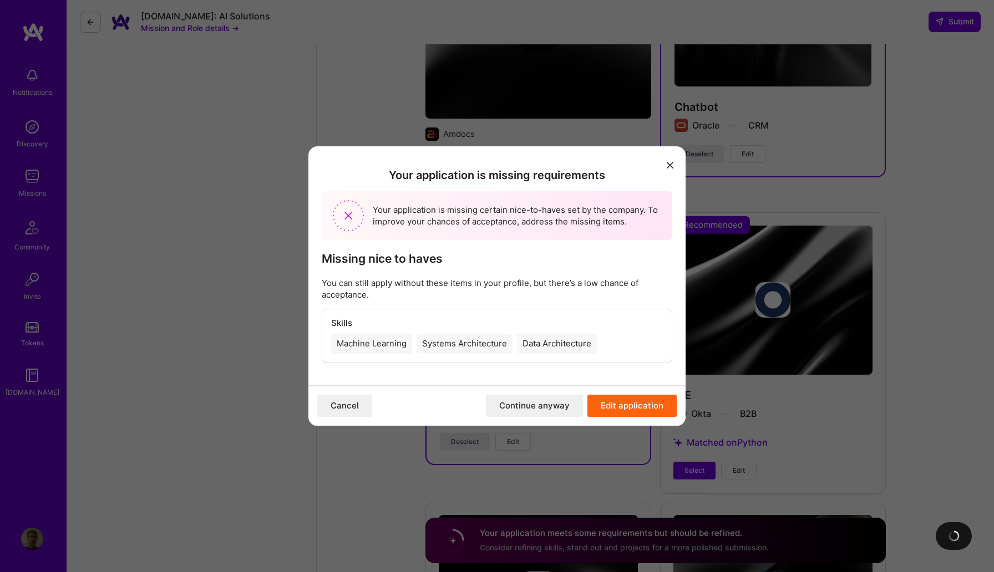
click at [628, 406] on button "Edit application" at bounding box center [631, 406] width 89 height 22
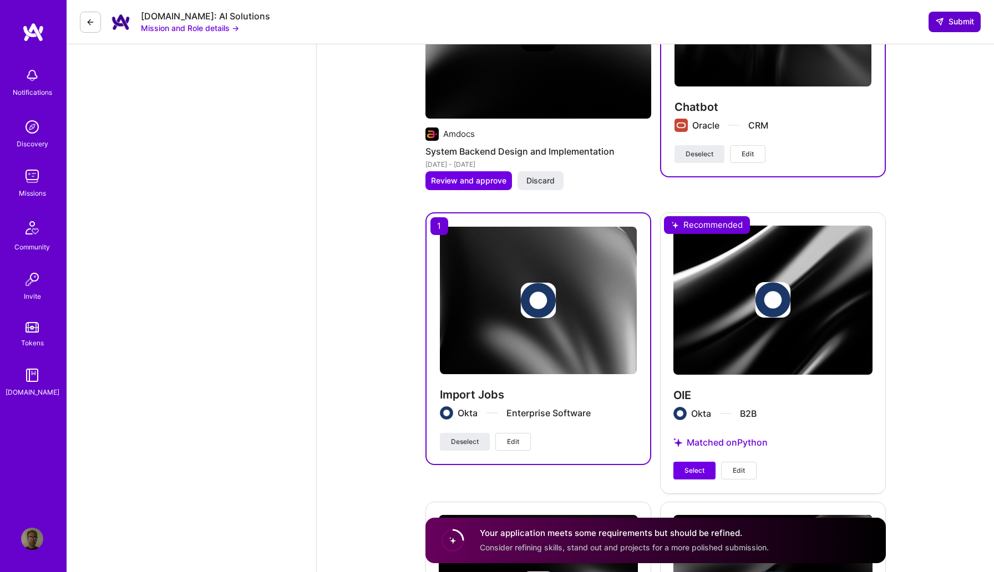
click at [956, 19] on span "Submit" at bounding box center [954, 21] width 39 height 11
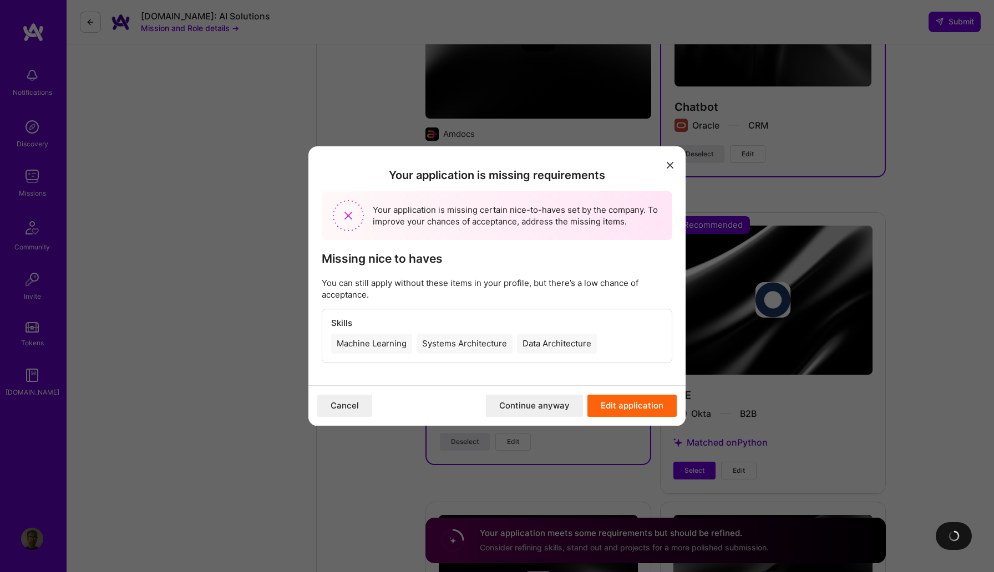
click at [546, 411] on button "Continue anyway" at bounding box center [534, 406] width 97 height 22
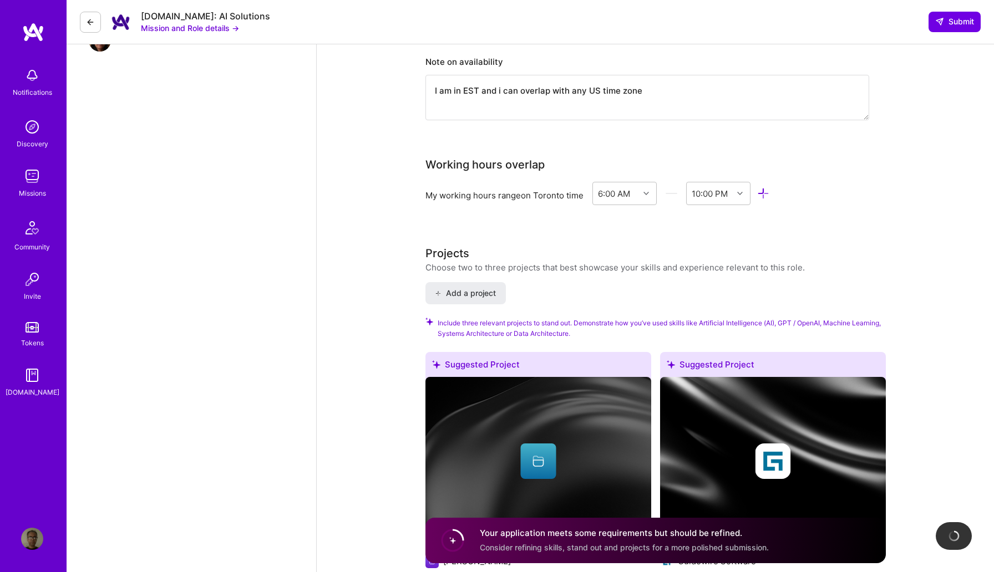
scroll to position [1014, 0]
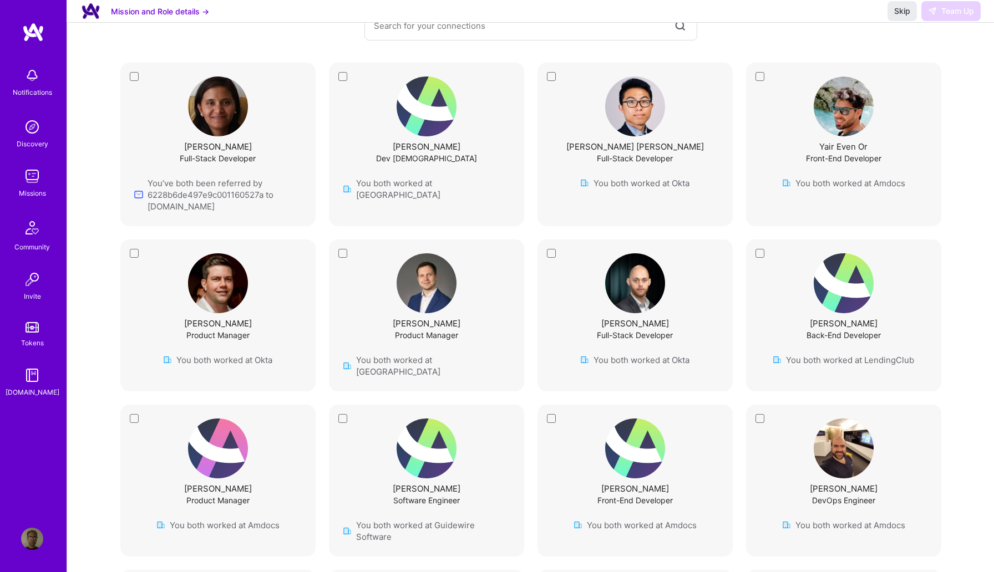
scroll to position [180, 0]
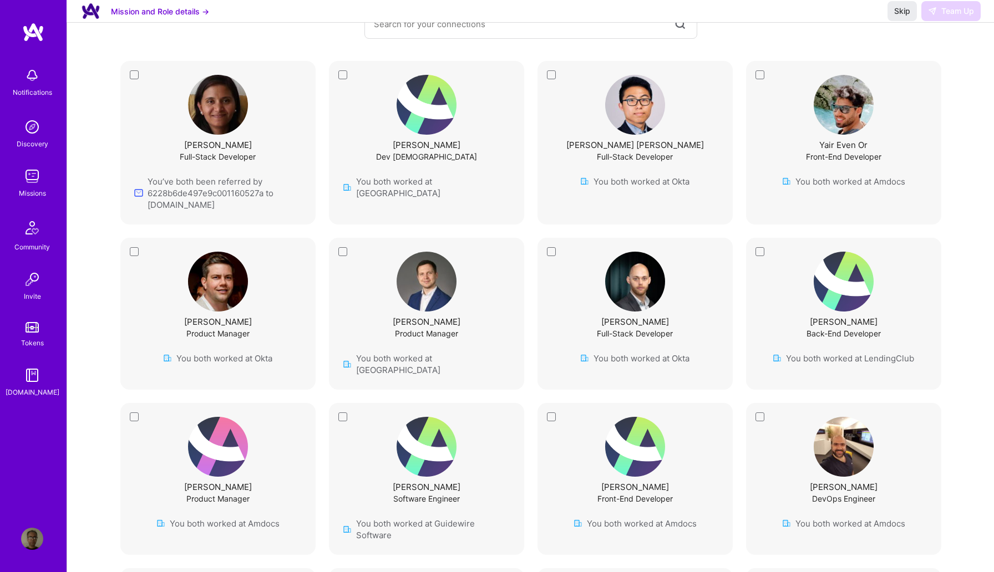
click at [32, 29] on img at bounding box center [33, 32] width 22 height 20
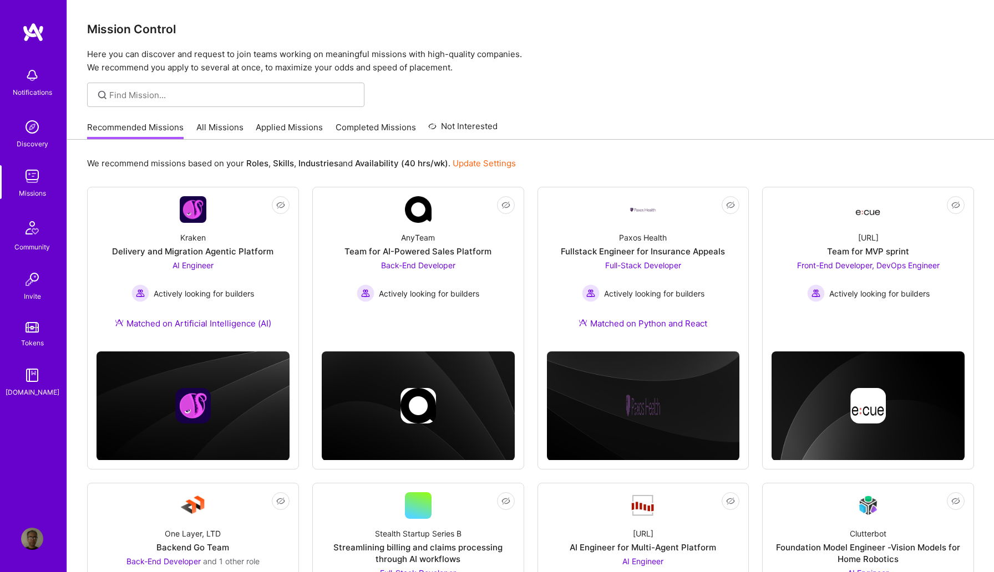
click at [236, 124] on link "All Missions" at bounding box center [219, 130] width 47 height 18
